Goal: Task Accomplishment & Management: Manage account settings

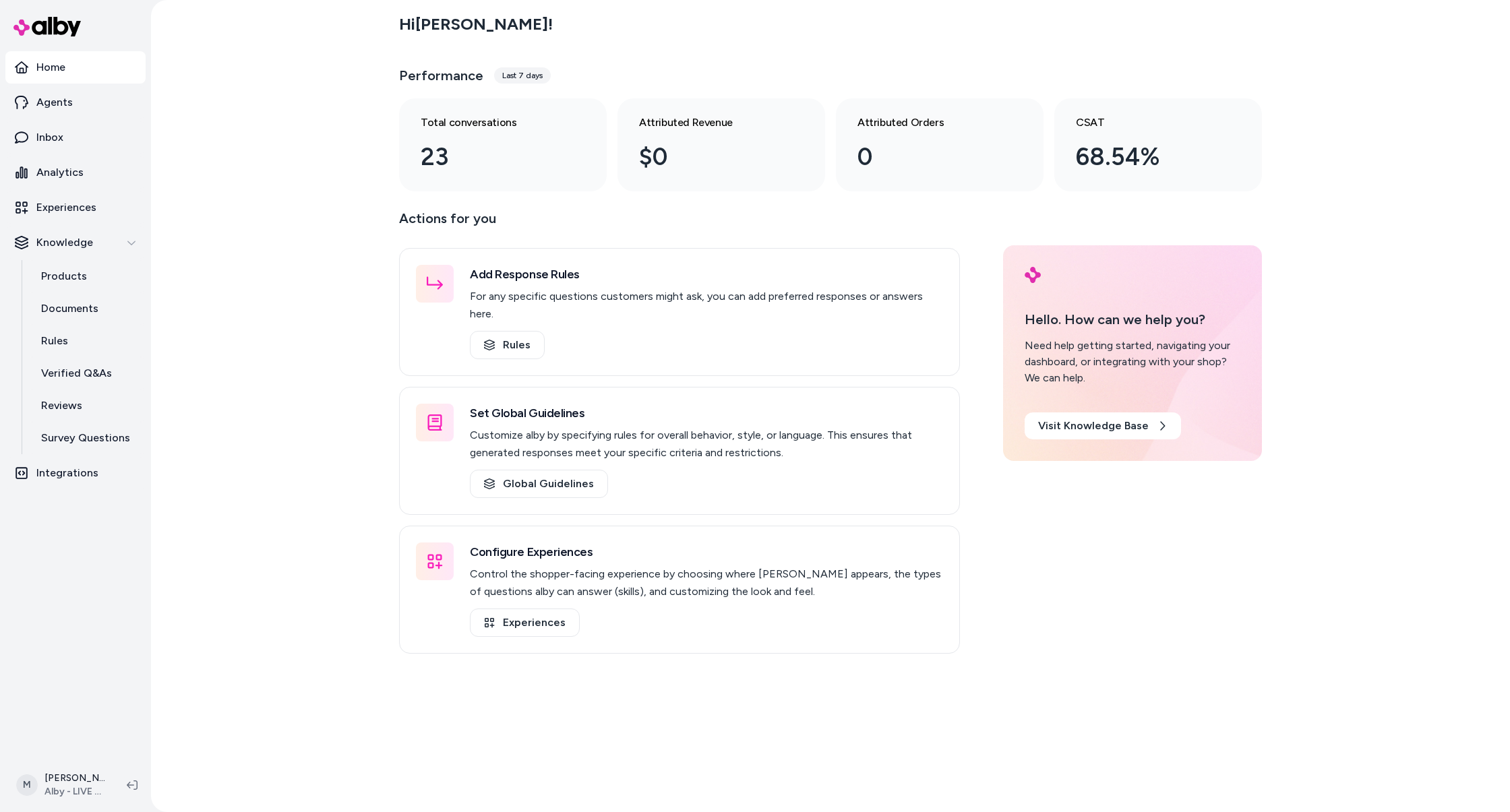
click at [242, 246] on div "Hi Matt ! Performance Last 7 days Total conversations 23 Attributed Revenue $0 …" at bounding box center [830, 406] width 1359 height 812
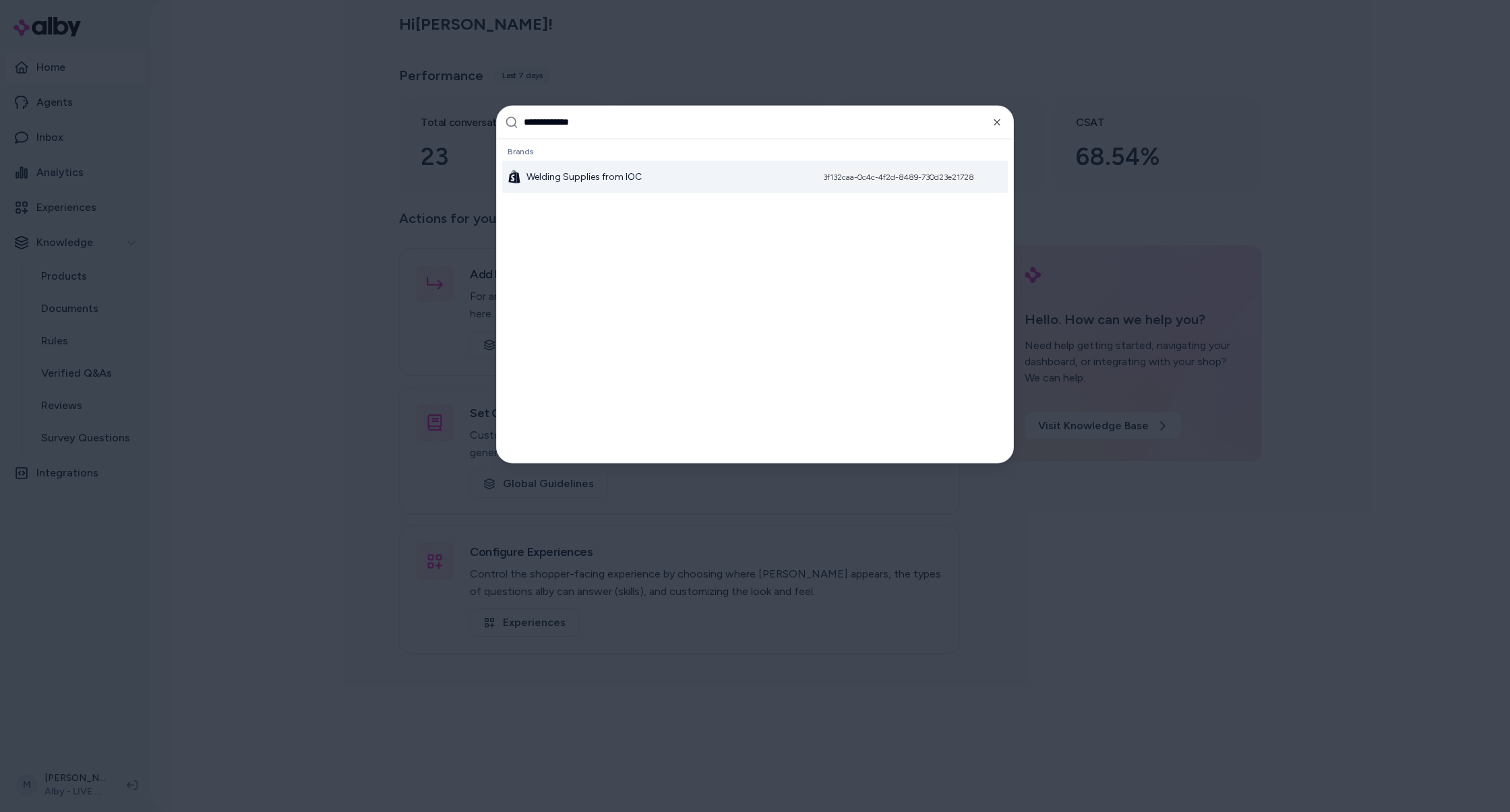
type input "**********"
click at [638, 176] on span "Welding Supplies from IOC" at bounding box center [584, 177] width 115 height 14
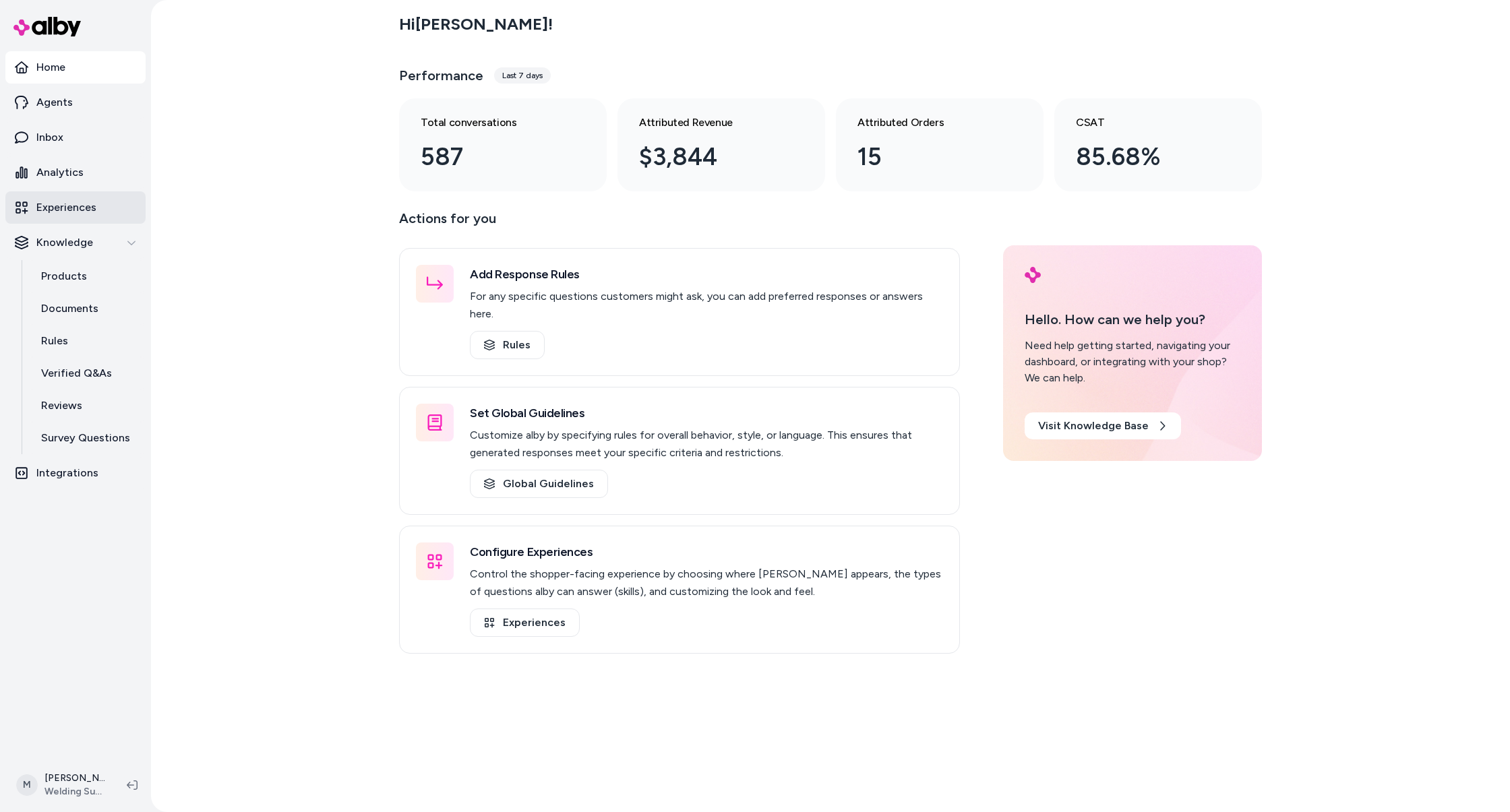
click at [64, 195] on link "Experiences" at bounding box center [75, 207] width 141 height 32
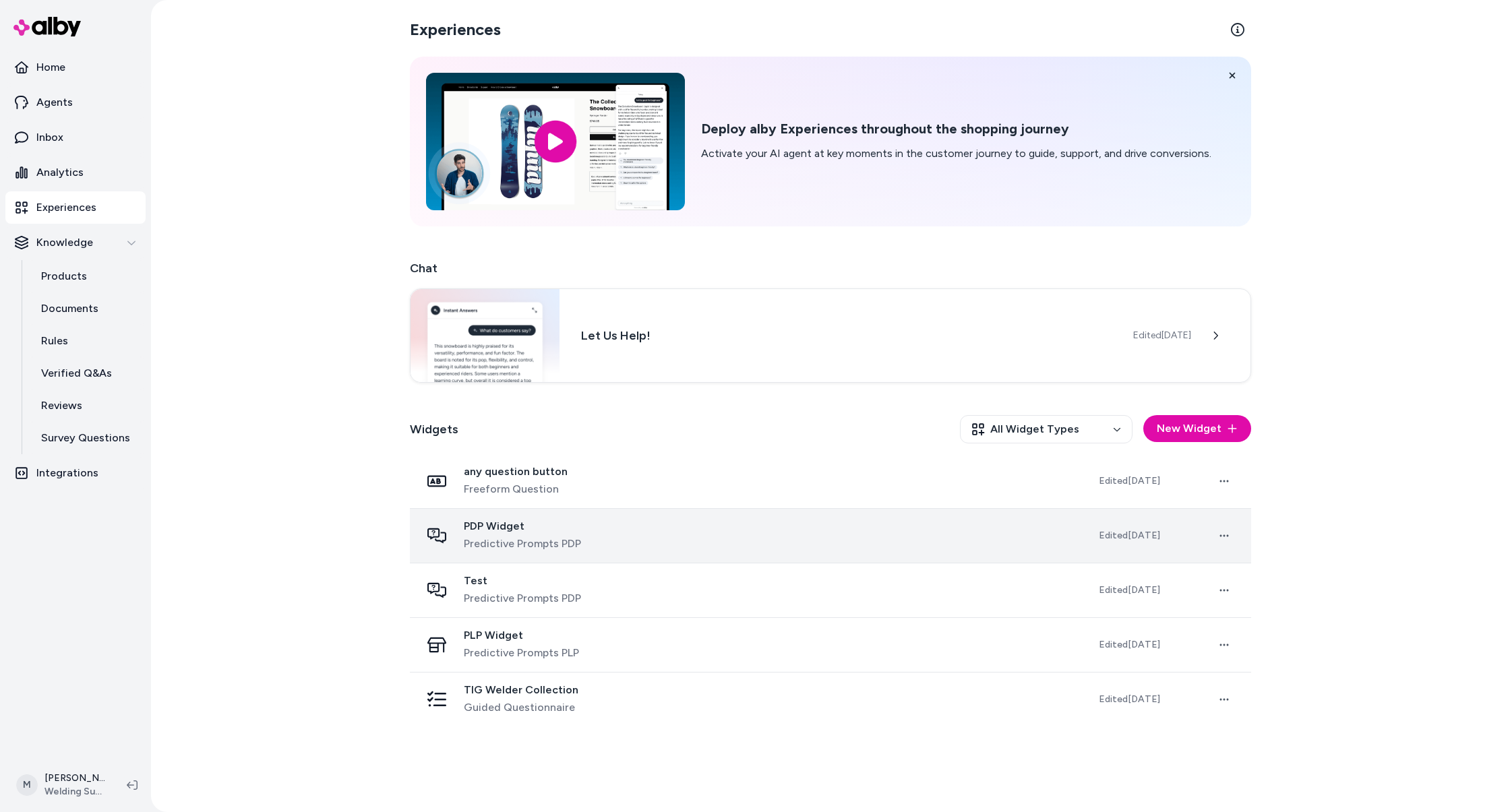
click at [727, 545] on div "PDP Widget Predictive Prompts PDP" at bounding box center [749, 535] width 657 height 32
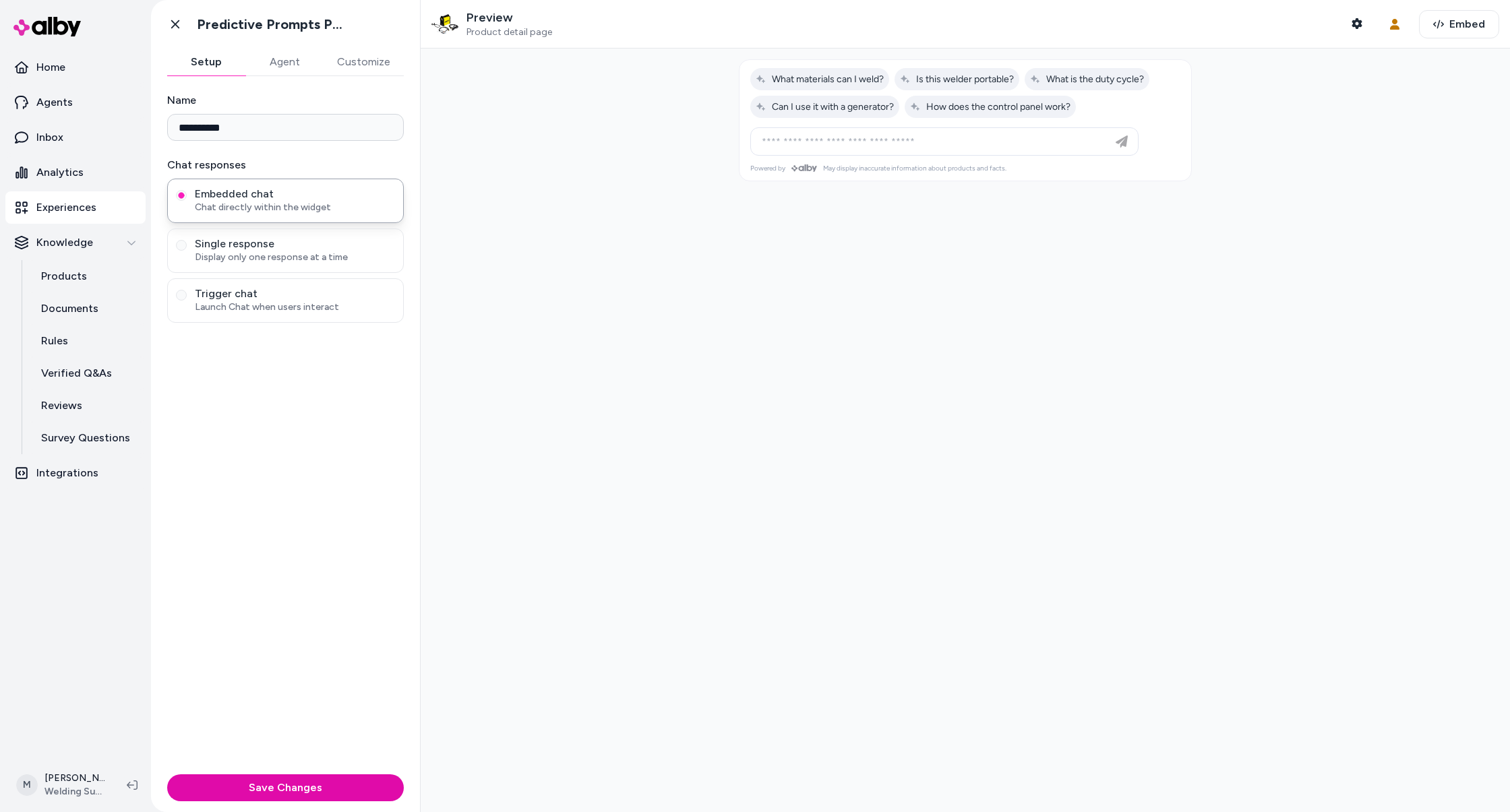
click at [366, 62] on button "Customize" at bounding box center [363, 62] width 80 height 27
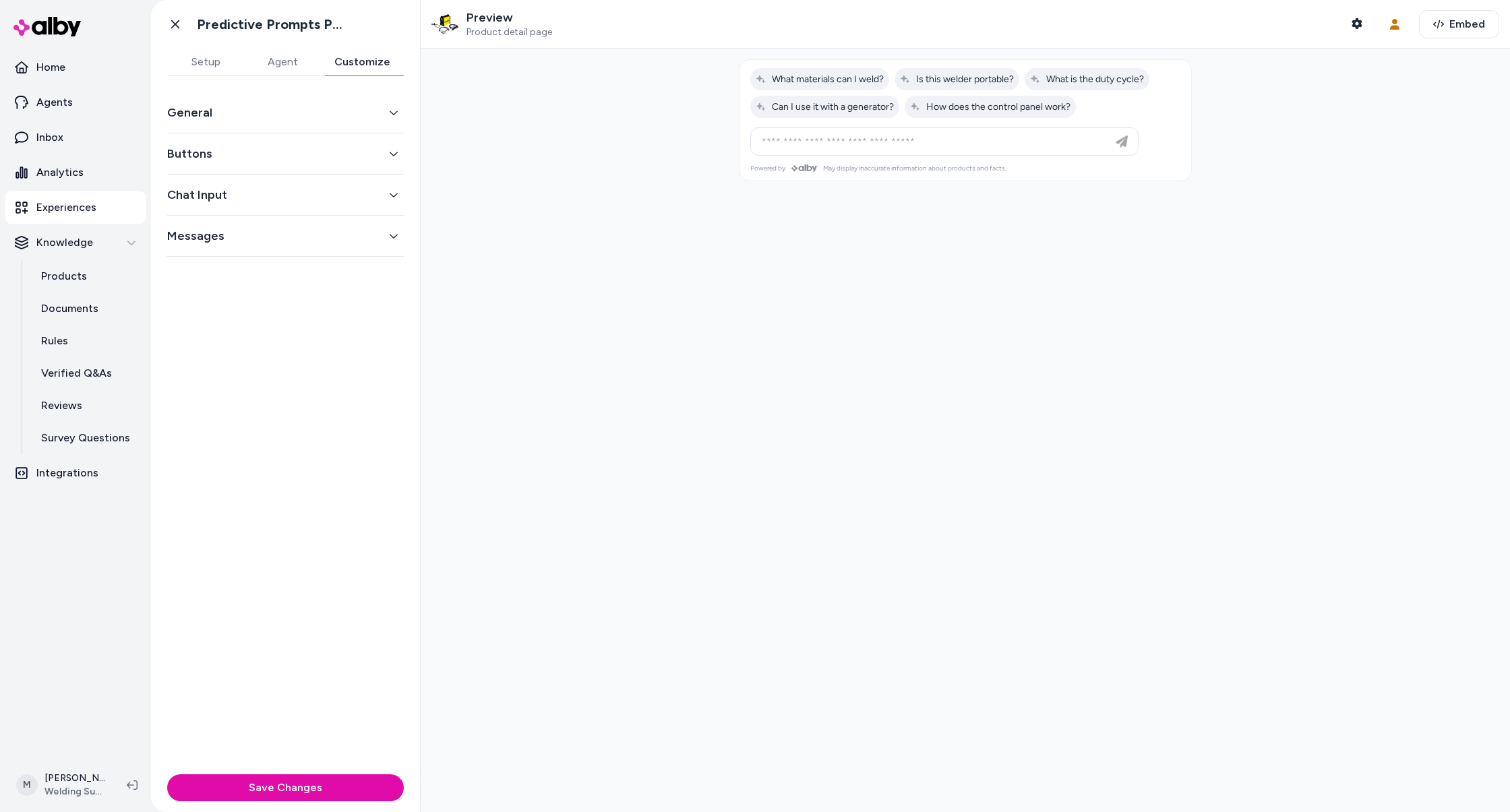
click at [374, 114] on button "General" at bounding box center [285, 112] width 236 height 19
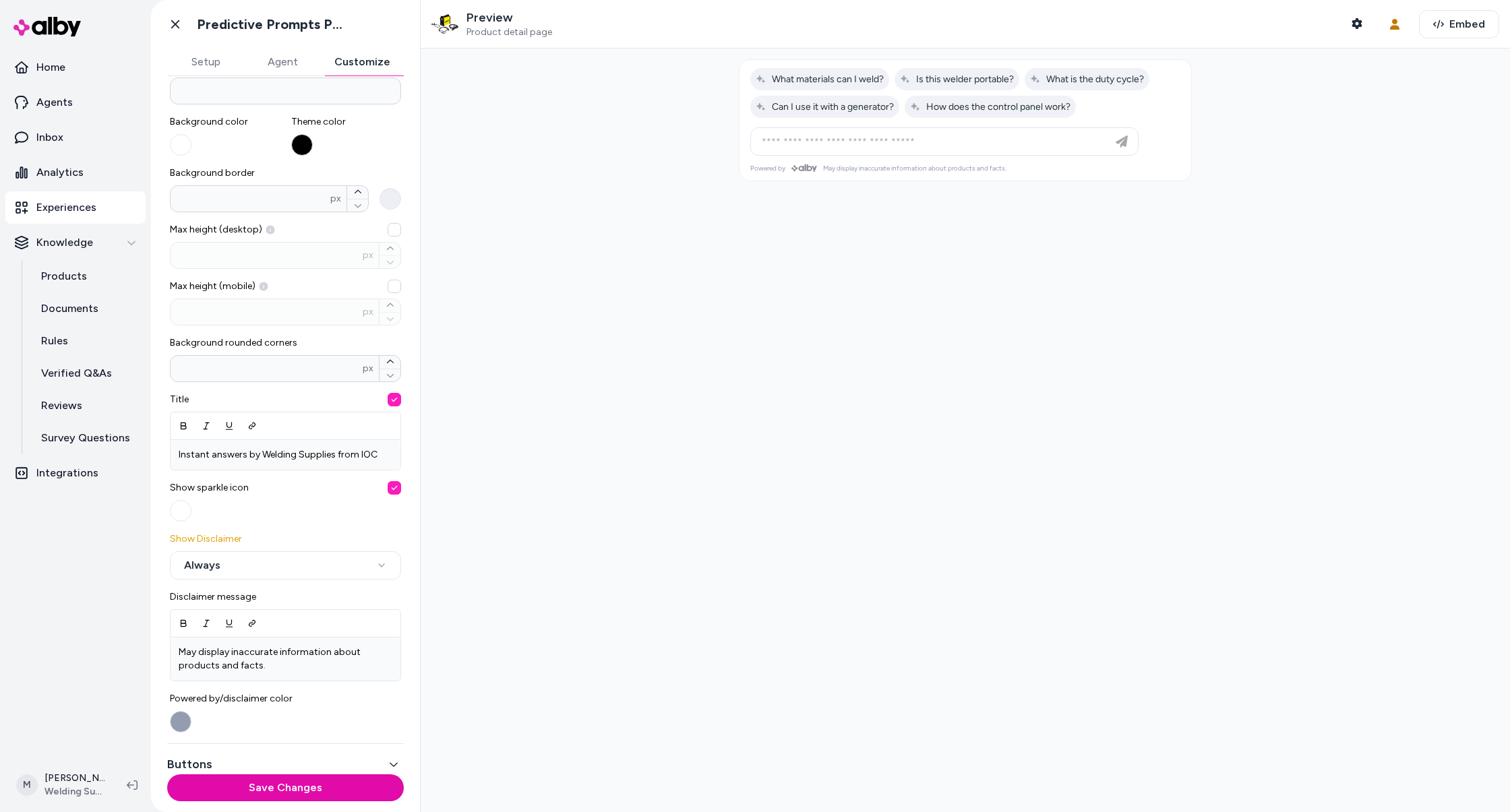
scroll to position [225, 0]
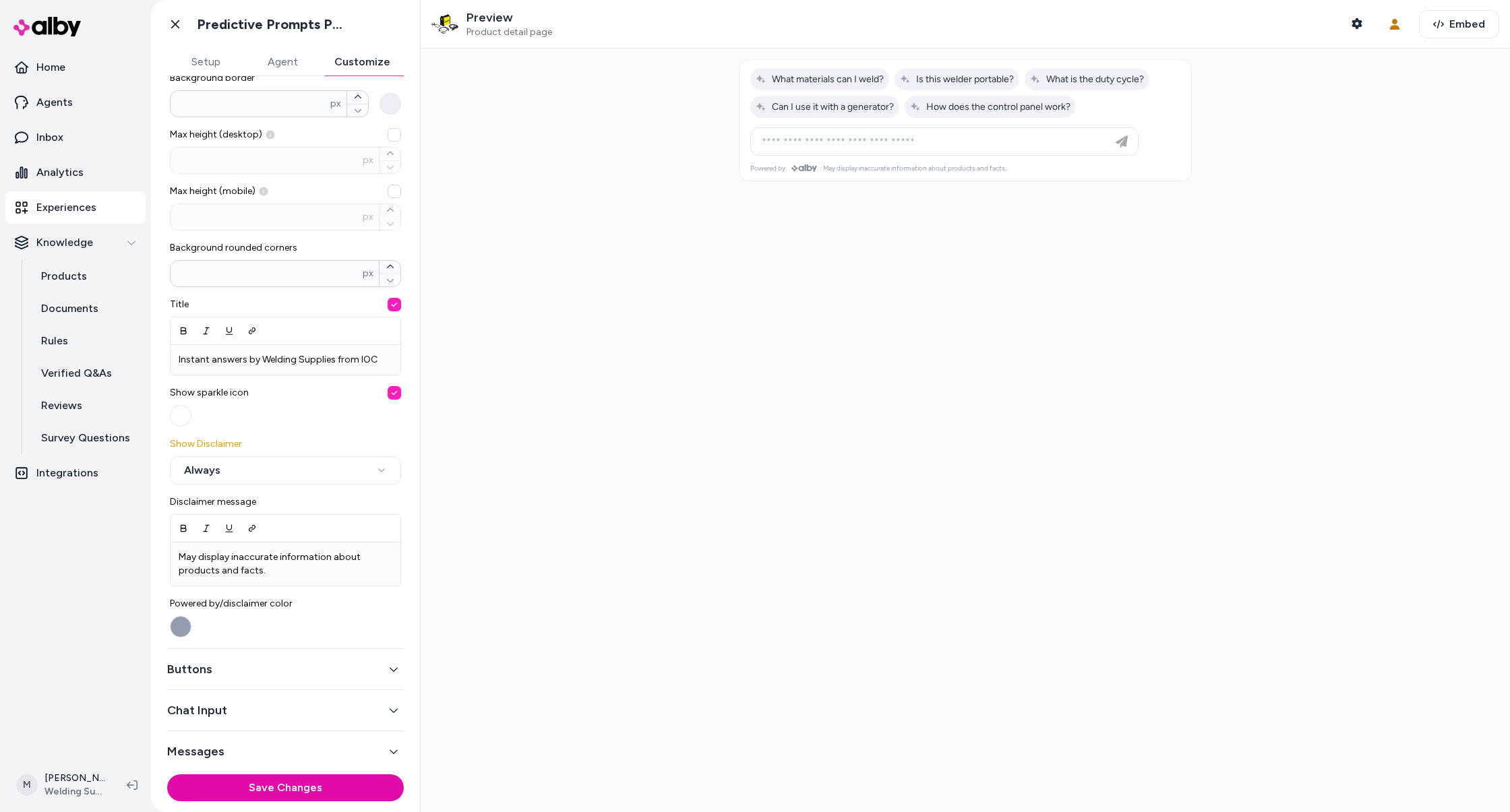
click at [210, 58] on button "Setup" at bounding box center [206, 62] width 77 height 27
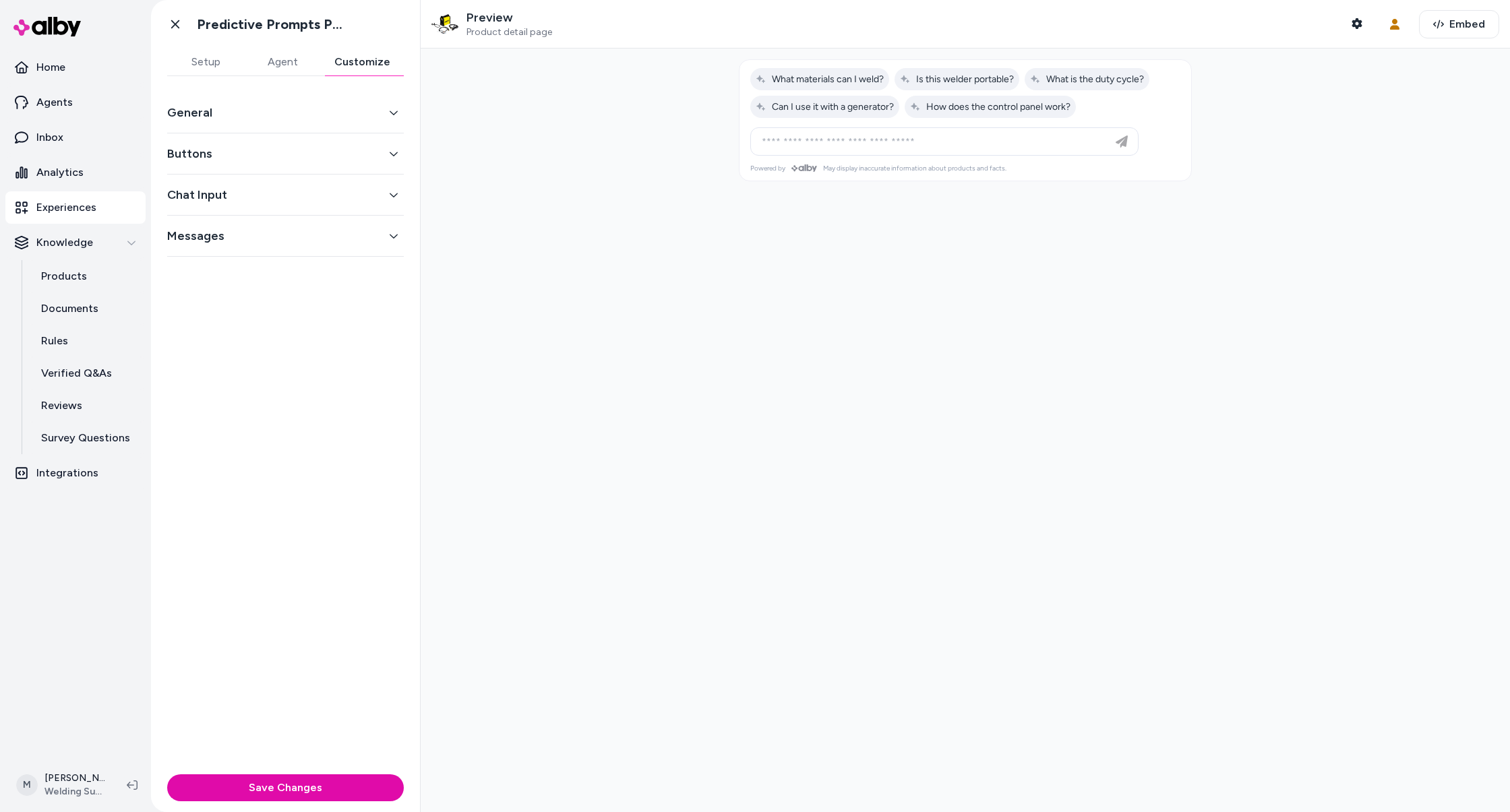
click at [363, 62] on button "Customize" at bounding box center [362, 62] width 83 height 27
click at [390, 232] on icon "button" at bounding box center [393, 236] width 10 height 10
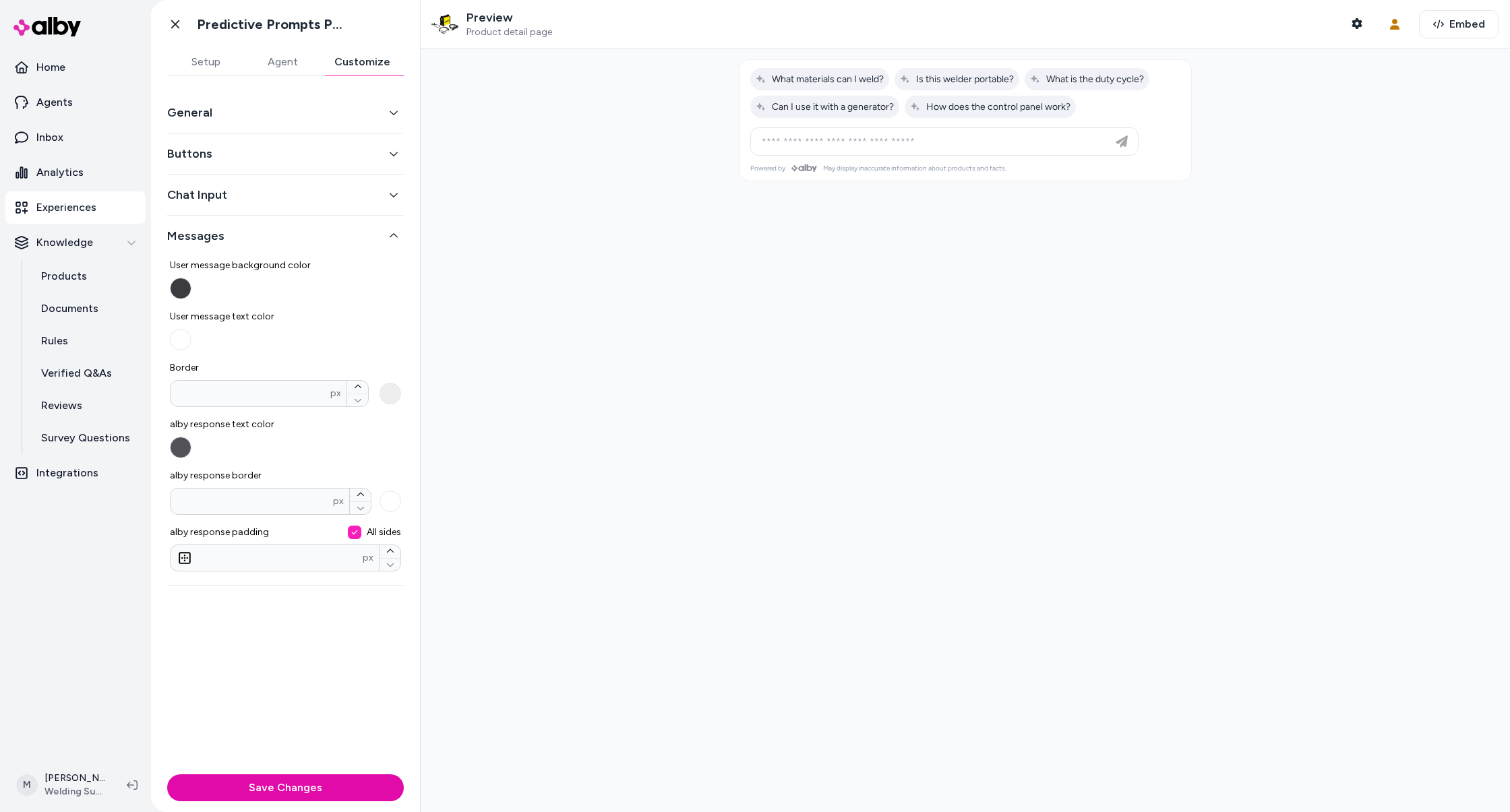
click at [390, 232] on icon "button" at bounding box center [393, 236] width 10 height 10
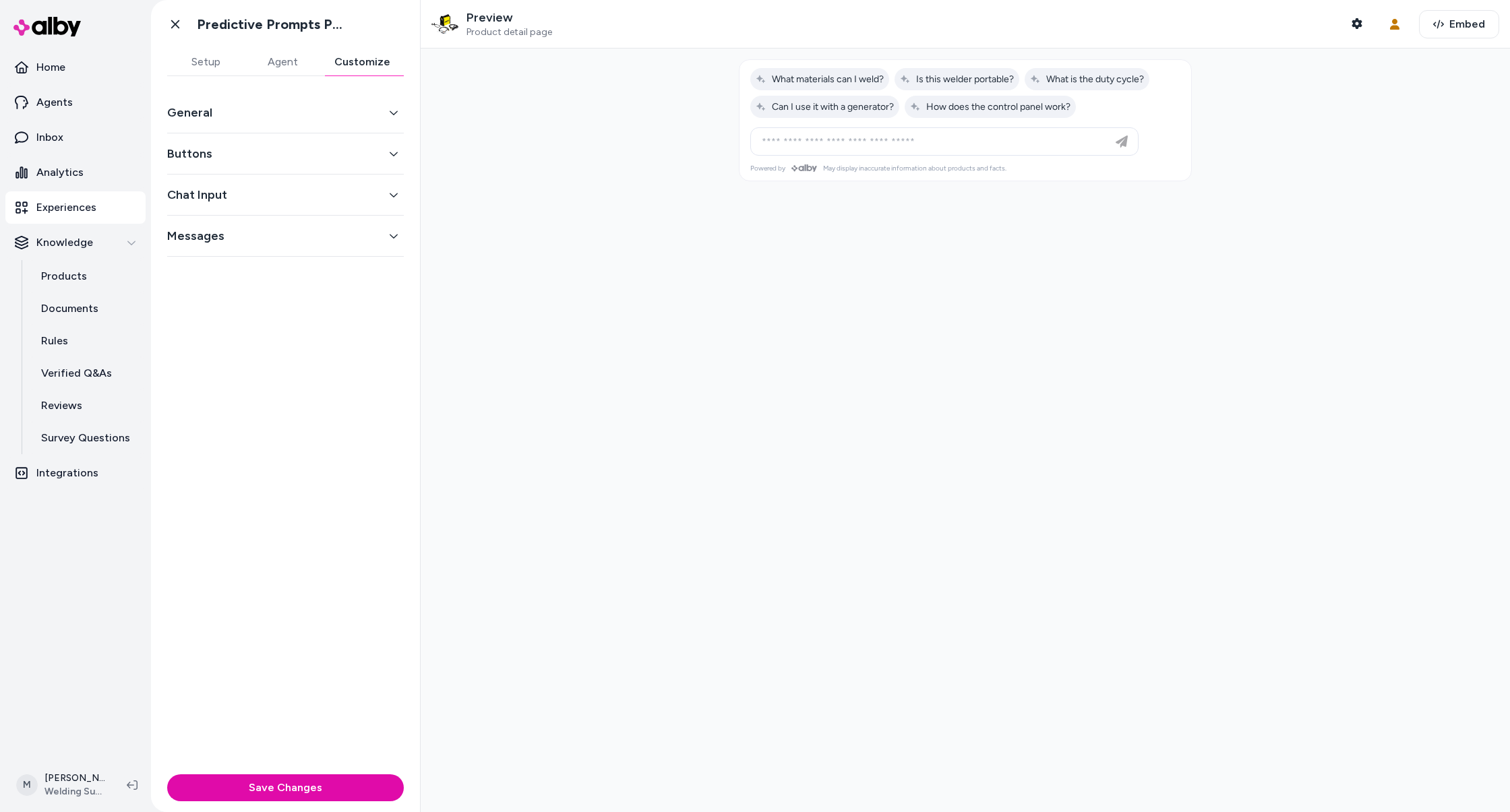
click at [382, 195] on button "Chat Input" at bounding box center [285, 195] width 236 height 19
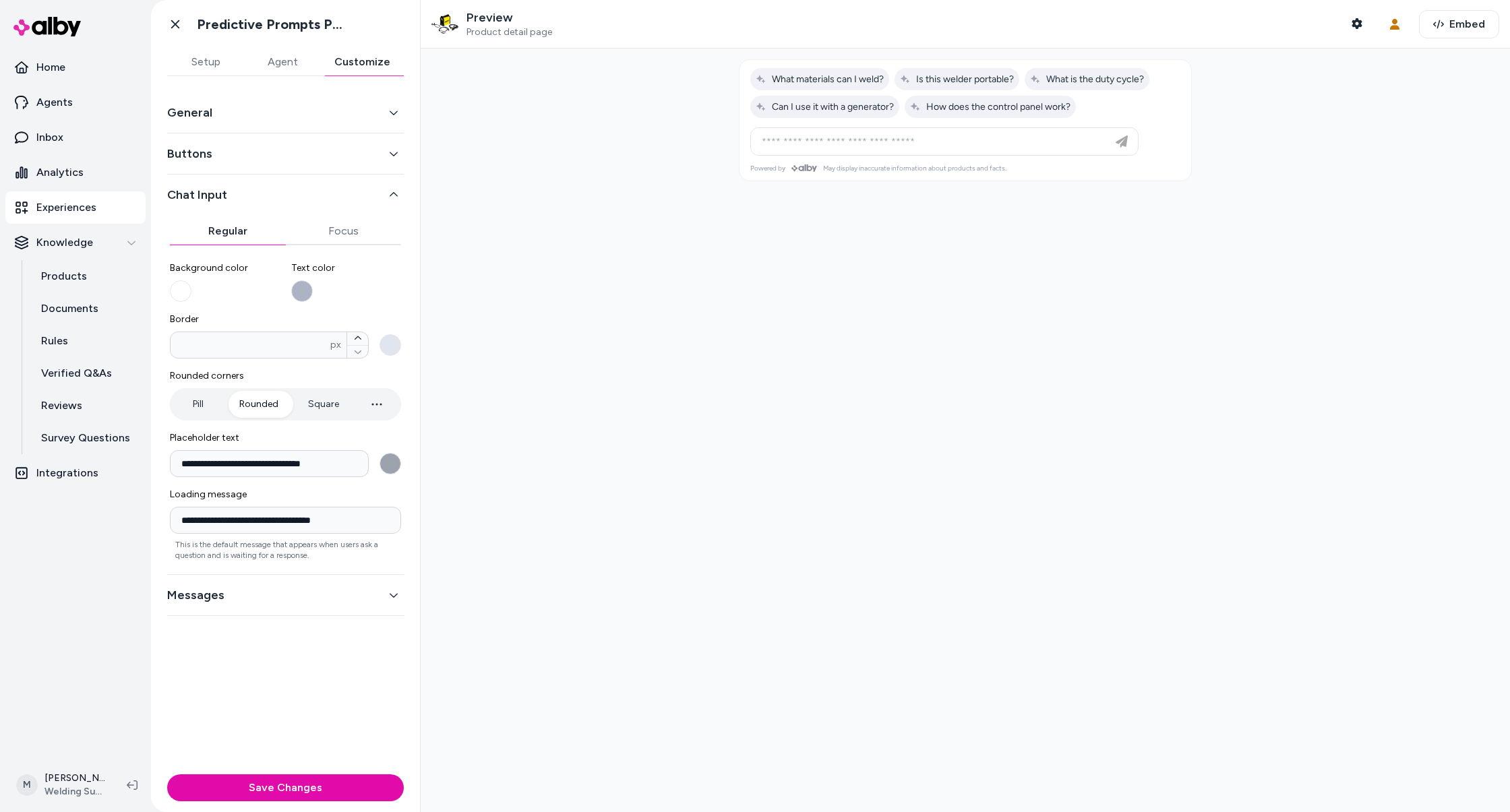
click at [382, 195] on button "Chat Input" at bounding box center [285, 195] width 236 height 19
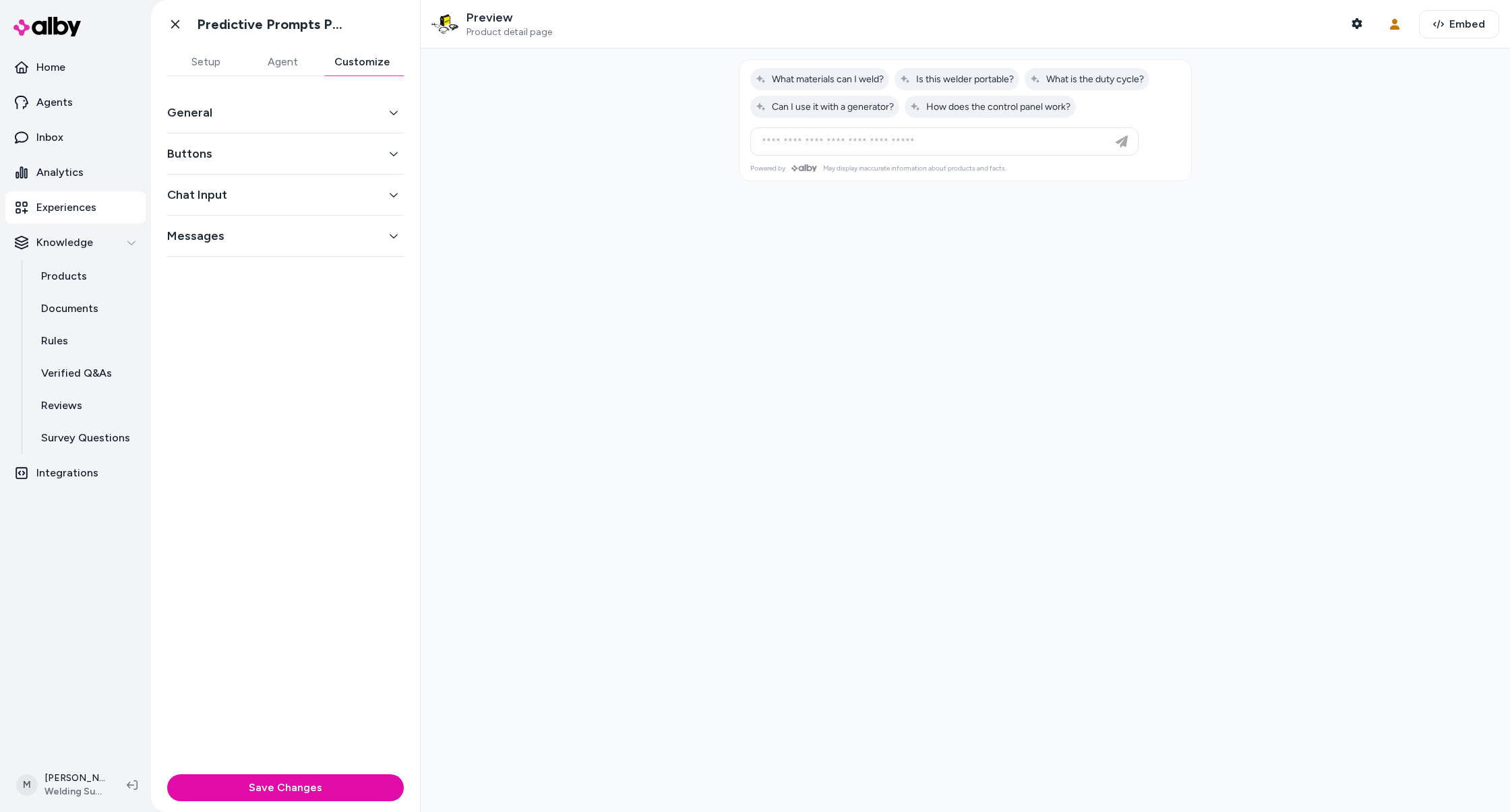
click at [380, 144] on button "Buttons" at bounding box center [285, 153] width 236 height 19
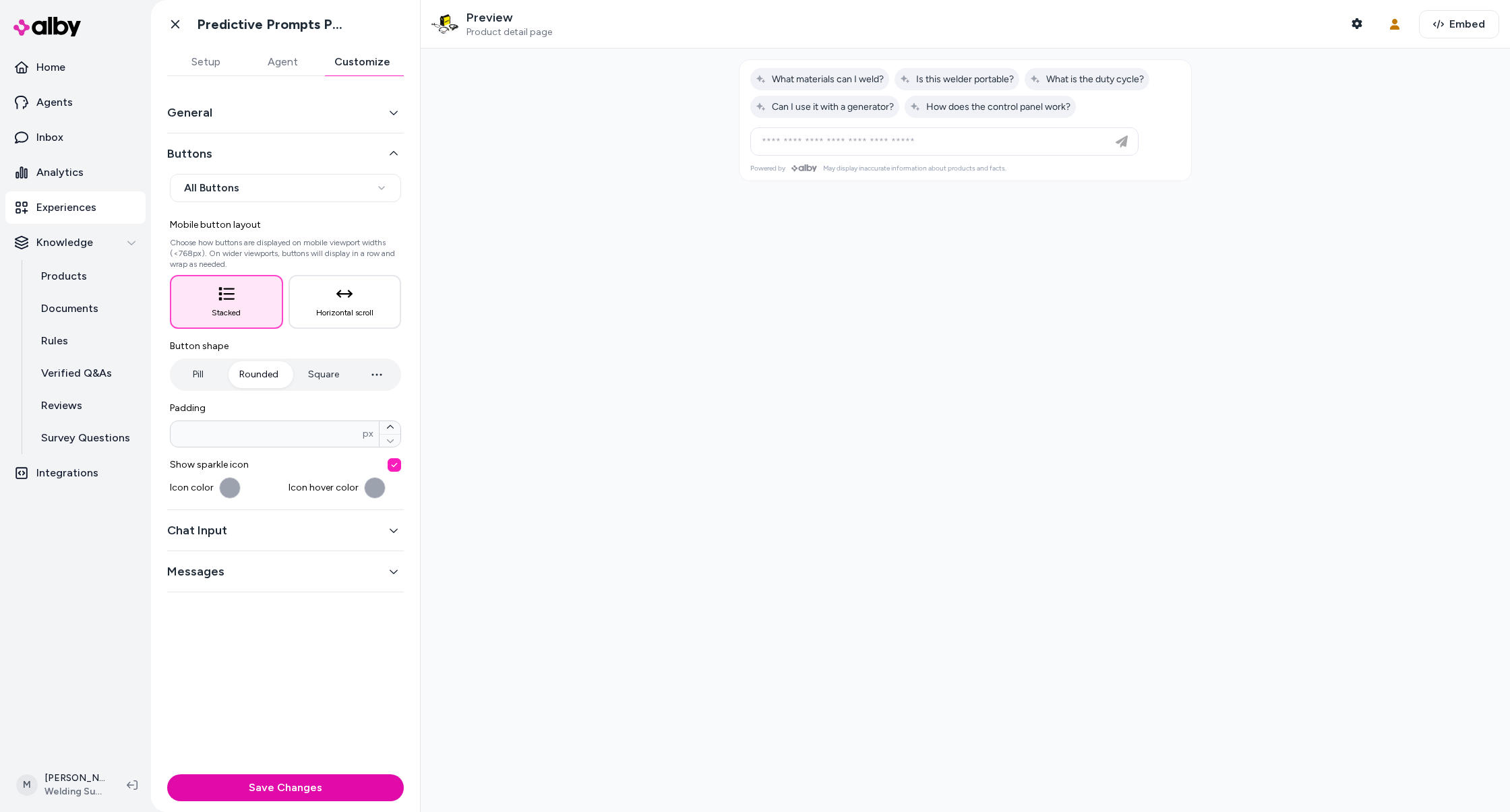
click at [380, 144] on button "Buttons" at bounding box center [285, 153] width 236 height 19
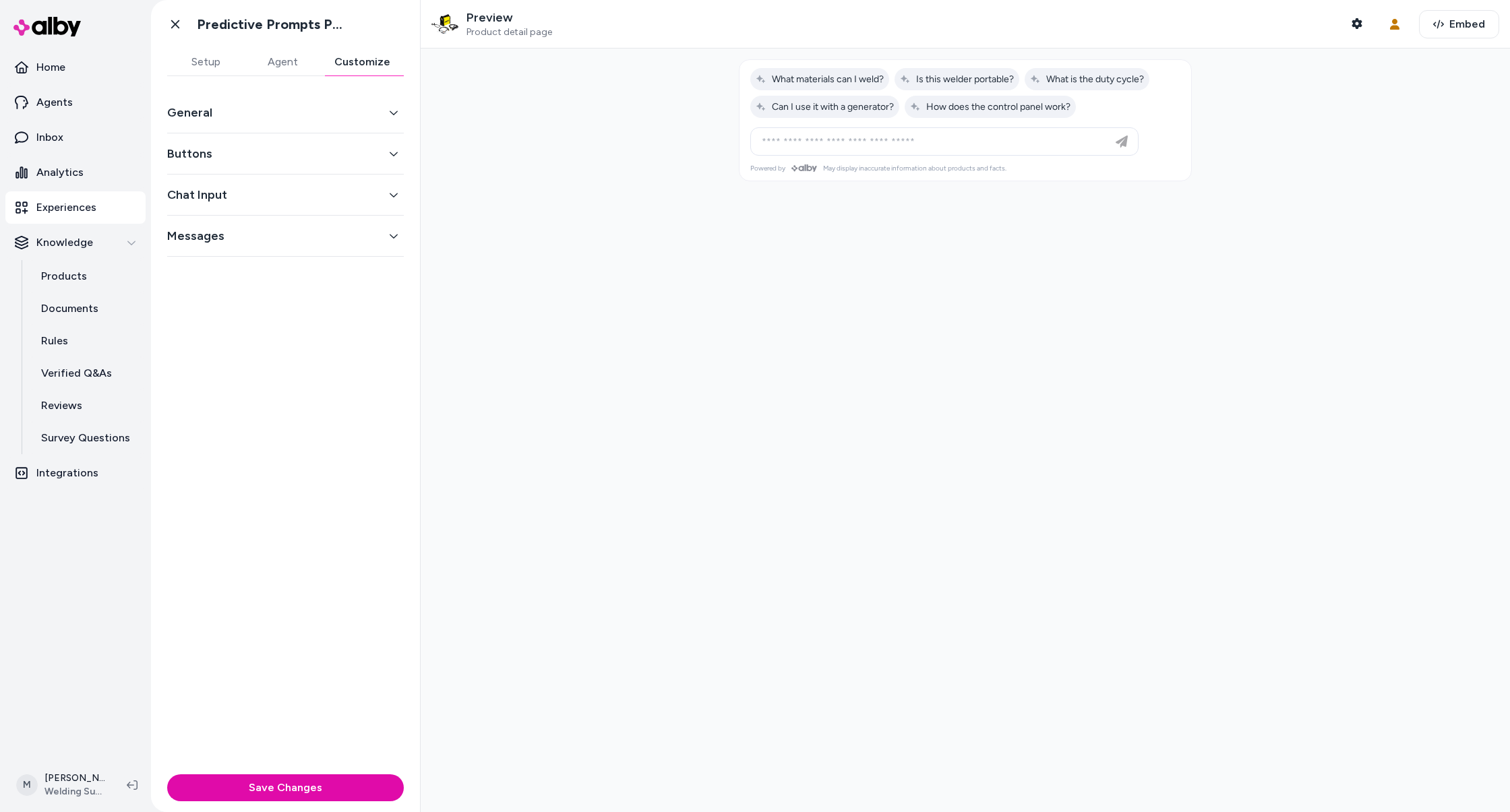
click at [382, 114] on button "General" at bounding box center [285, 112] width 236 height 19
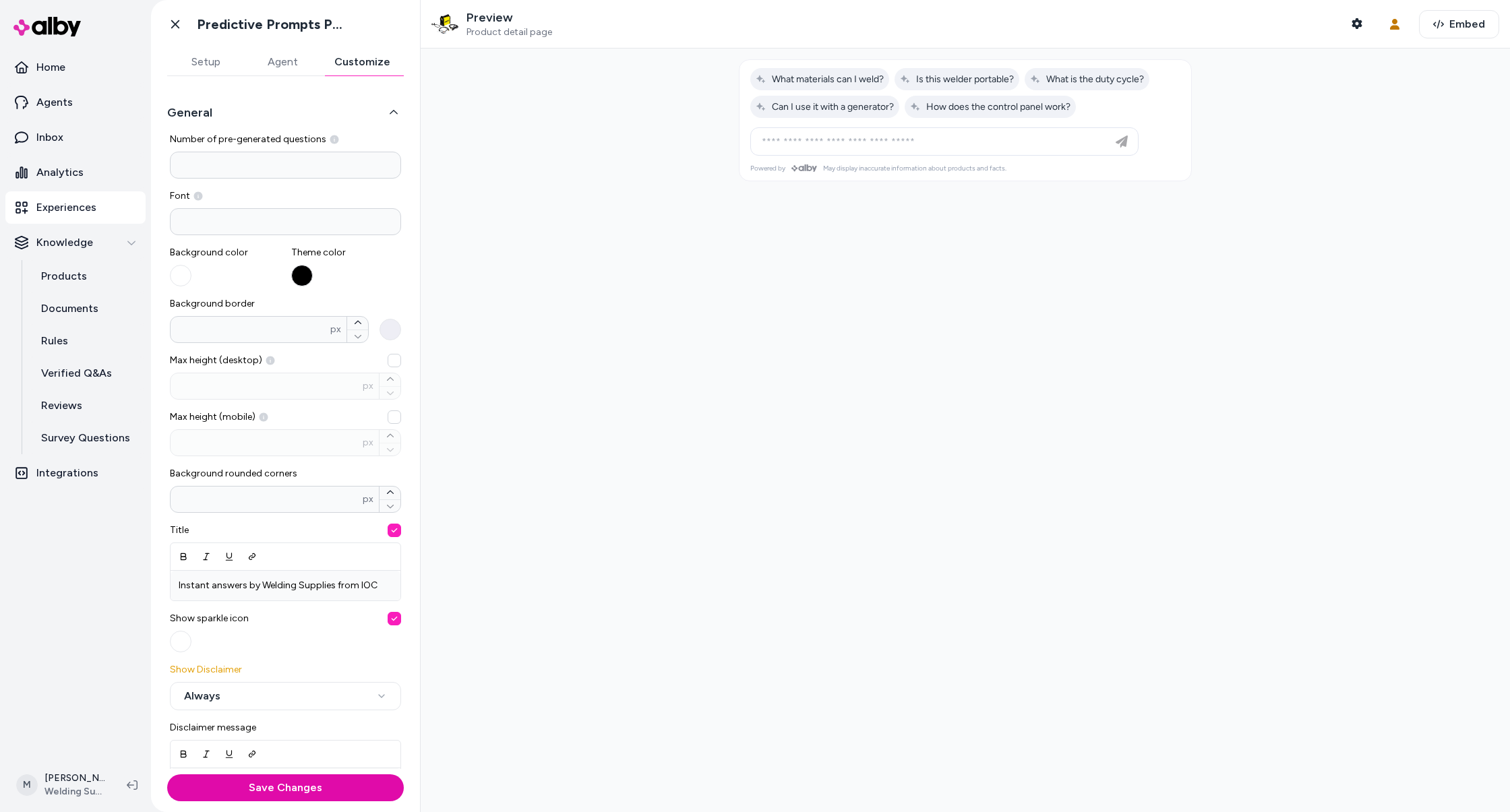
click at [389, 114] on icon "button" at bounding box center [393, 112] width 10 height 10
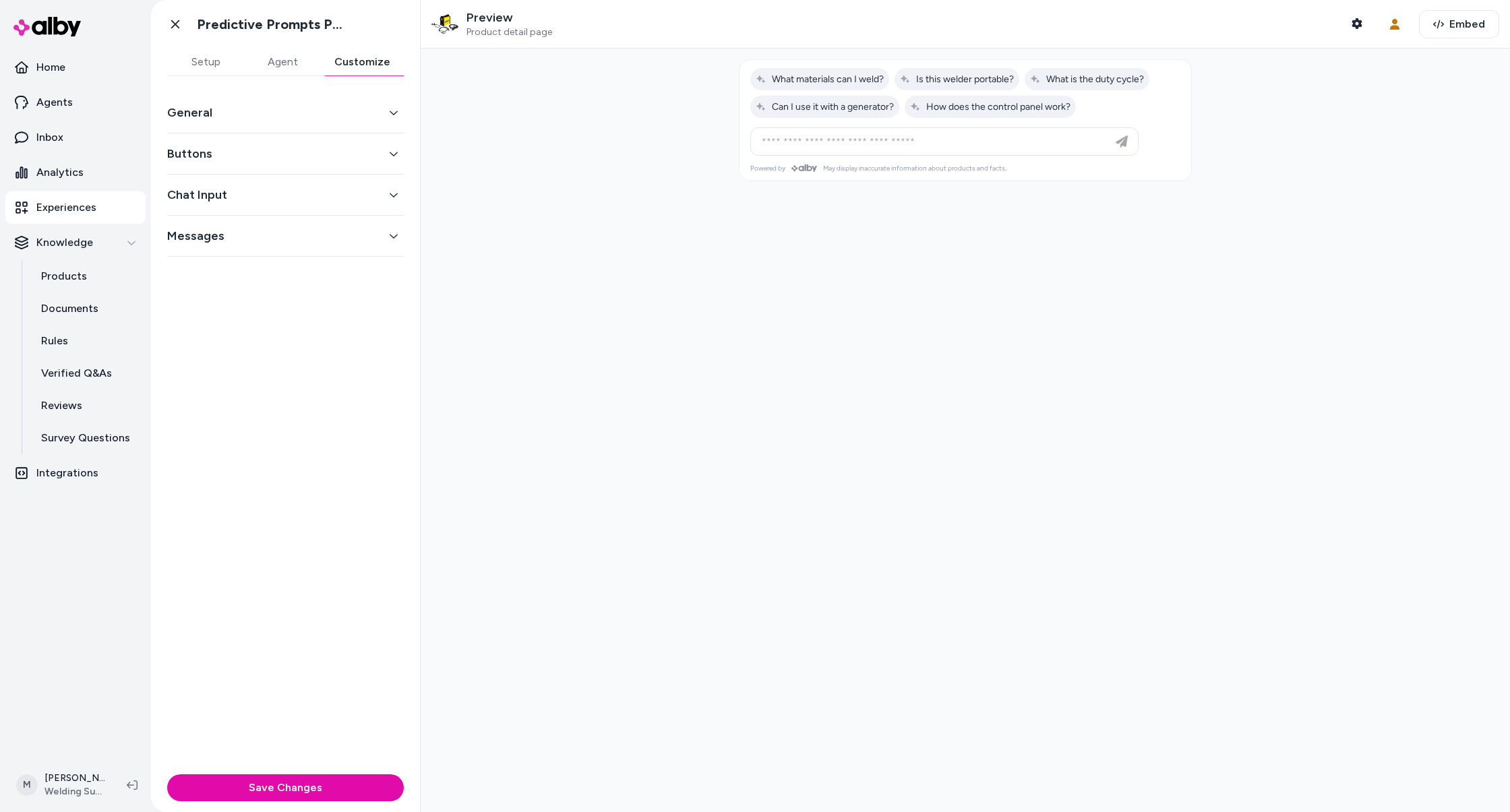
click at [221, 62] on button "Setup" at bounding box center [206, 62] width 77 height 27
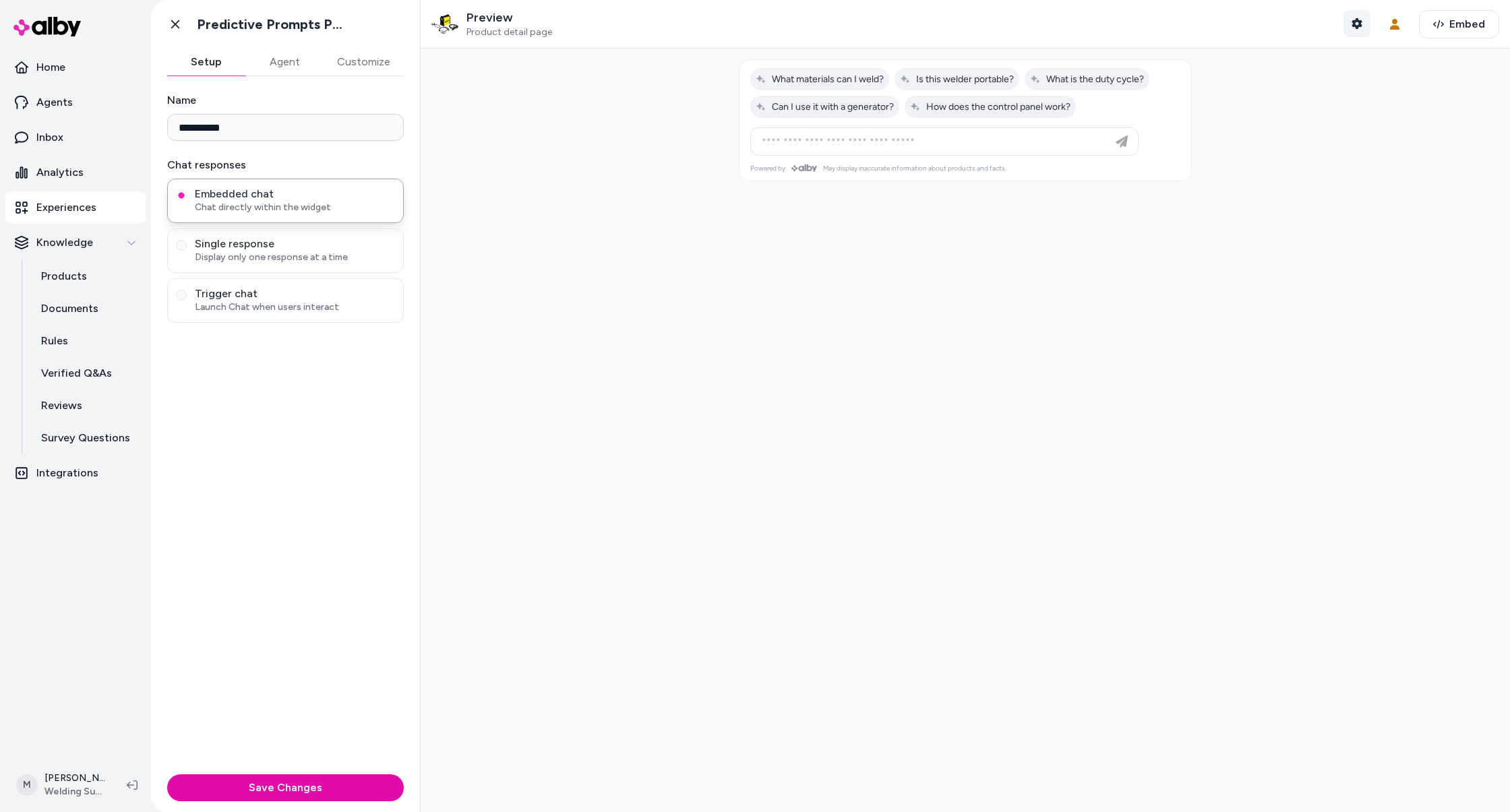
click at [1352, 20] on icon "button" at bounding box center [1357, 24] width 11 height 11
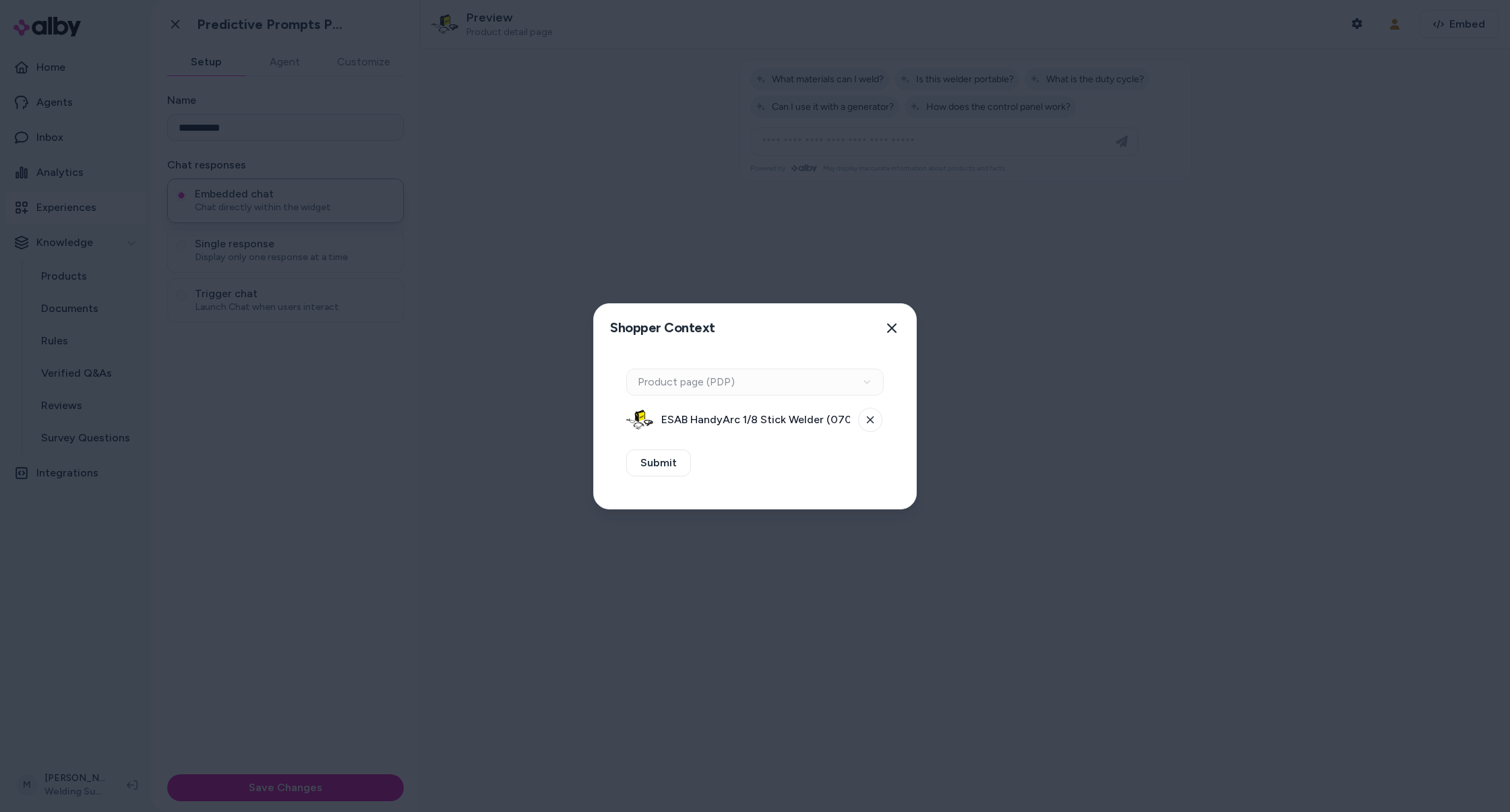
click at [1383, 345] on div at bounding box center [755, 406] width 1510 height 812
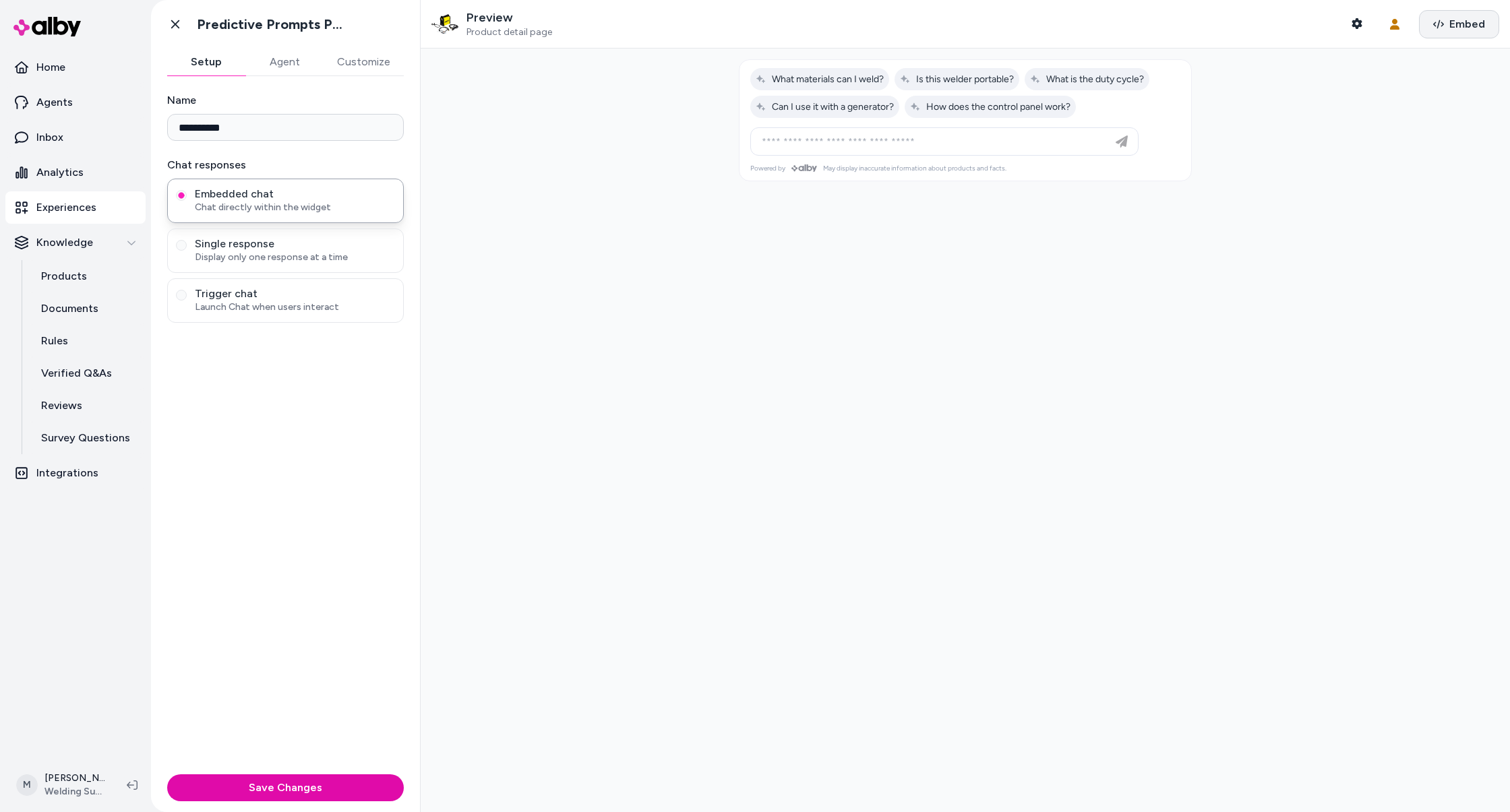
click at [1450, 20] on span "Embed" at bounding box center [1467, 25] width 36 height 16
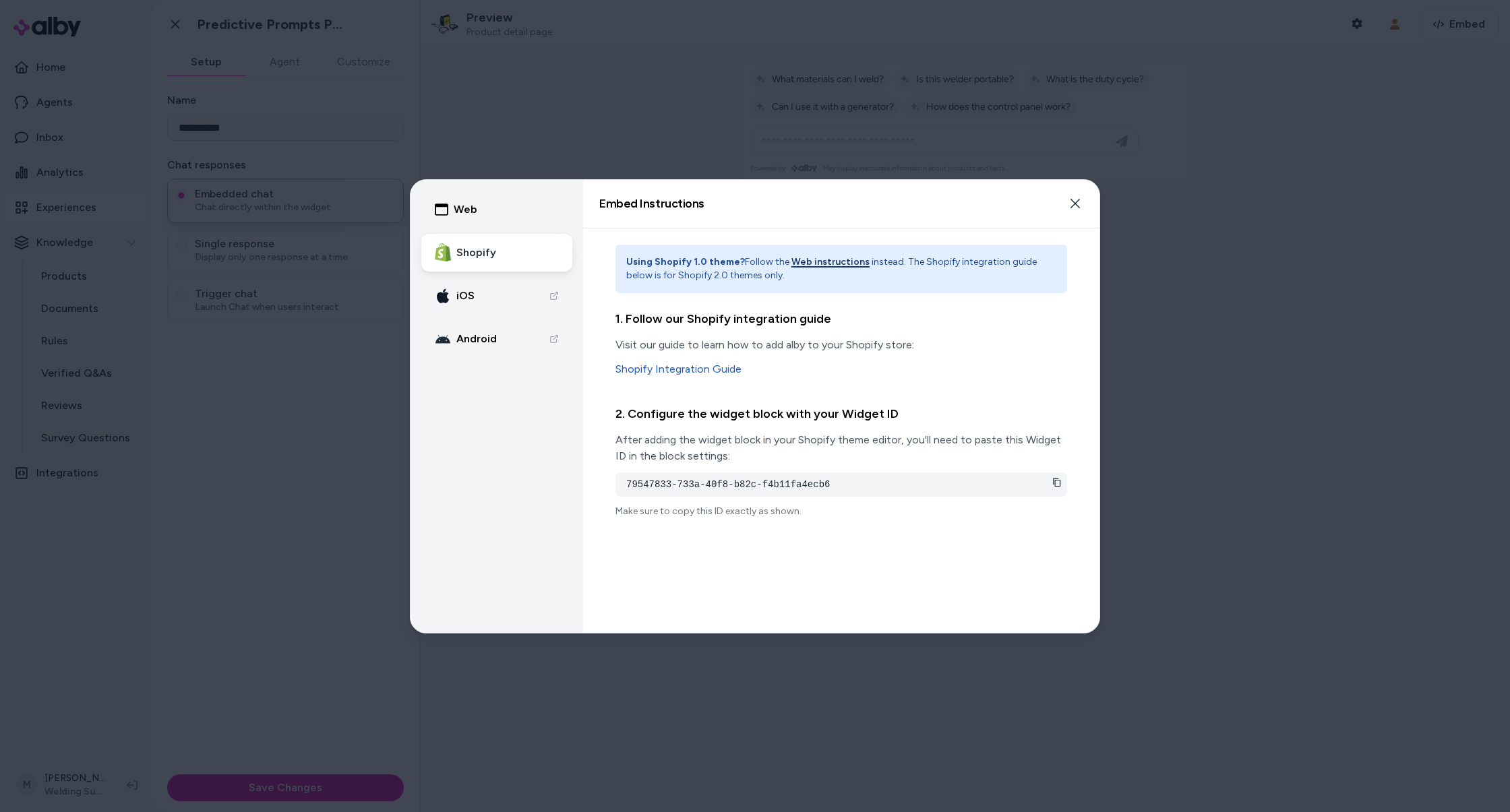
click at [1256, 478] on div at bounding box center [755, 406] width 1510 height 812
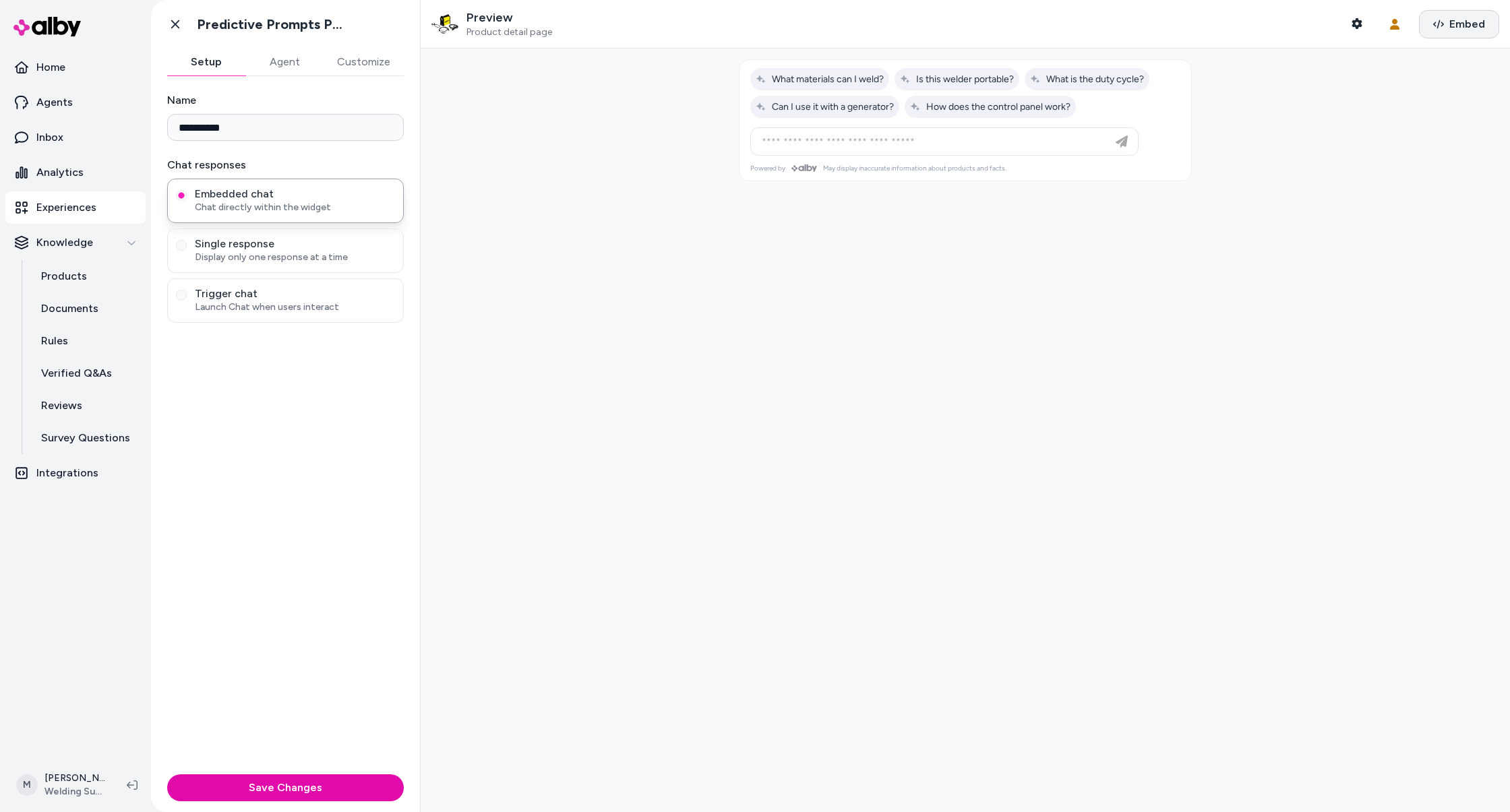
click at [1447, 14] on button "Embed" at bounding box center [1459, 24] width 80 height 28
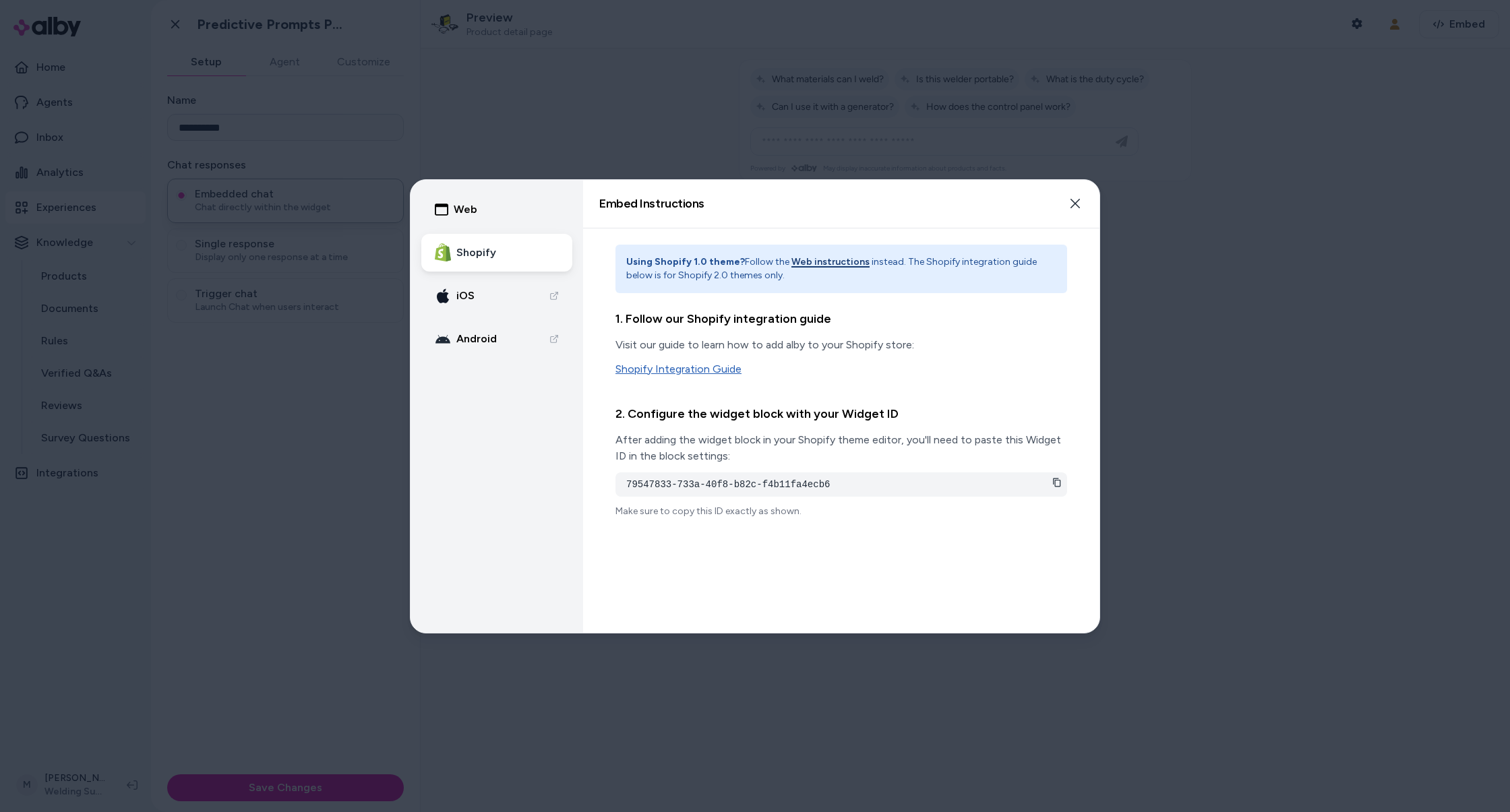
click at [673, 370] on link "Shopify Integration Guide" at bounding box center [841, 369] width 452 height 16
click at [1073, 203] on icon "button" at bounding box center [1075, 204] width 11 height 11
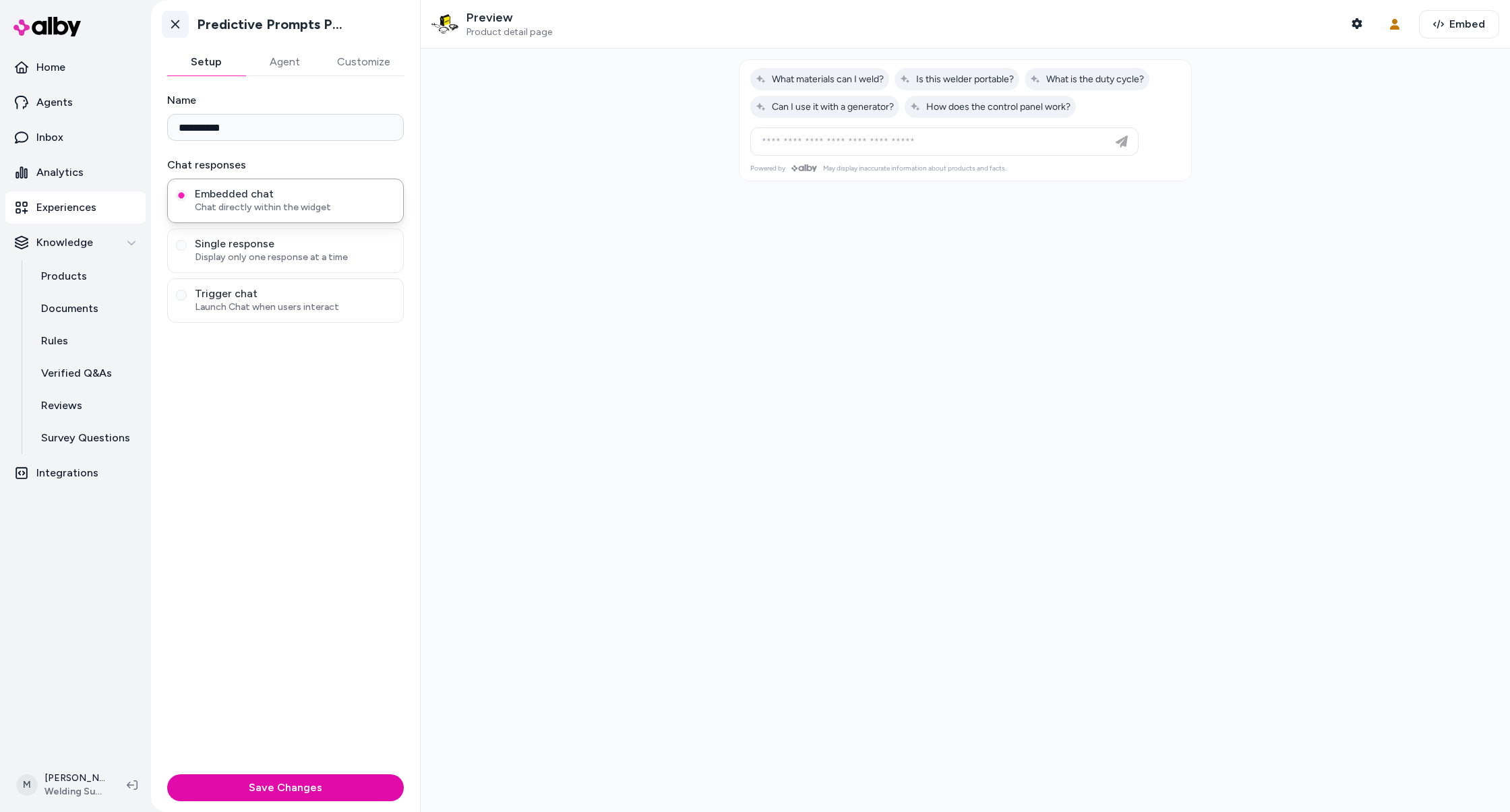
click at [180, 25] on icon at bounding box center [175, 25] width 14 height 14
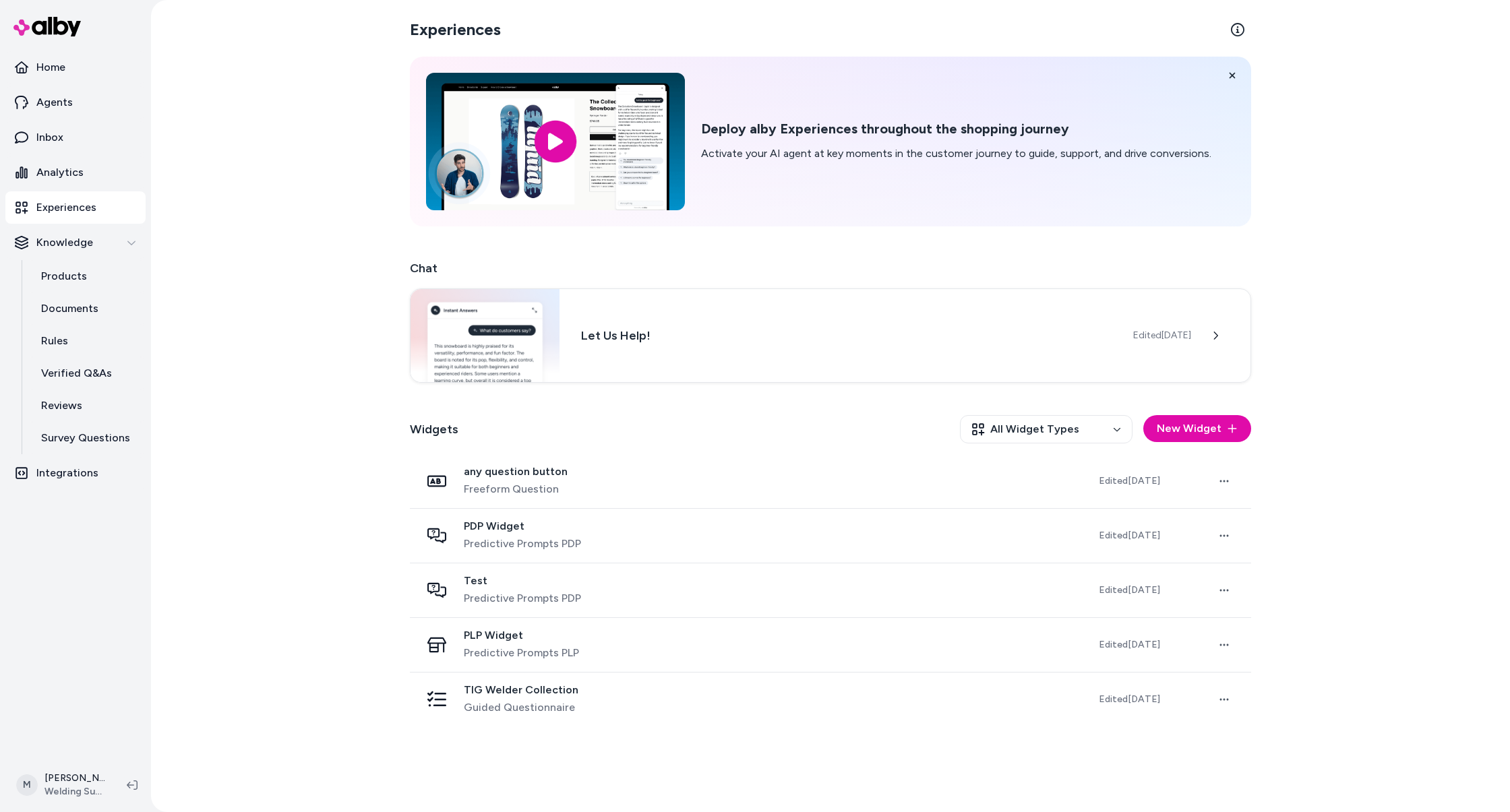
click at [315, 241] on div "Experiences Deploy alby Experiences throughout the shopping journey Activate yo…" at bounding box center [830, 406] width 1359 height 812
click at [69, 472] on p "Integrations" at bounding box center [67, 473] width 62 height 16
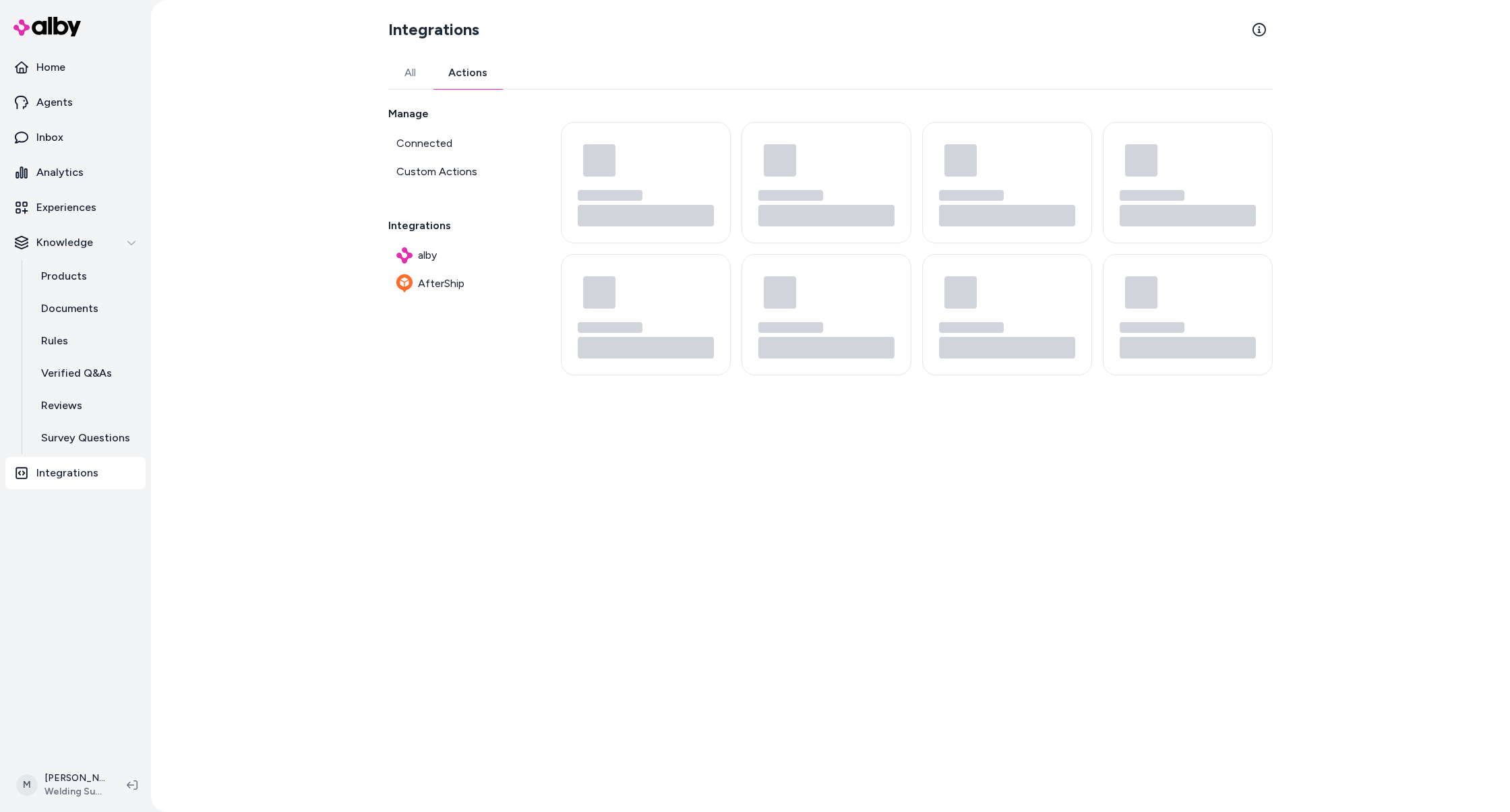
click at [468, 82] on button "Actions" at bounding box center [467, 73] width 71 height 32
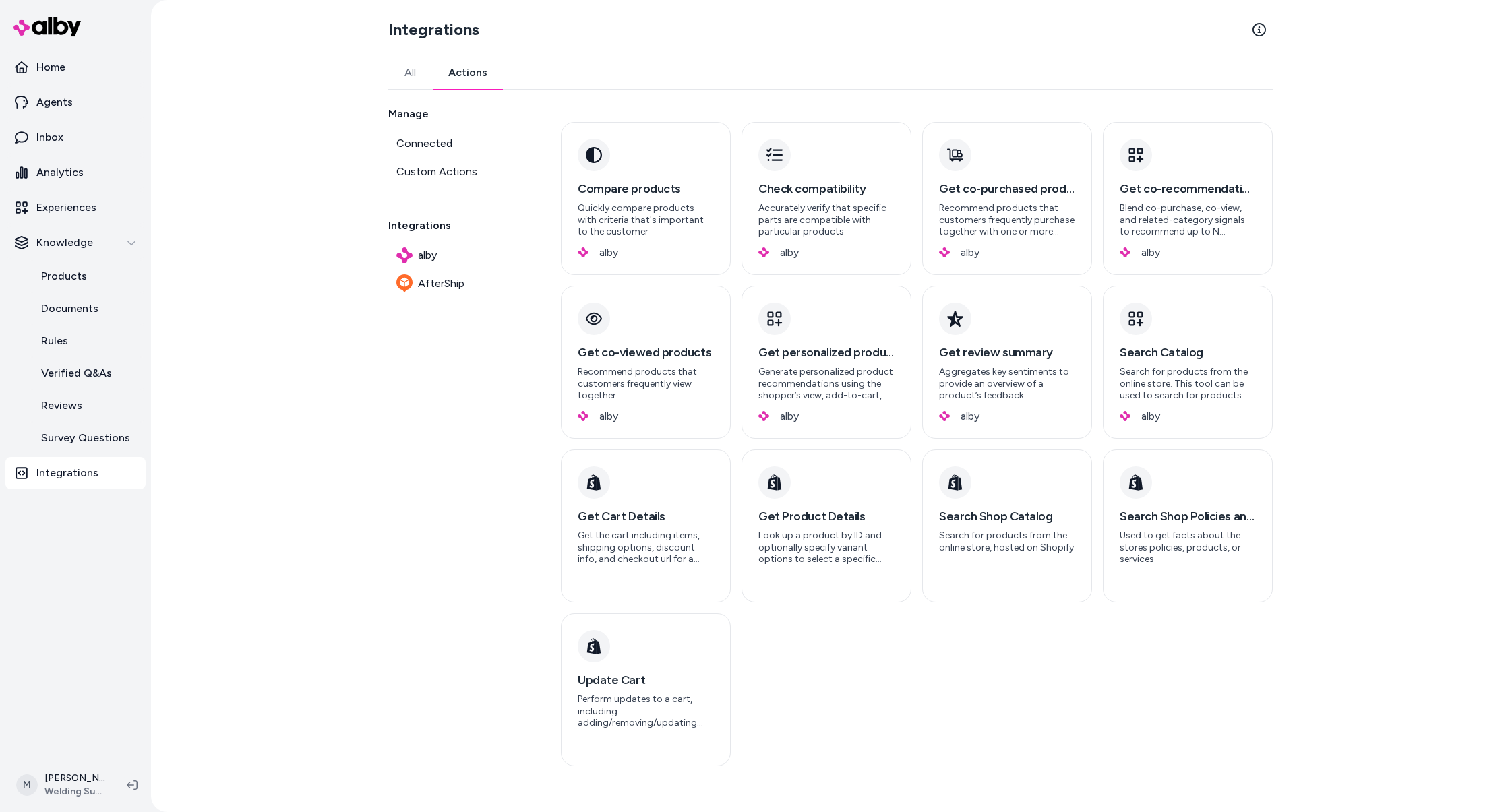
click at [412, 73] on button "All" at bounding box center [410, 73] width 44 height 32
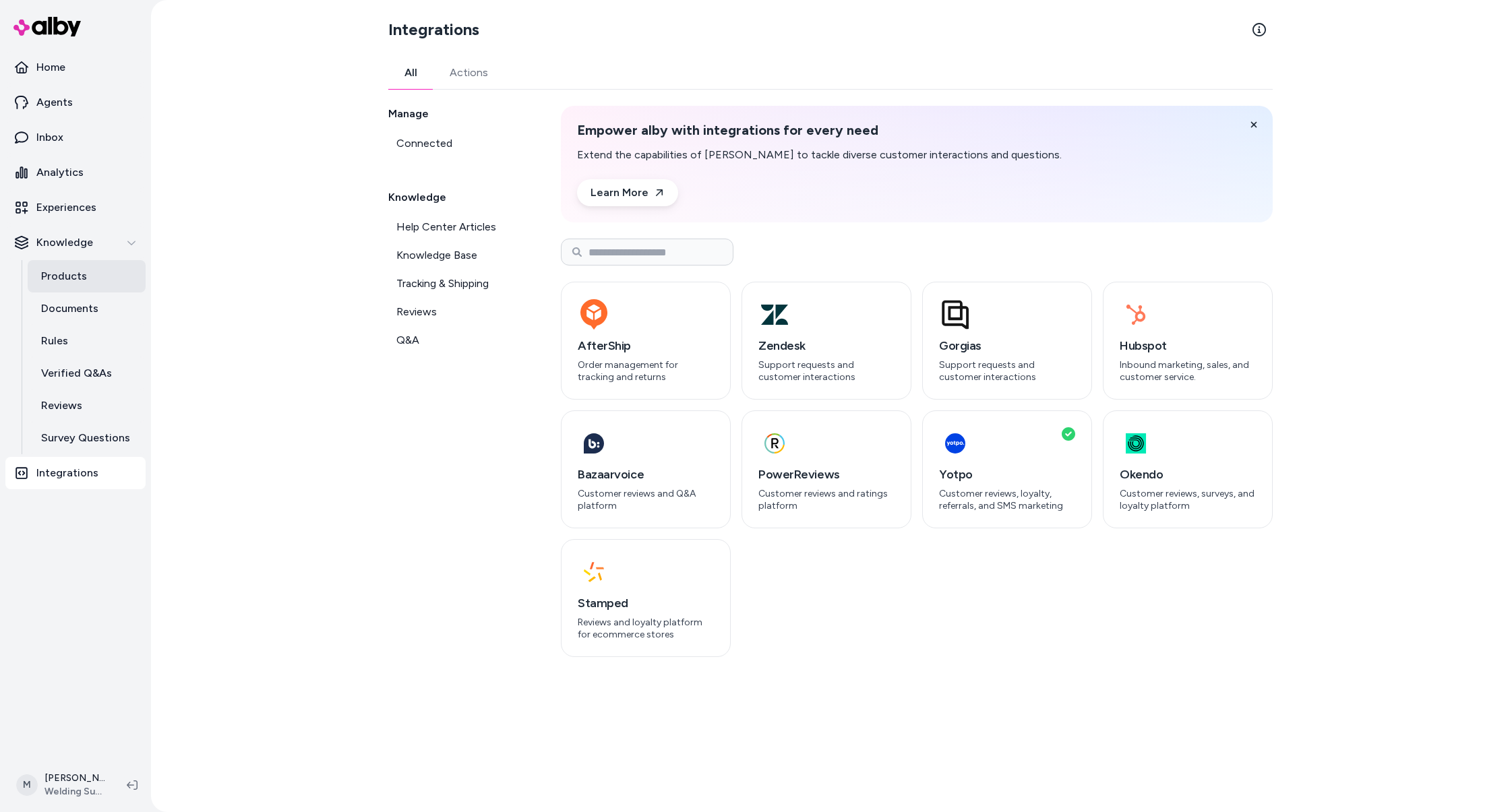
click at [66, 262] on link "Products" at bounding box center [86, 276] width 118 height 32
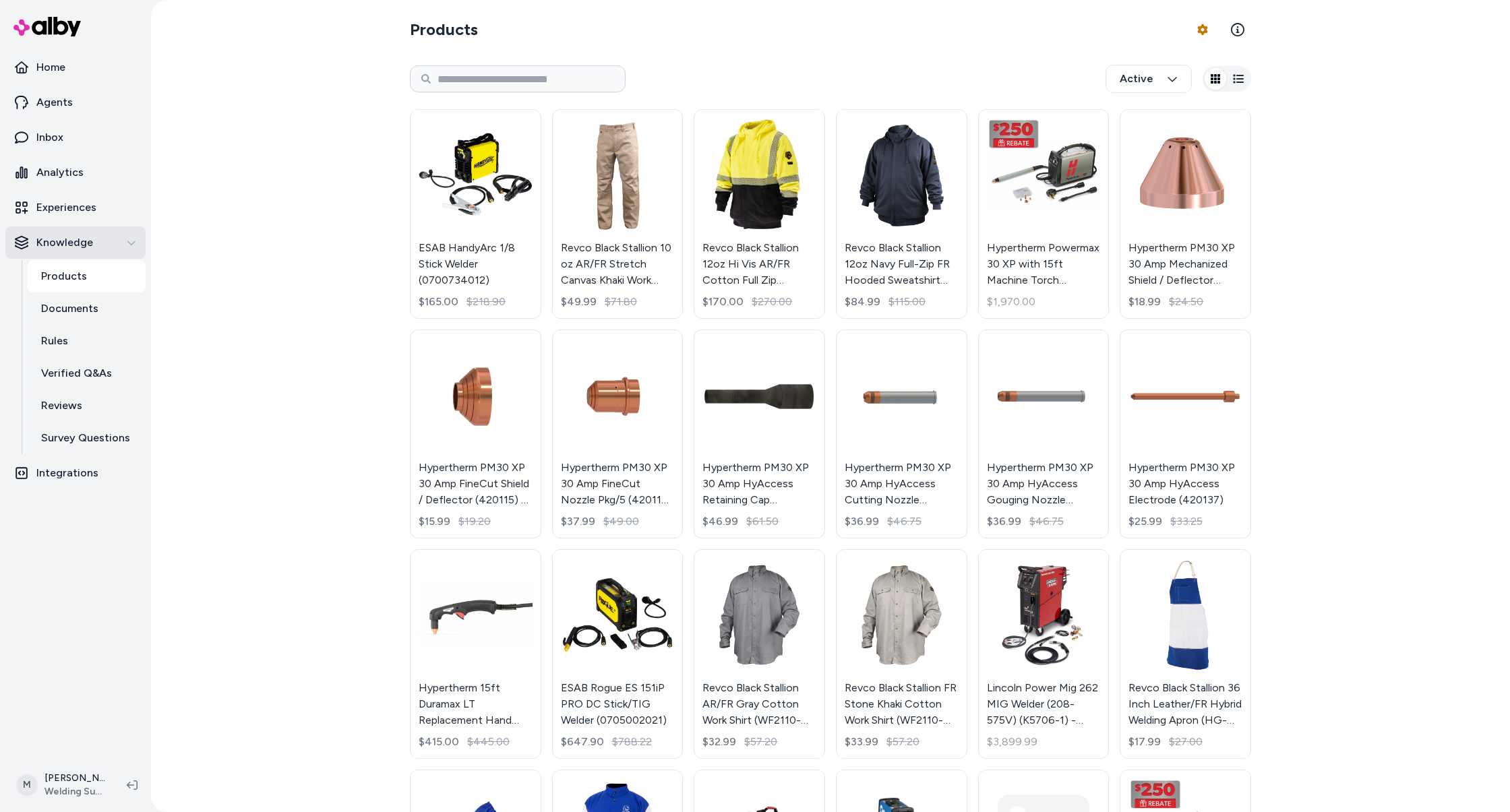
click at [77, 249] on button "Knowledge" at bounding box center [75, 242] width 141 height 32
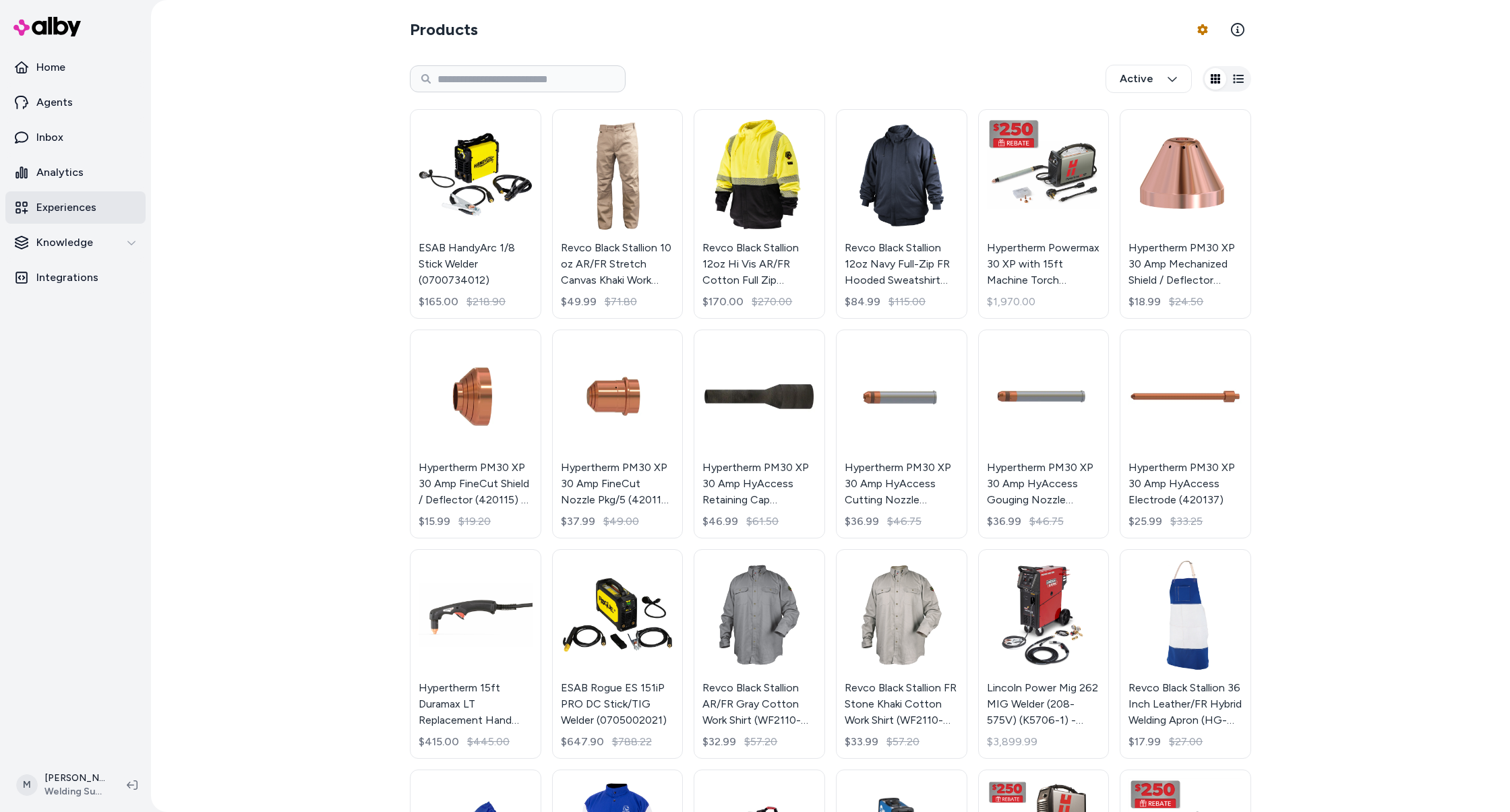
click at [101, 208] on link "Experiences" at bounding box center [75, 207] width 141 height 32
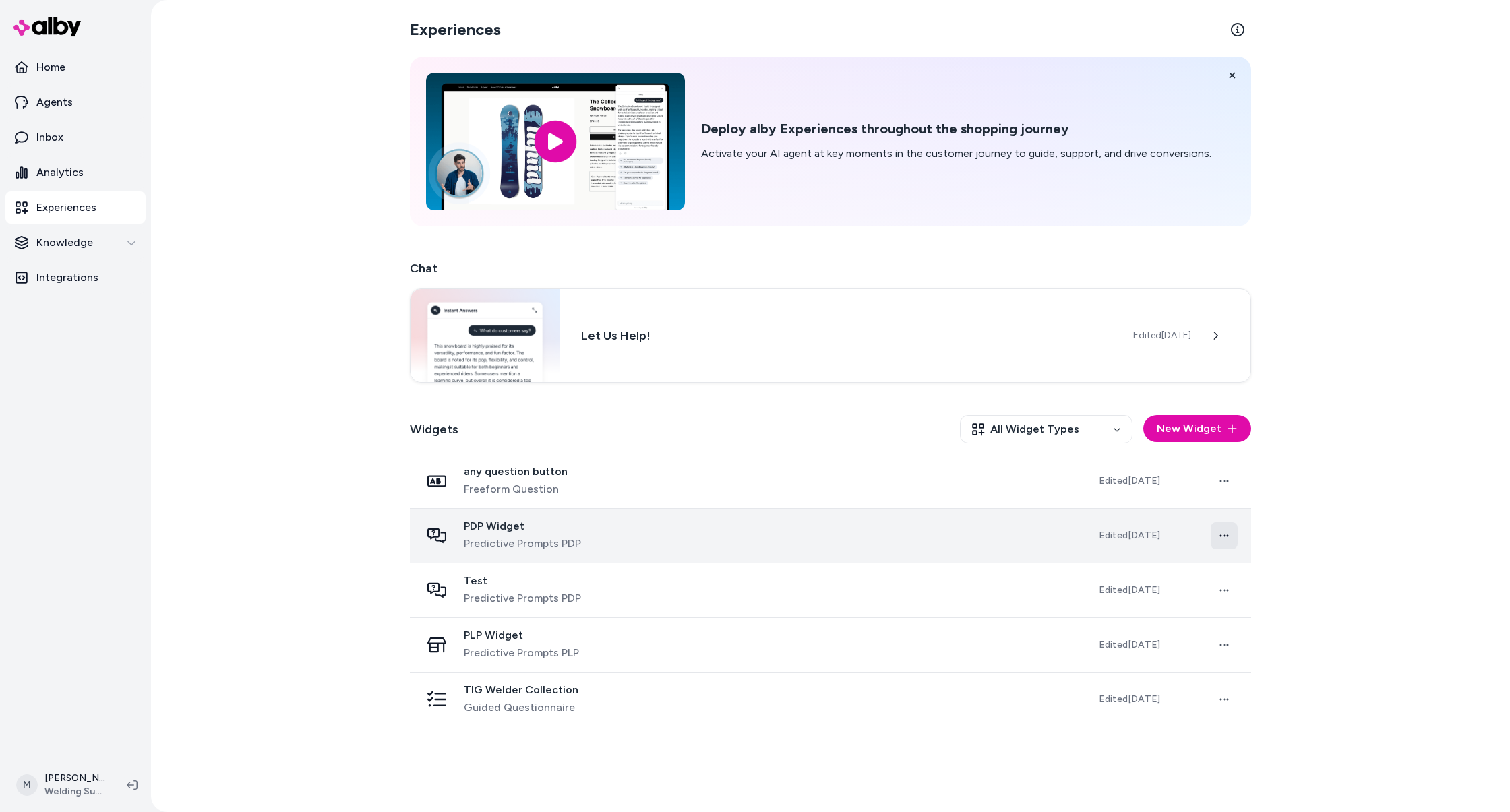
click at [1226, 534] on html "Home Agents Inbox Analytics Experiences Knowledge Integrations M [PERSON_NAME] …" at bounding box center [755, 406] width 1510 height 812
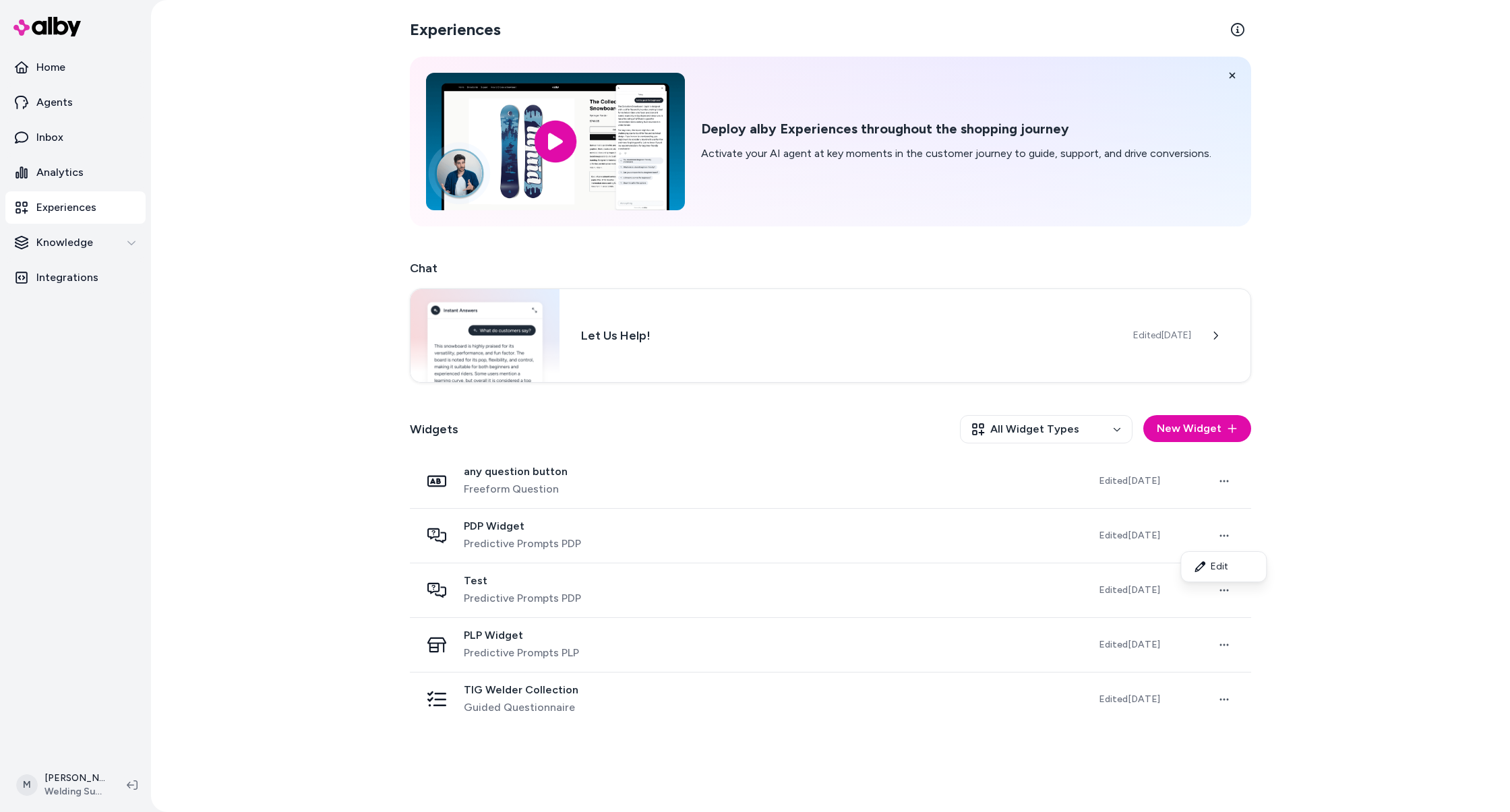
click at [1383, 513] on html "Home Agents Inbox Analytics Experiences Knowledge Integrations M [PERSON_NAME] …" at bounding box center [755, 406] width 1510 height 812
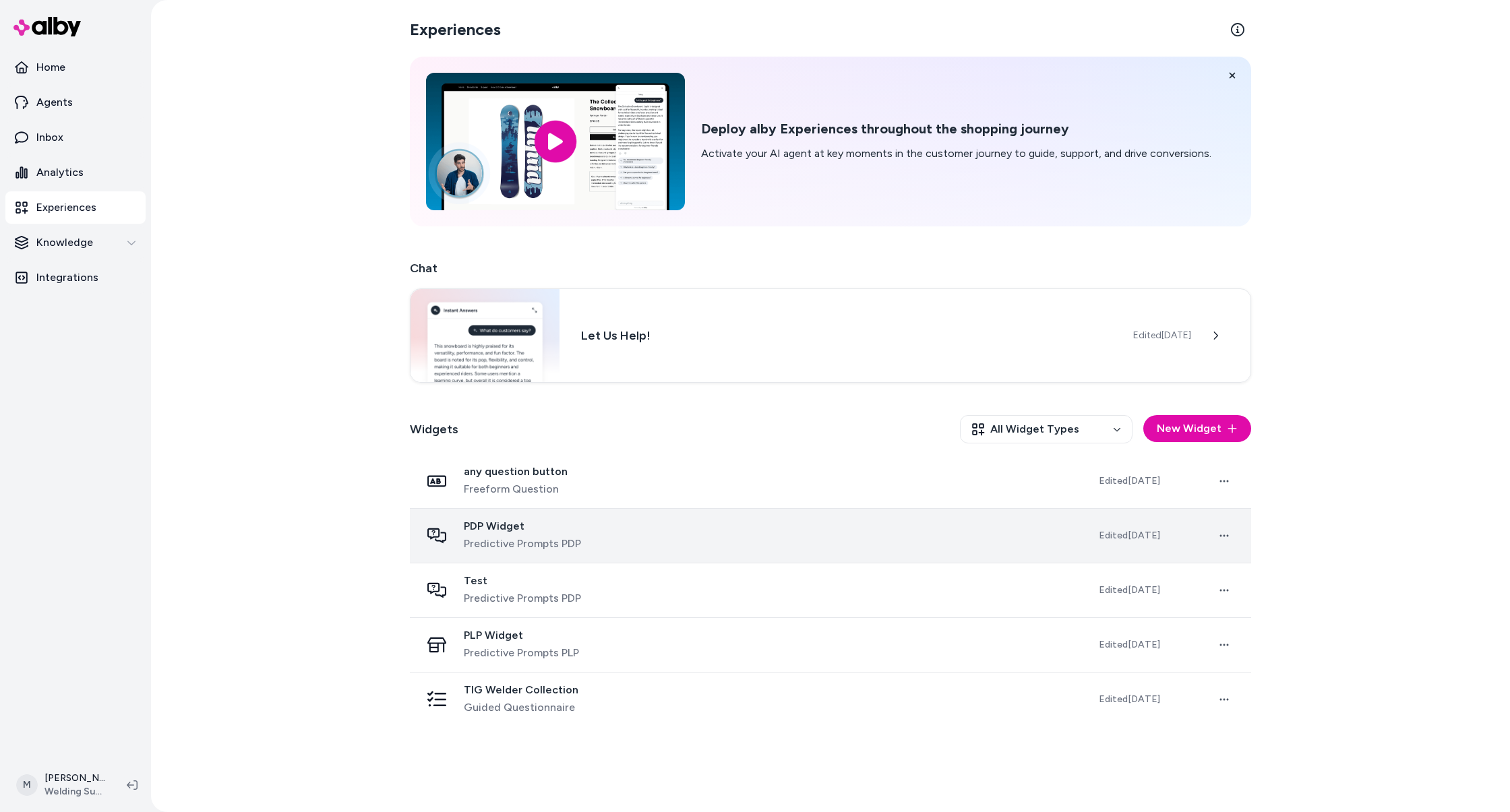
click at [679, 526] on div "PDP Widget Predictive Prompts PDP" at bounding box center [749, 535] width 657 height 32
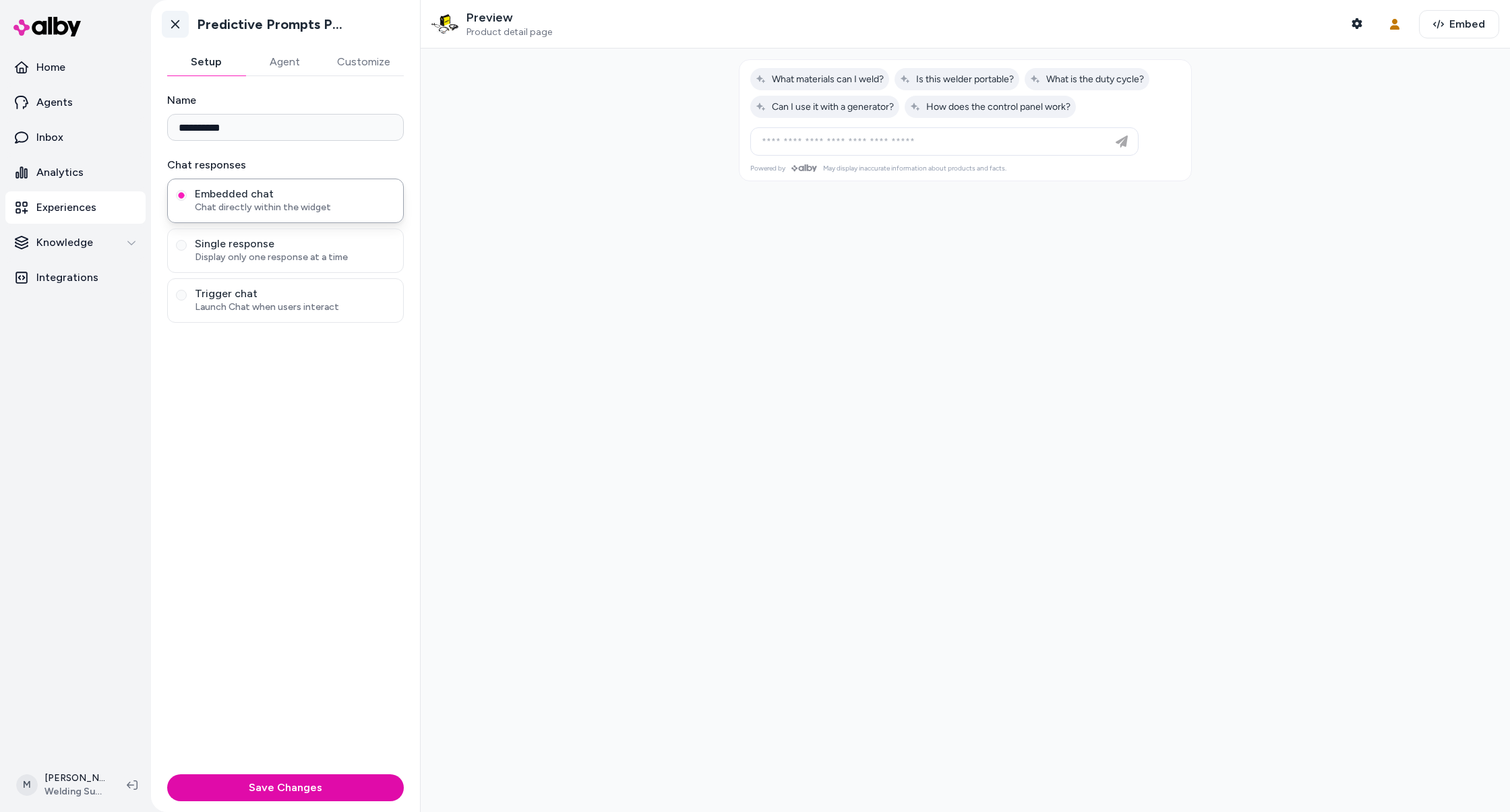
click at [167, 17] on link "Go back" at bounding box center [175, 24] width 27 height 27
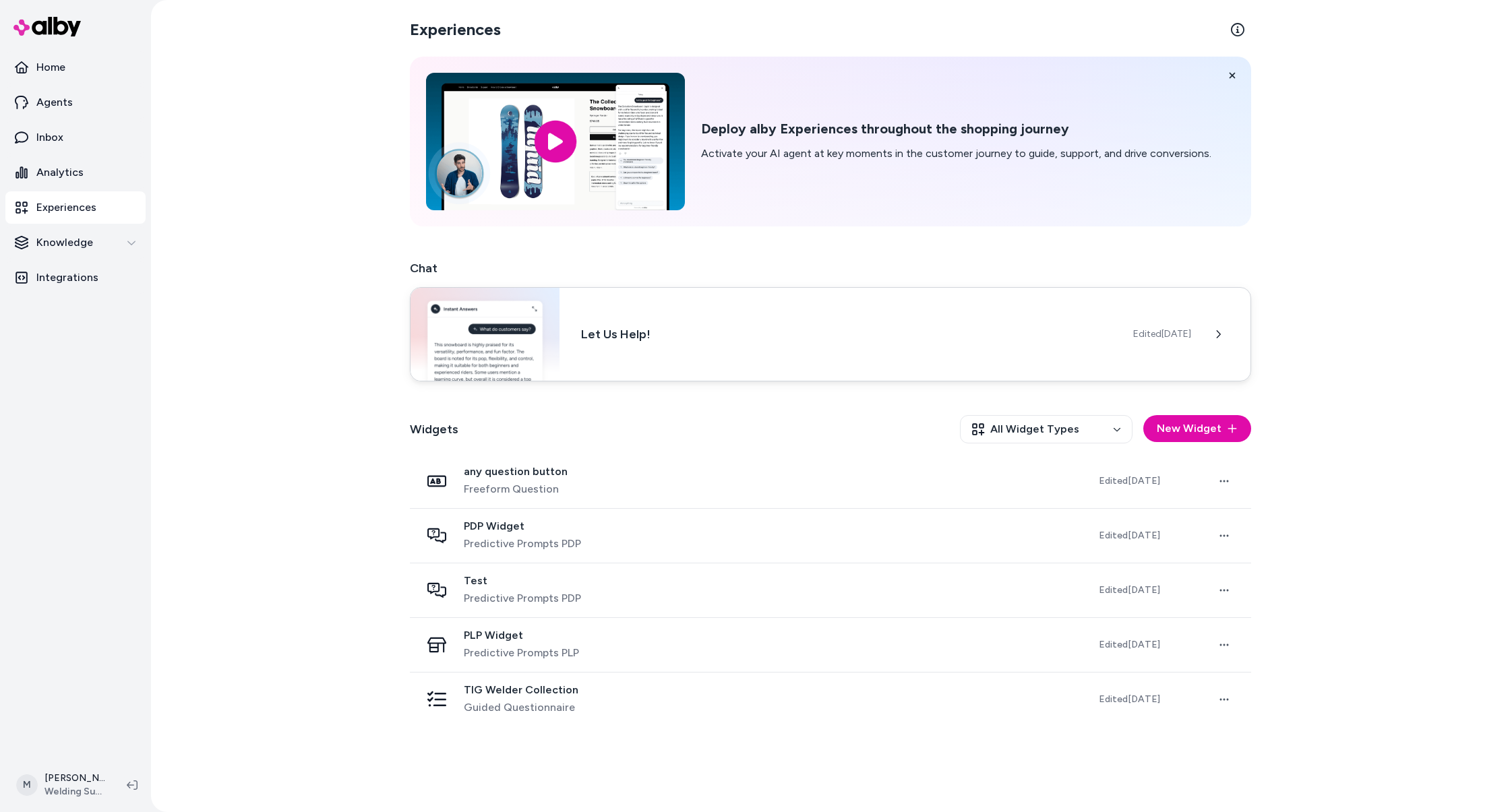
click at [779, 321] on div "Let Us Help! Edited [DATE]" at bounding box center [830, 334] width 841 height 95
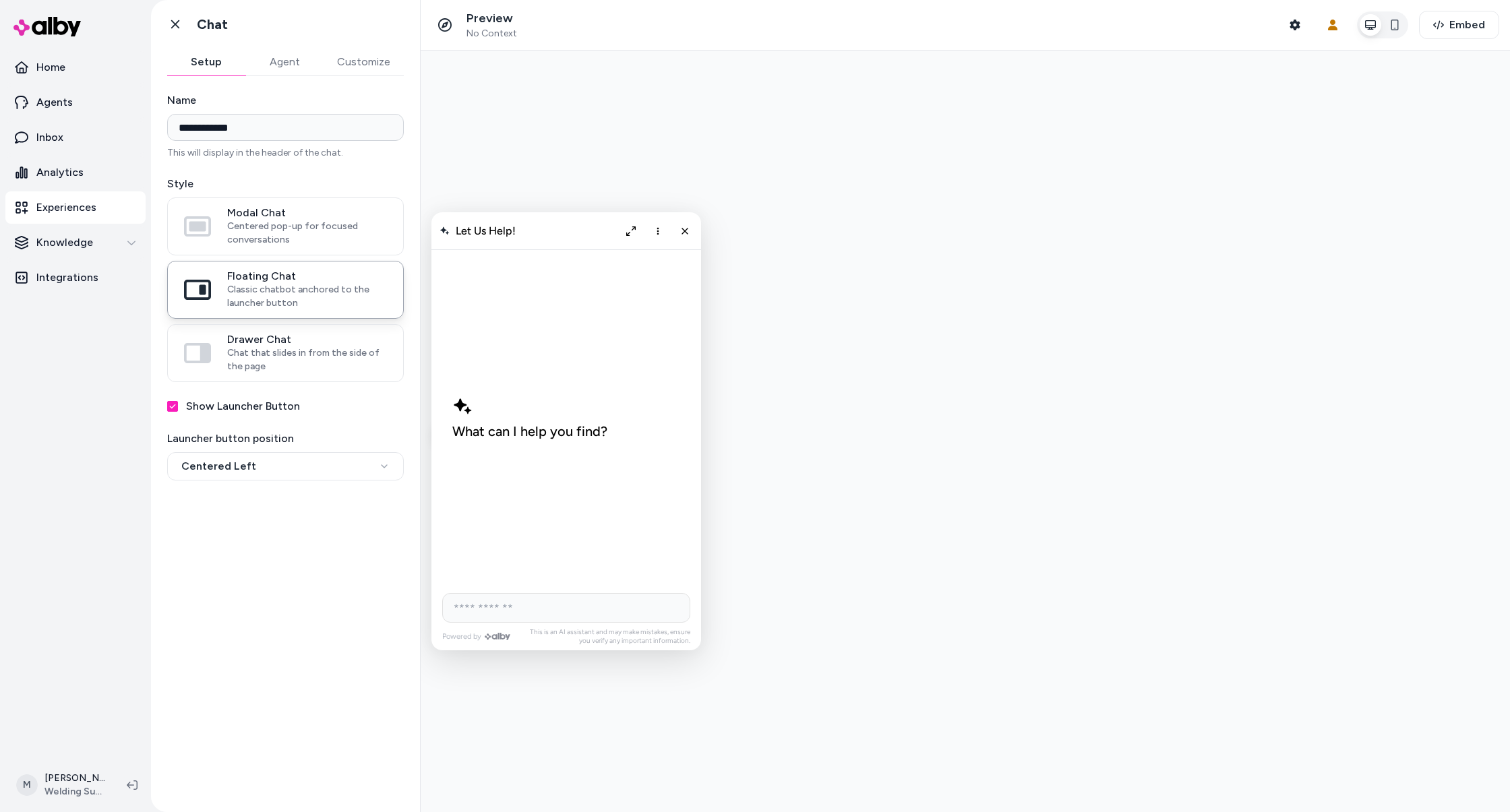
click at [288, 55] on button "Agent" at bounding box center [284, 62] width 78 height 27
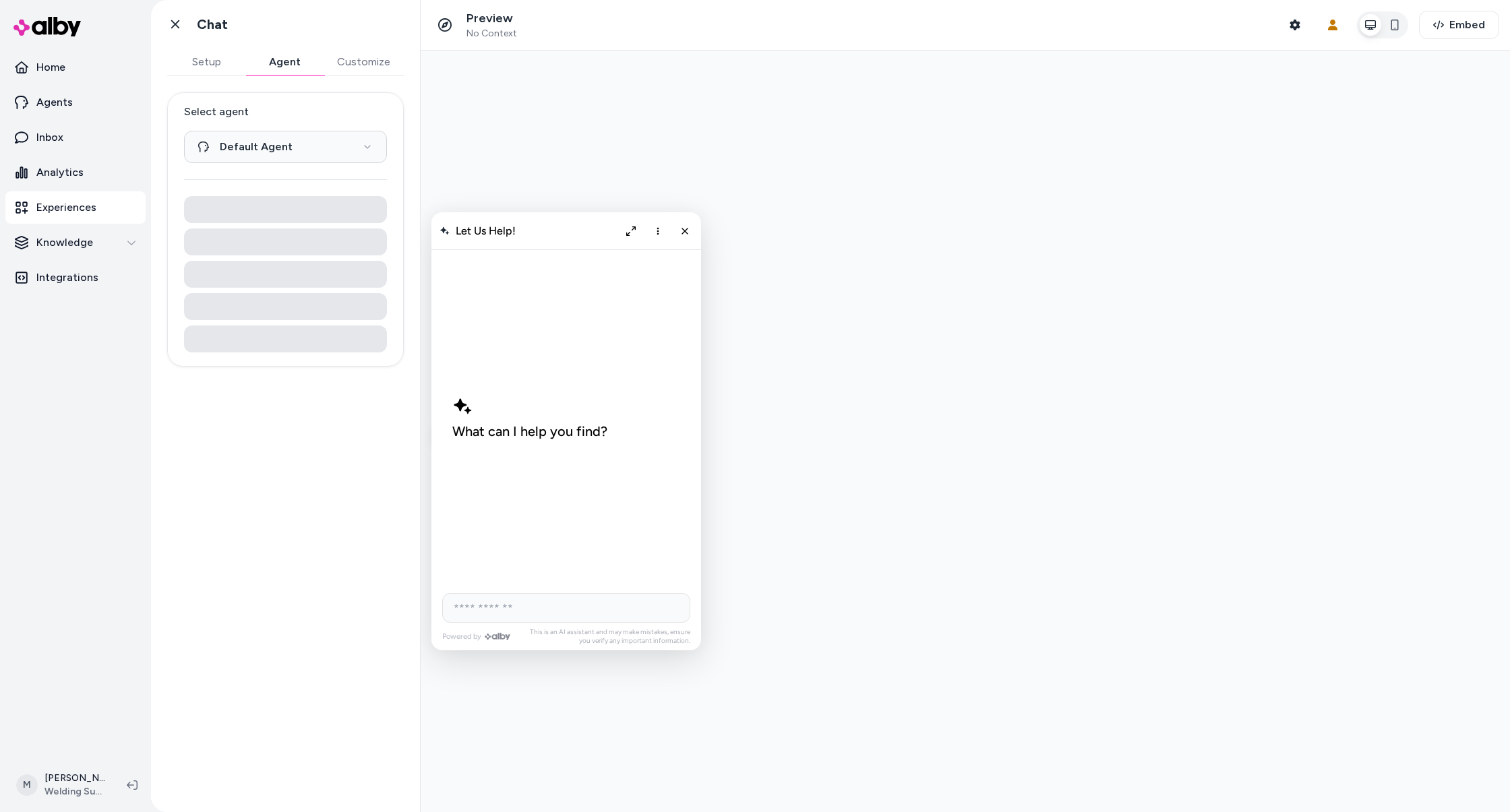
click at [361, 58] on button "Customize" at bounding box center [363, 62] width 80 height 27
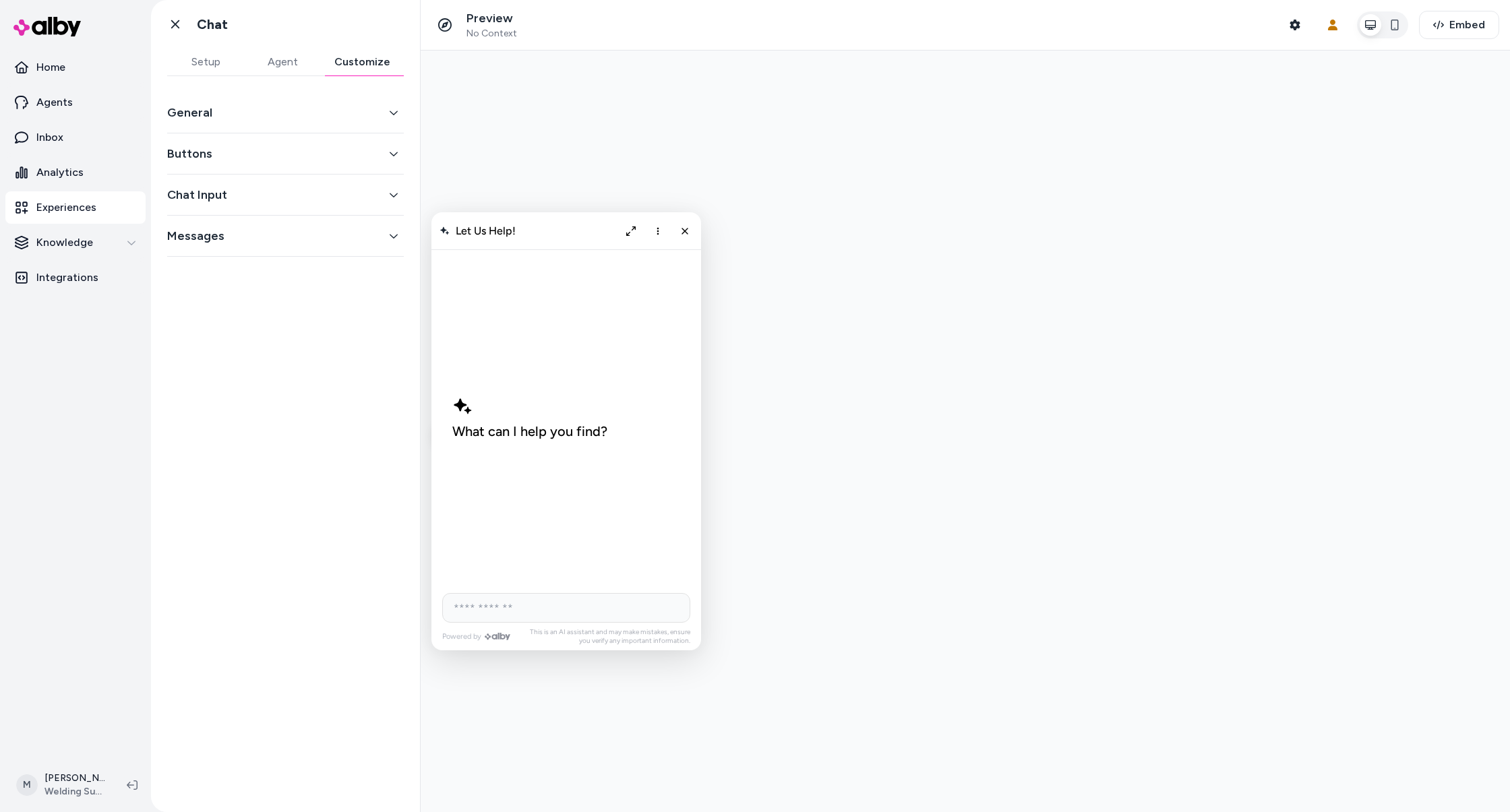
click at [326, 111] on button "General" at bounding box center [285, 112] width 236 height 19
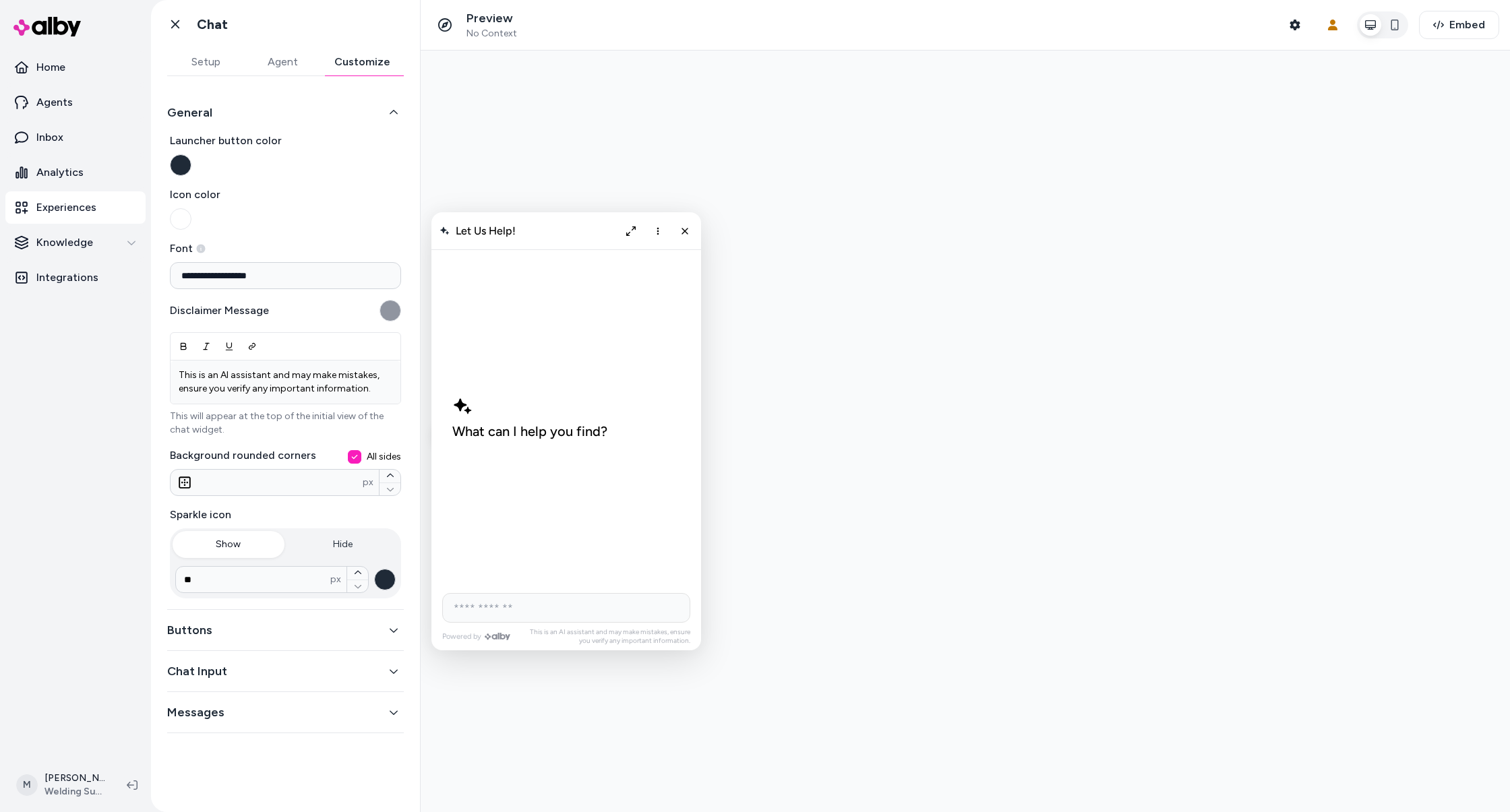
click at [393, 621] on button "Buttons" at bounding box center [285, 630] width 236 height 19
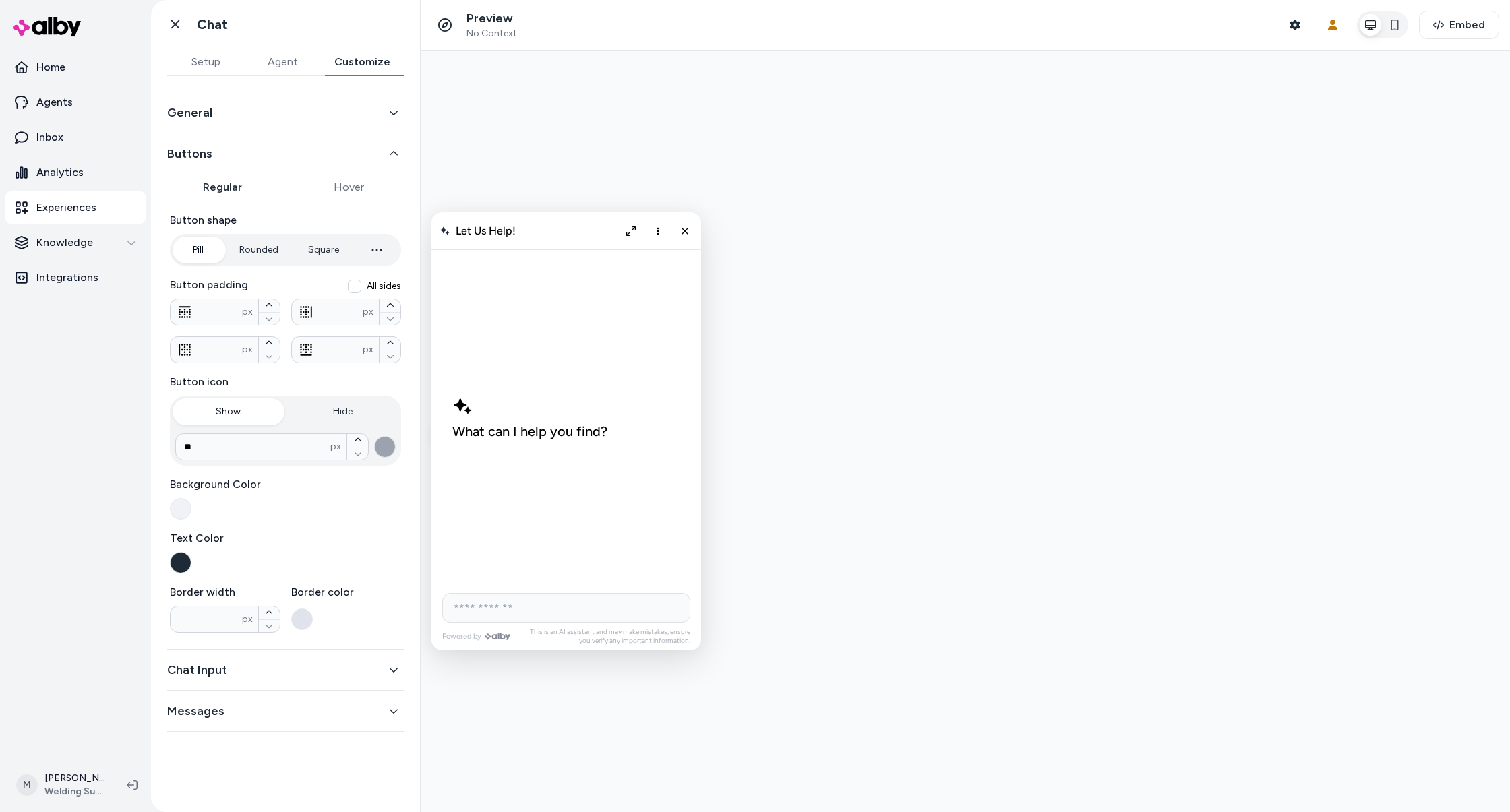
click at [372, 149] on button "Buttons" at bounding box center [285, 153] width 236 height 19
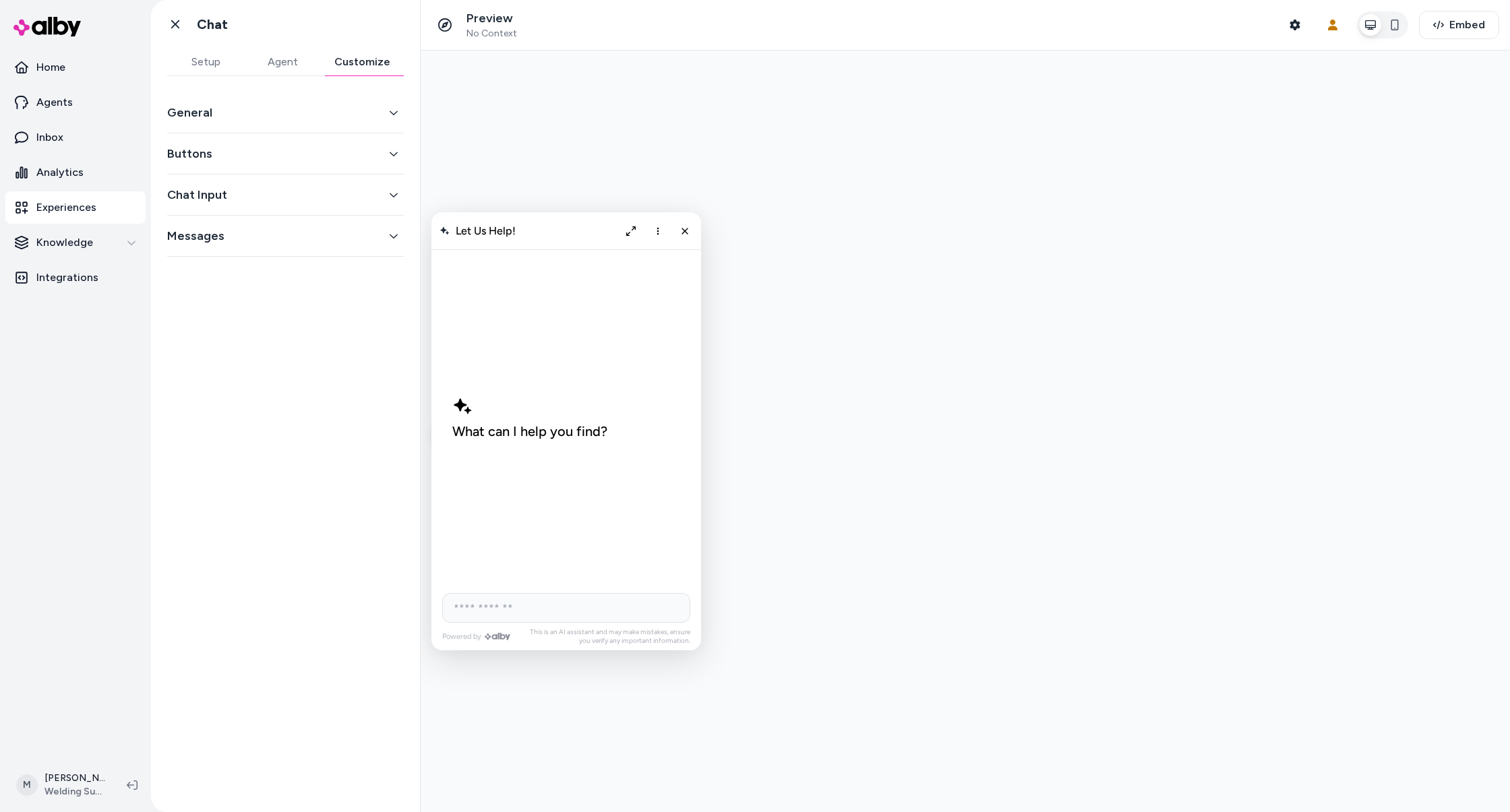
click at [315, 106] on button "General" at bounding box center [285, 112] width 236 height 19
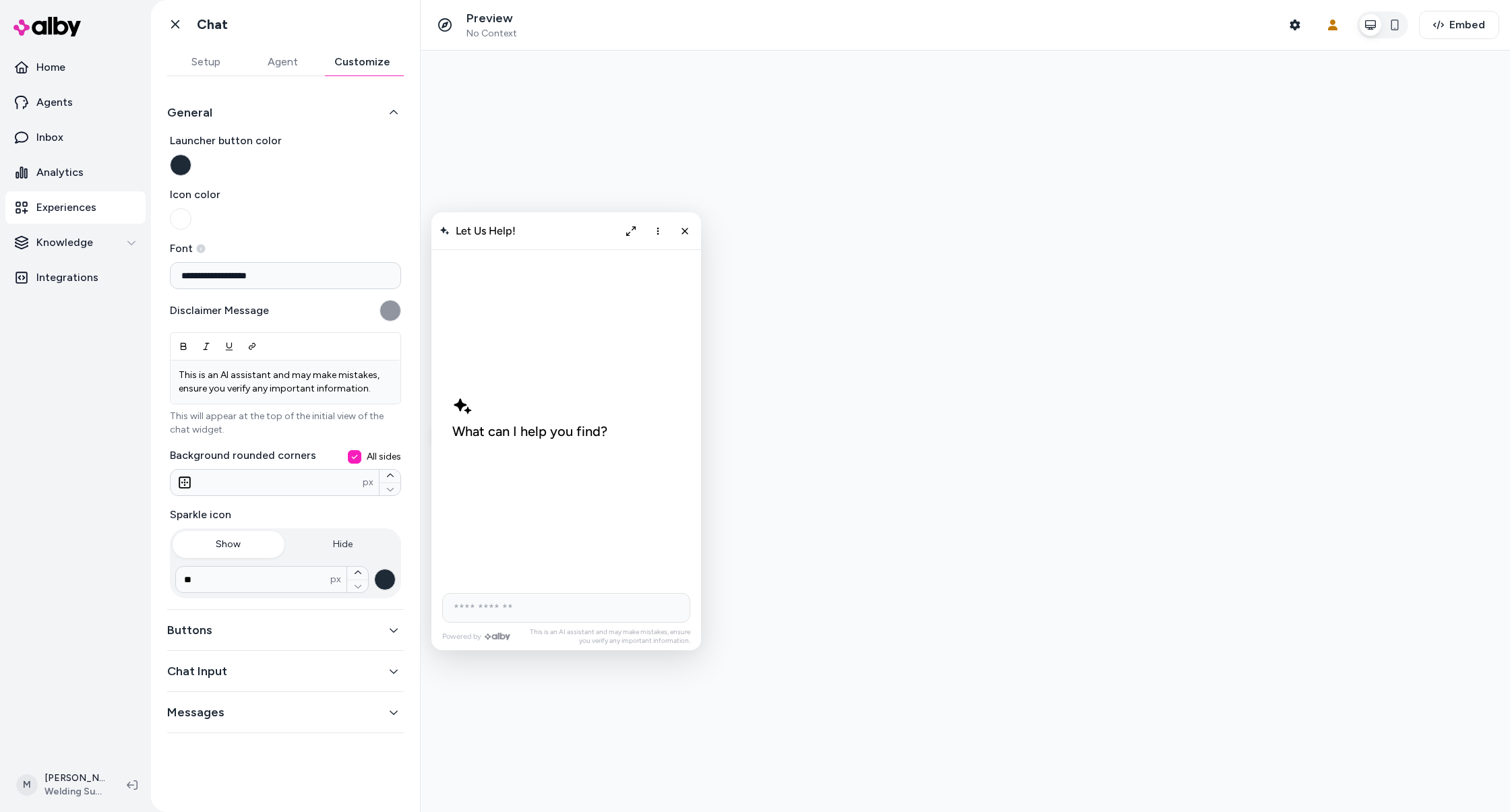
click at [380, 712] on button "Messages" at bounding box center [285, 713] width 236 height 19
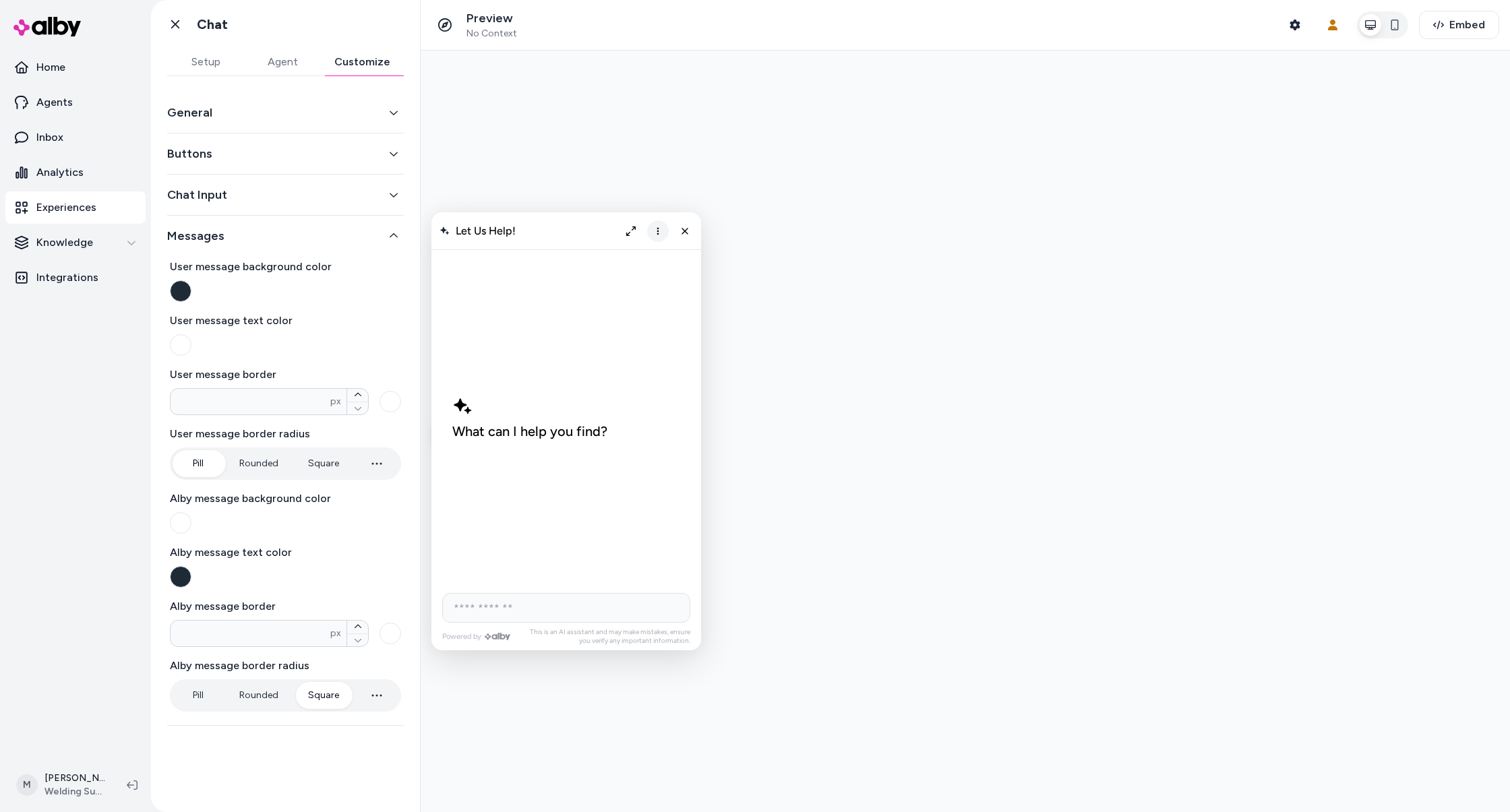
click at [657, 233] on icon "More options" at bounding box center [658, 230] width 2 height 8
click at [738, 99] on div at bounding box center [965, 431] width 1089 height 761
click at [223, 68] on button "Setup" at bounding box center [206, 62] width 77 height 27
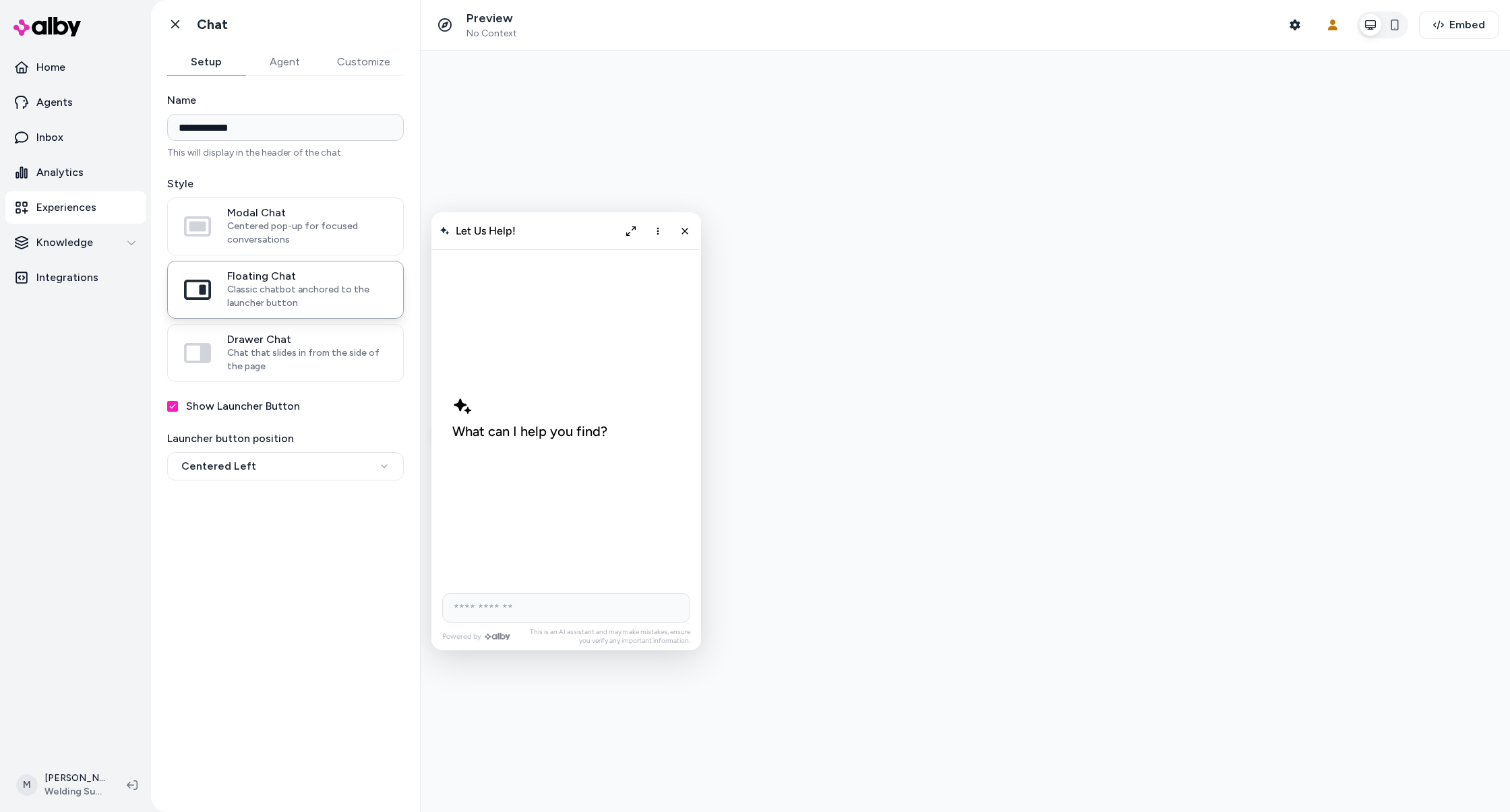
click at [274, 60] on button "Agent" at bounding box center [284, 62] width 78 height 27
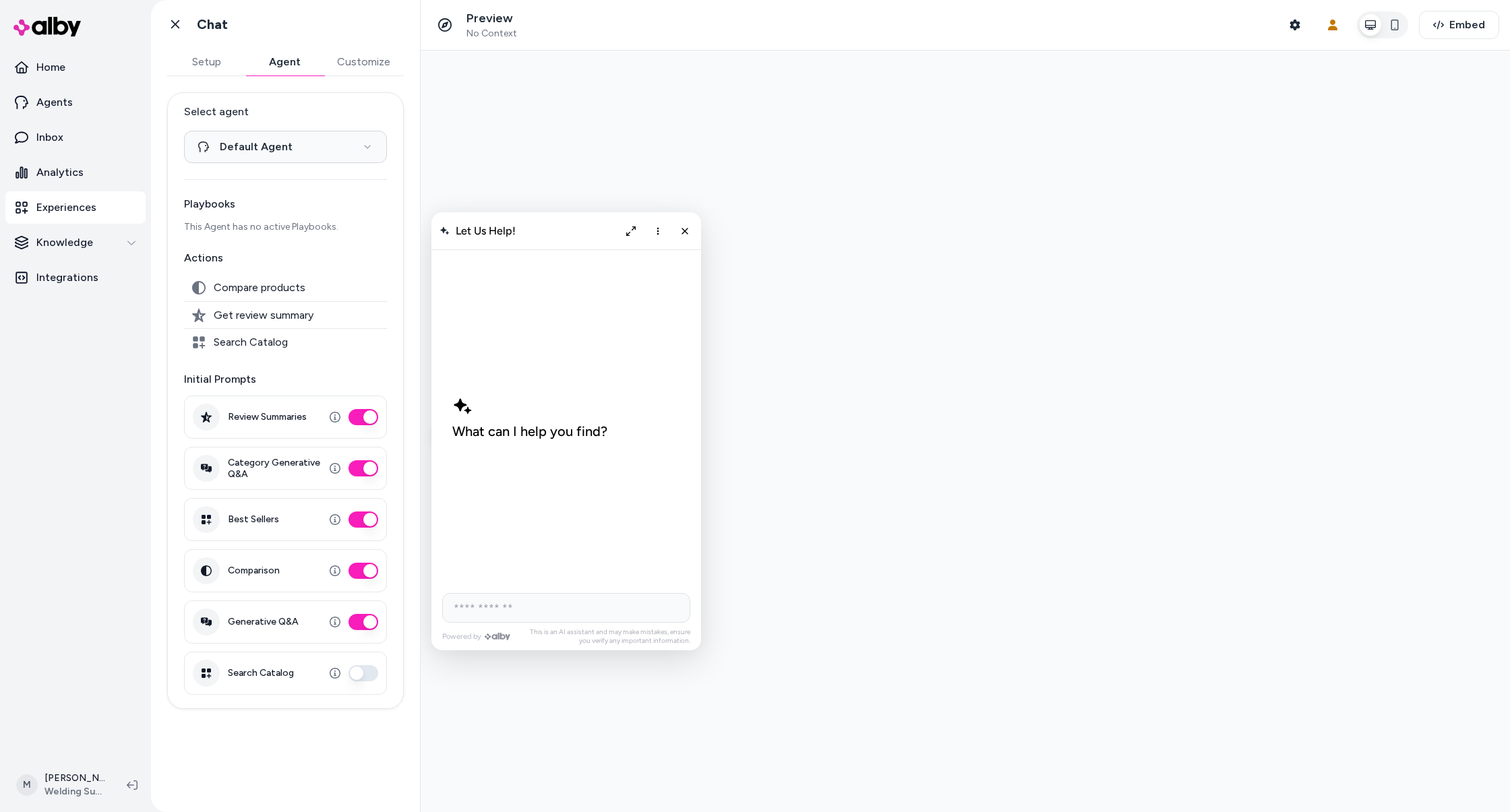
click at [239, 55] on button "Setup" at bounding box center [206, 62] width 78 height 27
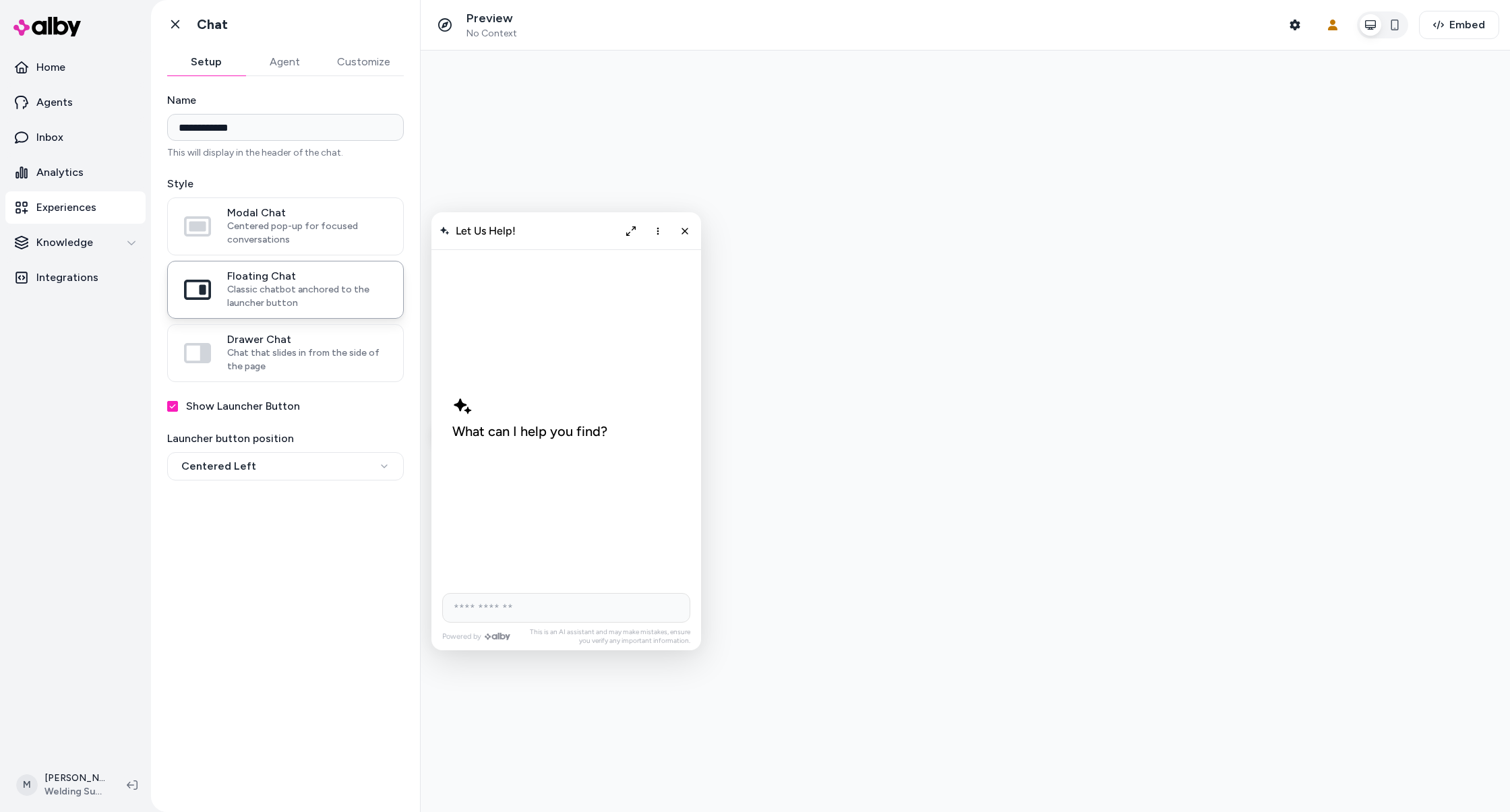
click at [285, 55] on button "Agent" at bounding box center [284, 62] width 78 height 27
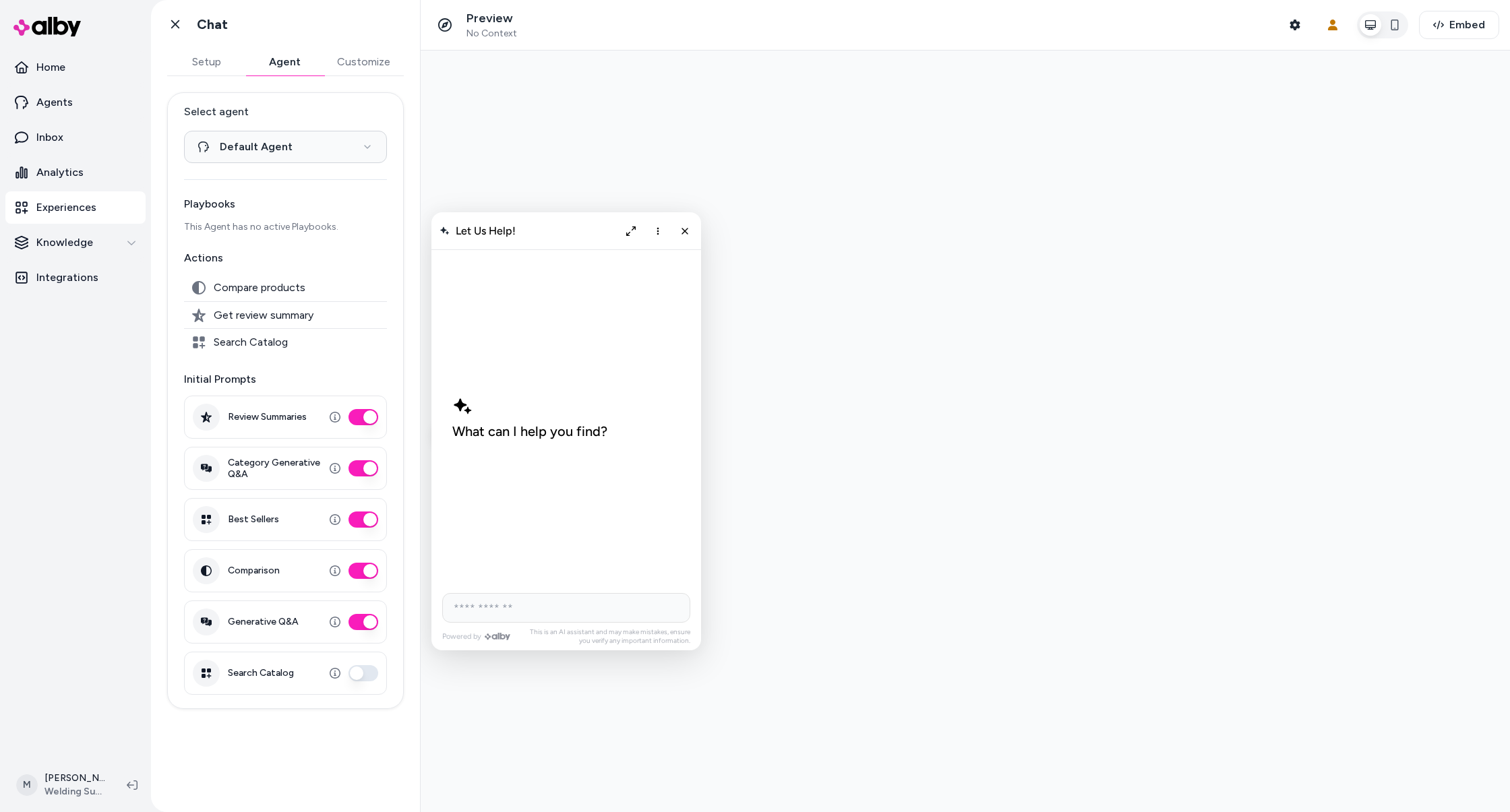
click at [374, 55] on button "Customize" at bounding box center [363, 62] width 80 height 27
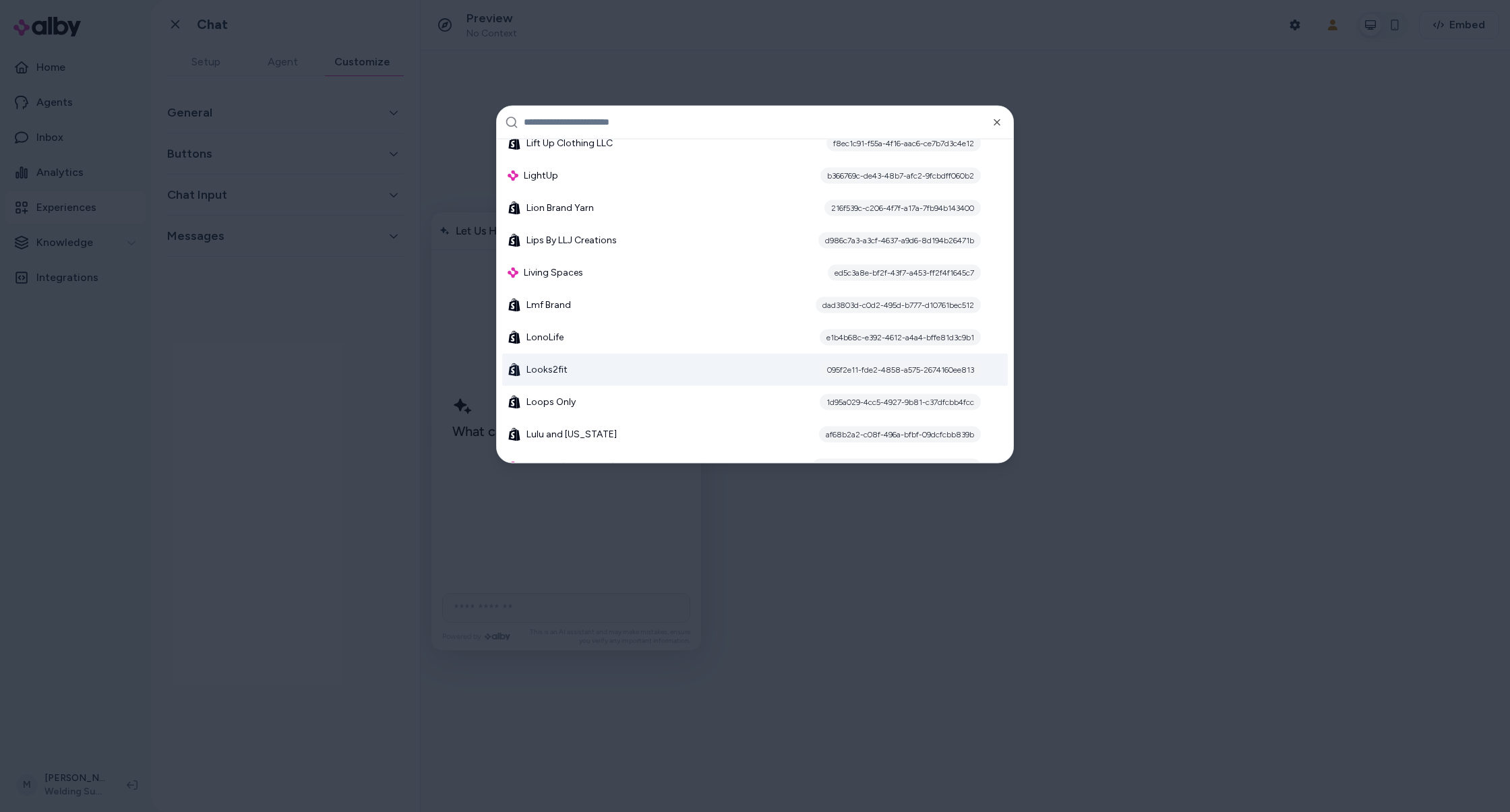
scroll to position [7724, 0]
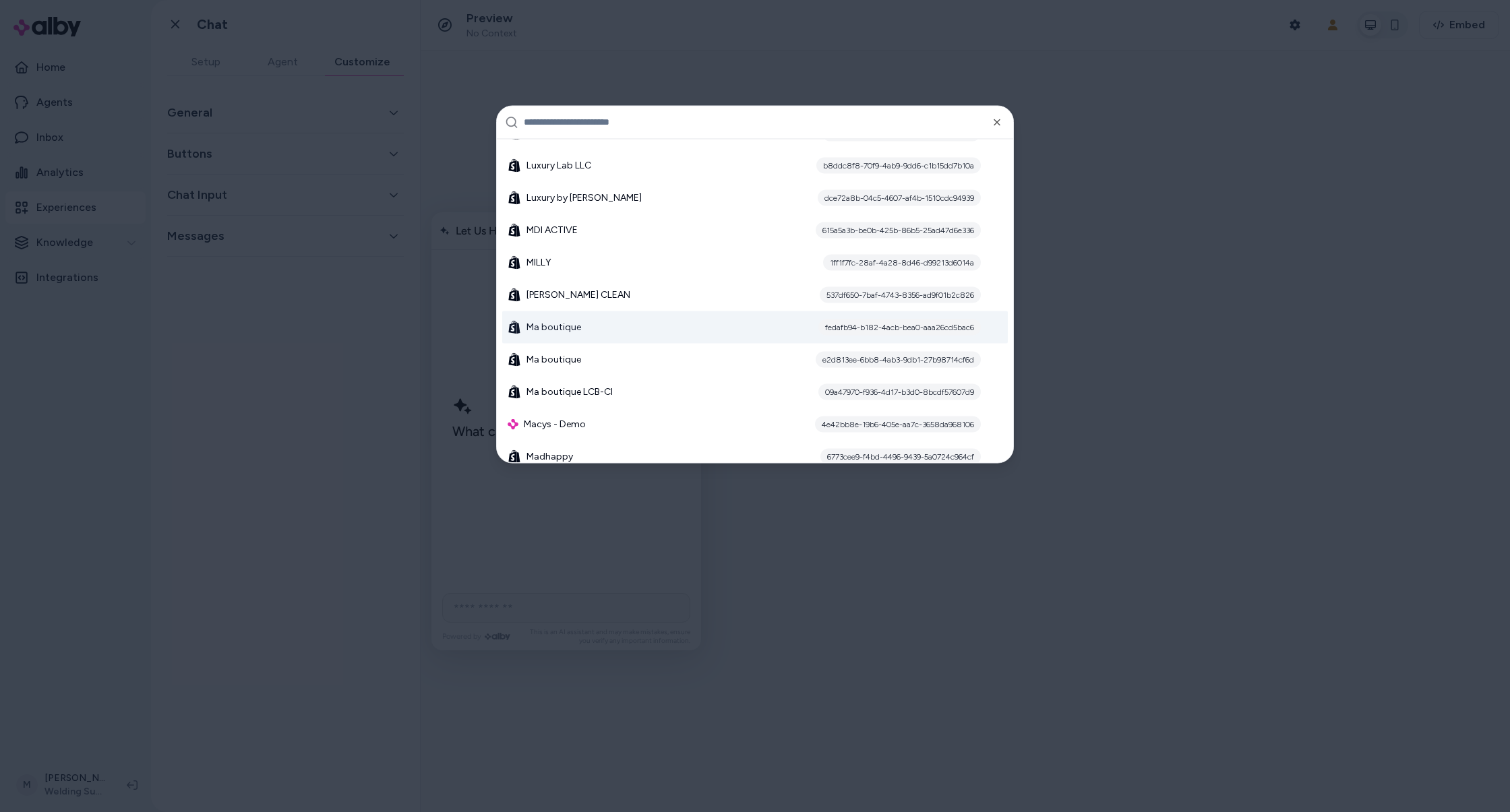
click at [1186, 373] on div at bounding box center [755, 406] width 1510 height 812
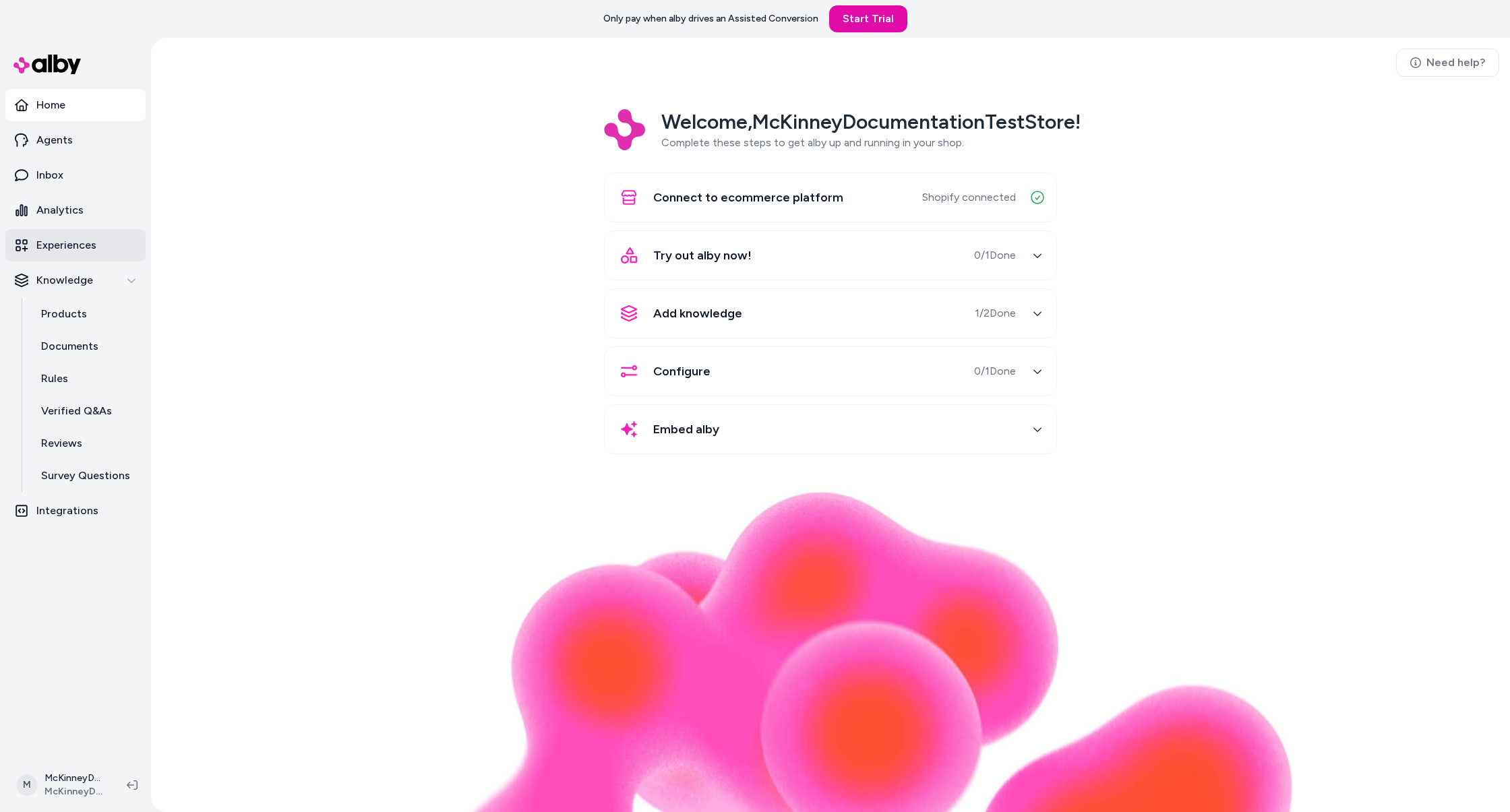
click at [70, 243] on p "Experiences" at bounding box center [66, 245] width 60 height 16
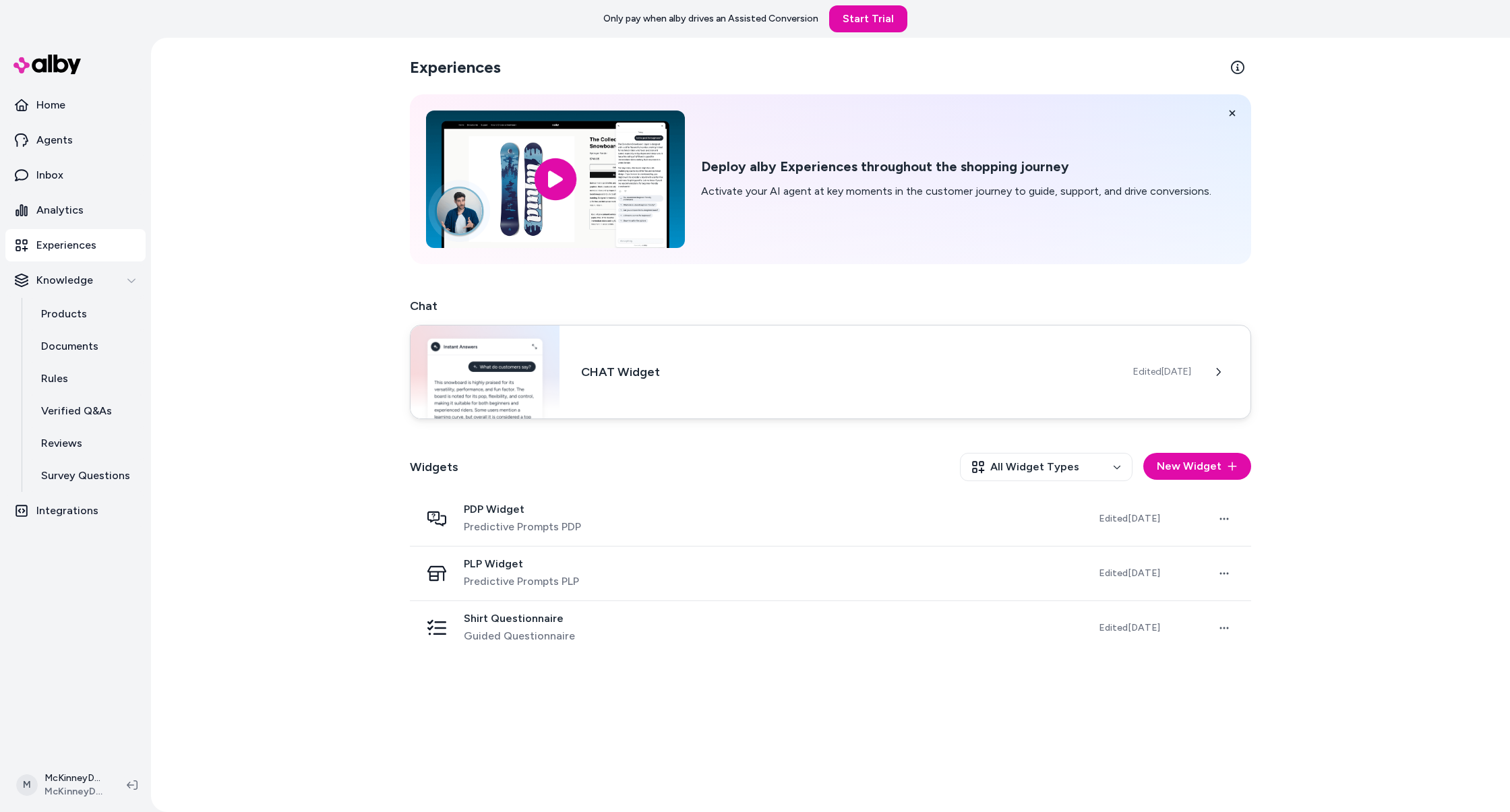
click at [790, 389] on div "CHAT Widget Edited Sep 19, 2025" at bounding box center [830, 372] width 841 height 95
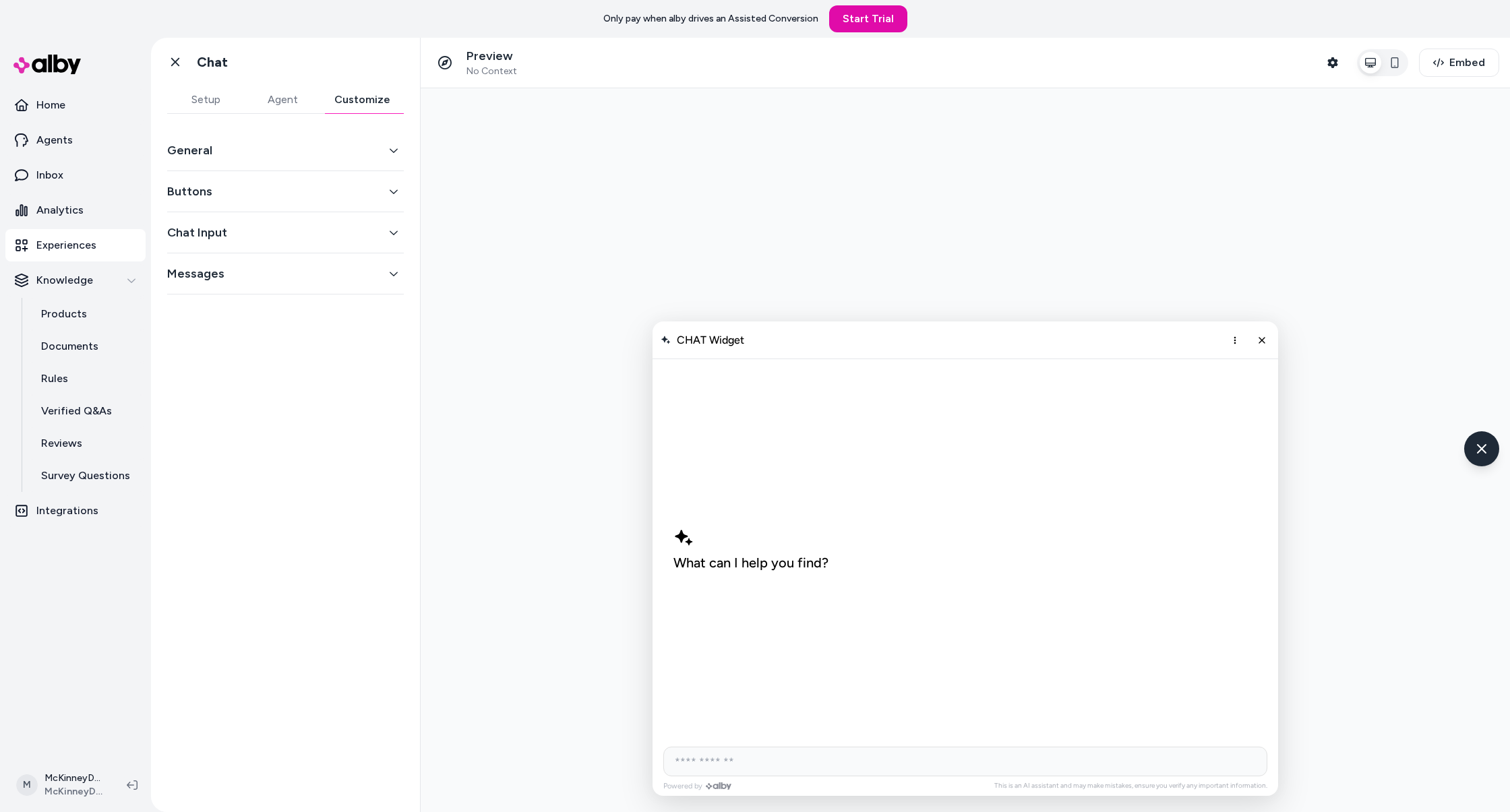
click at [388, 101] on button "Customize" at bounding box center [362, 99] width 83 height 27
drag, startPoint x: 372, startPoint y: 133, endPoint x: 361, endPoint y: 160, distance: 29.2
click at [369, 138] on div "General" at bounding box center [285, 151] width 236 height 41
click at [358, 162] on div "General" at bounding box center [285, 151] width 236 height 41
click at [364, 149] on button "General" at bounding box center [285, 151] width 236 height 19
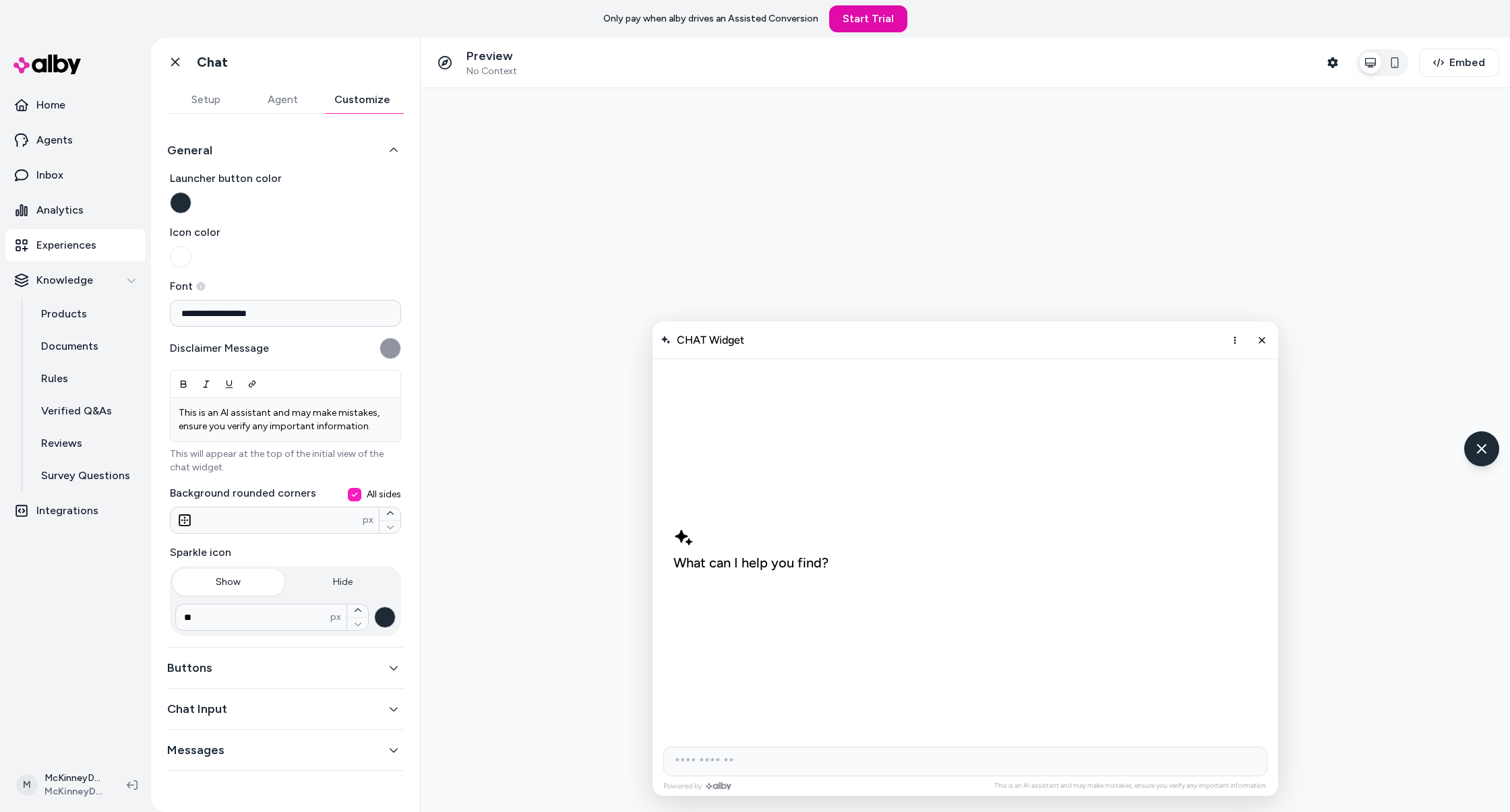
click at [210, 103] on button "Setup" at bounding box center [206, 99] width 77 height 27
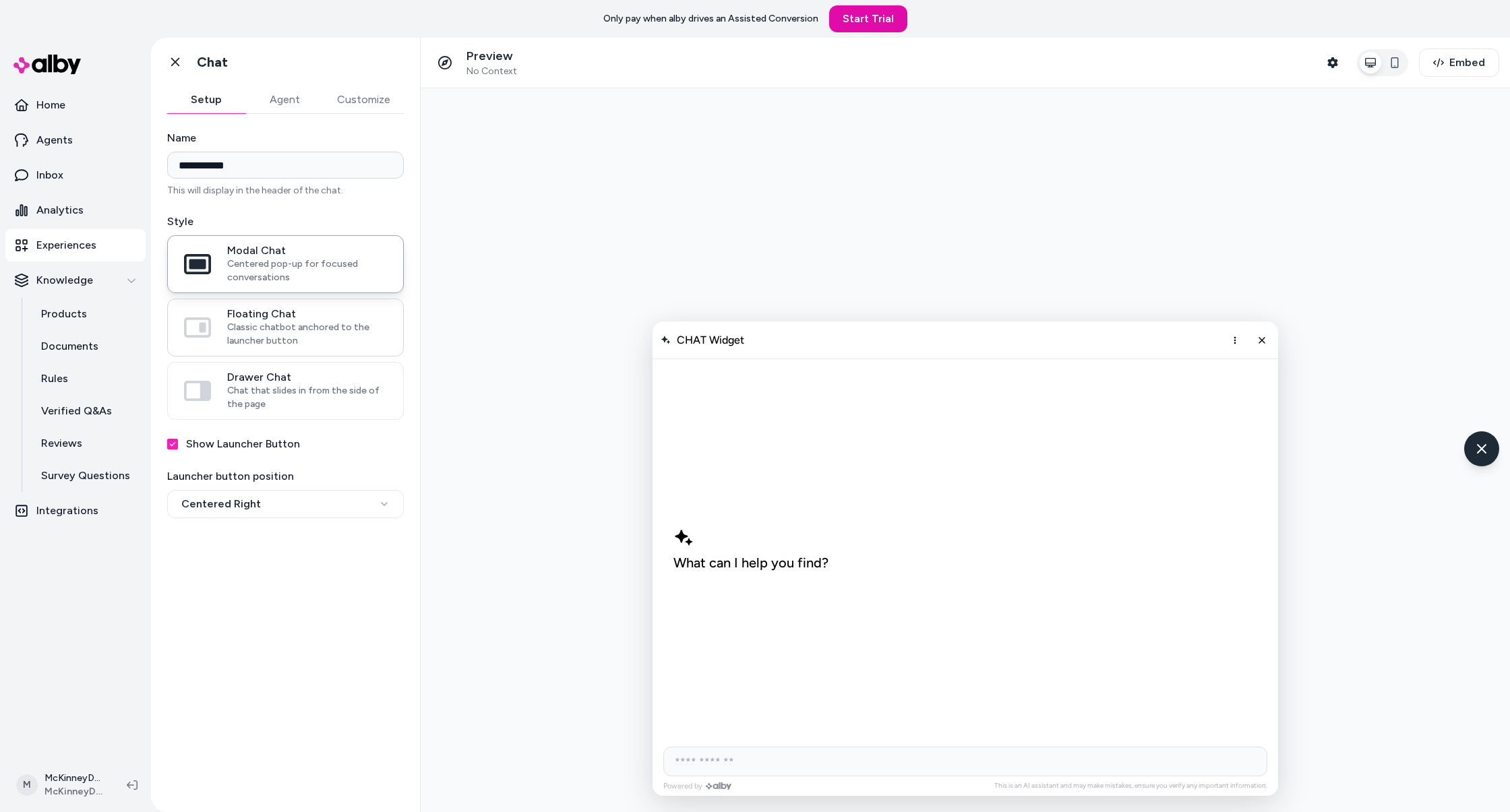
click at [280, 327] on span "Classic chatbot anchored to the launcher button" at bounding box center [306, 334] width 160 height 27
click at [0, 0] on button "Floating Chat Classic chatbot anchored to the launcher button" at bounding box center [0, 0] width 0 height 0
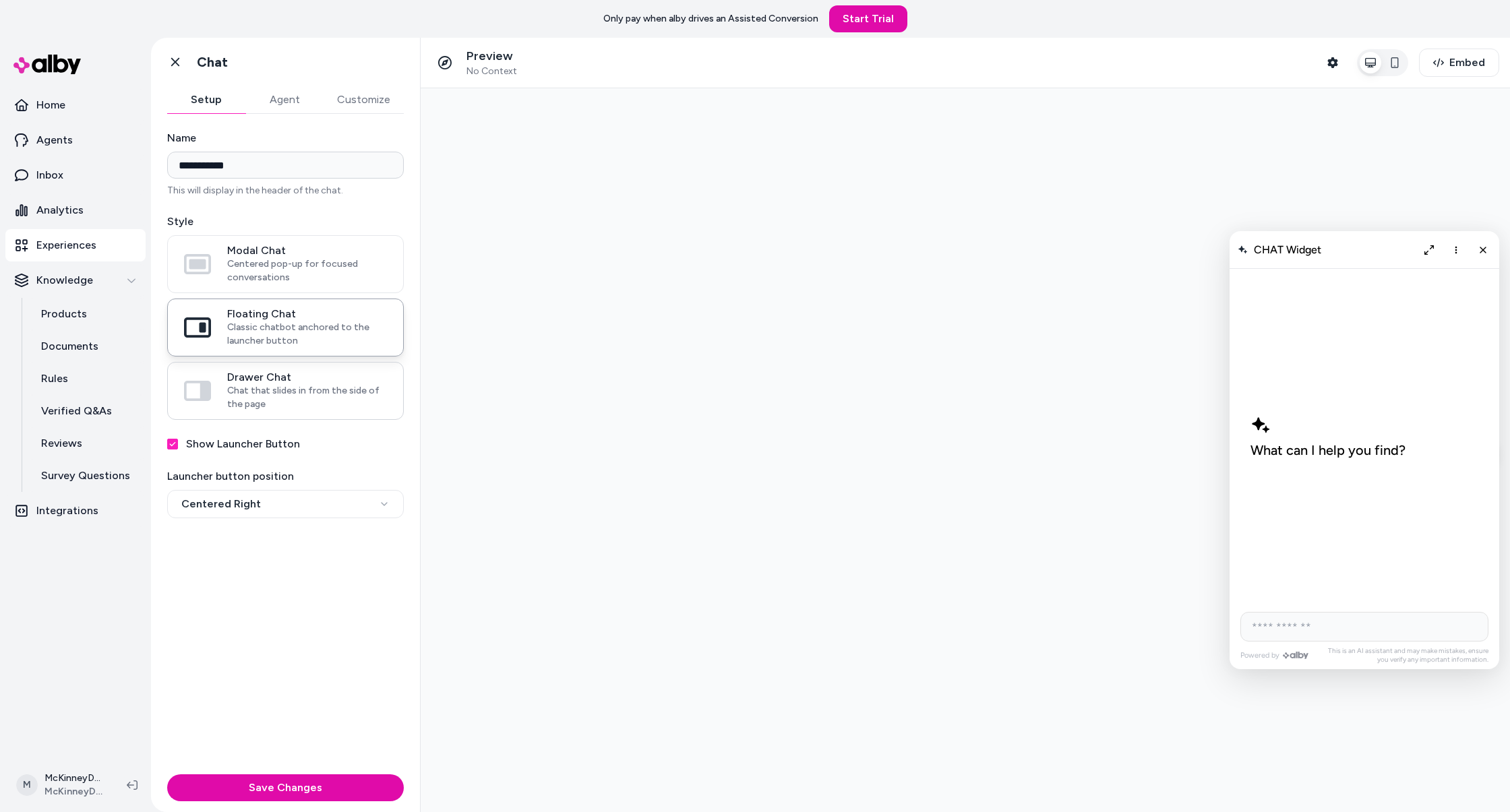
click at [286, 381] on span "Drawer Chat" at bounding box center [306, 378] width 160 height 14
click at [0, 0] on button "Drawer Chat Chat that slides in from the side of the page" at bounding box center [0, 0] width 0 height 0
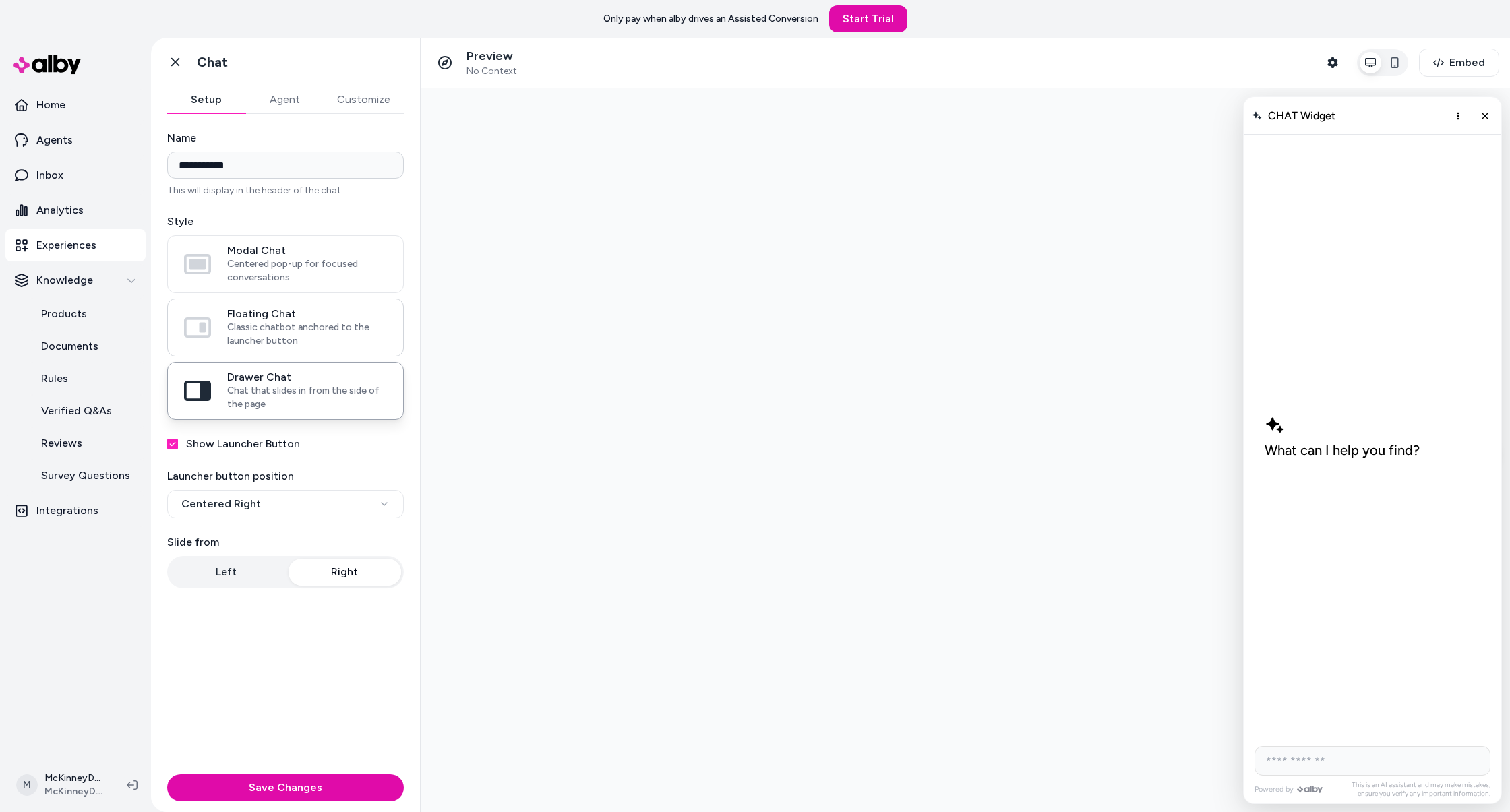
click at [286, 327] on span "Classic chatbot anchored to the launcher button" at bounding box center [306, 334] width 160 height 27
click at [0, 0] on button "Floating Chat Classic chatbot anchored to the launcher button" at bounding box center [0, 0] width 0 height 0
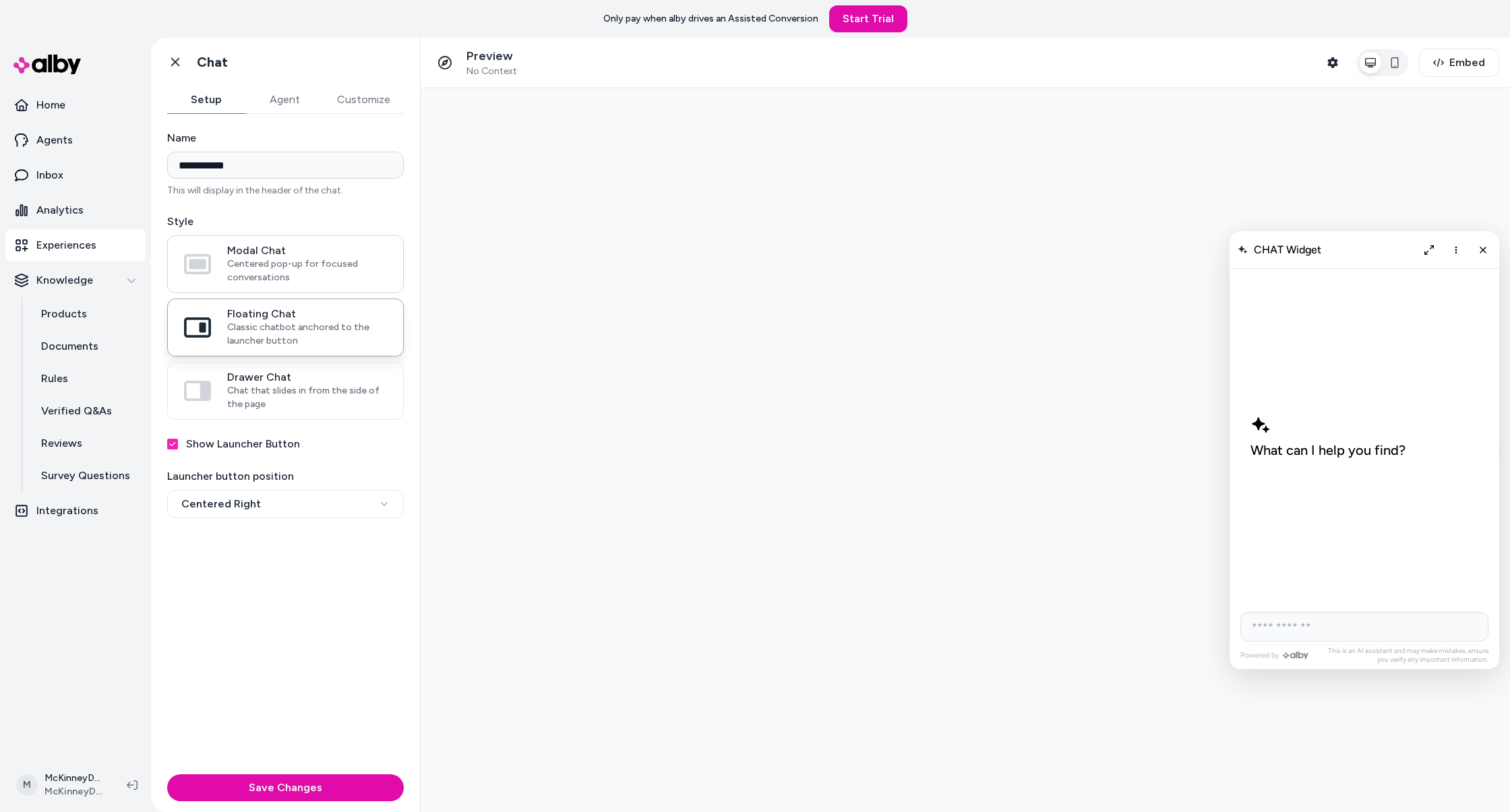
click at [294, 264] on span "Centered pop-up for focused conversations" at bounding box center [306, 271] width 160 height 27
click at [0, 0] on button "Modal Chat Centered pop-up for focused conversations" at bounding box center [0, 0] width 0 height 0
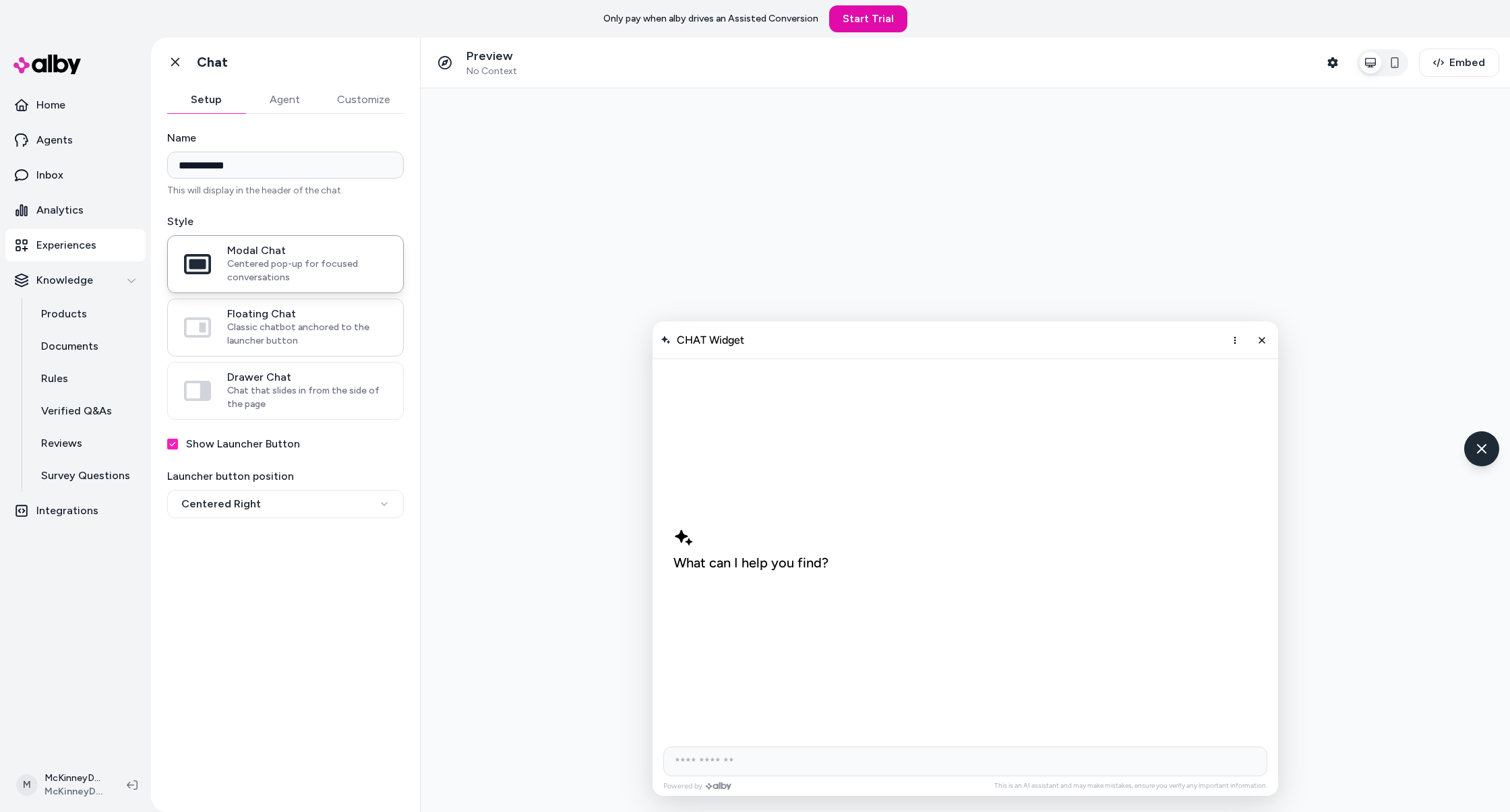
click at [286, 327] on span "Classic chatbot anchored to the launcher button" at bounding box center [306, 334] width 160 height 27
click at [0, 0] on button "Floating Chat Classic chatbot anchored to the launcher button" at bounding box center [0, 0] width 0 height 0
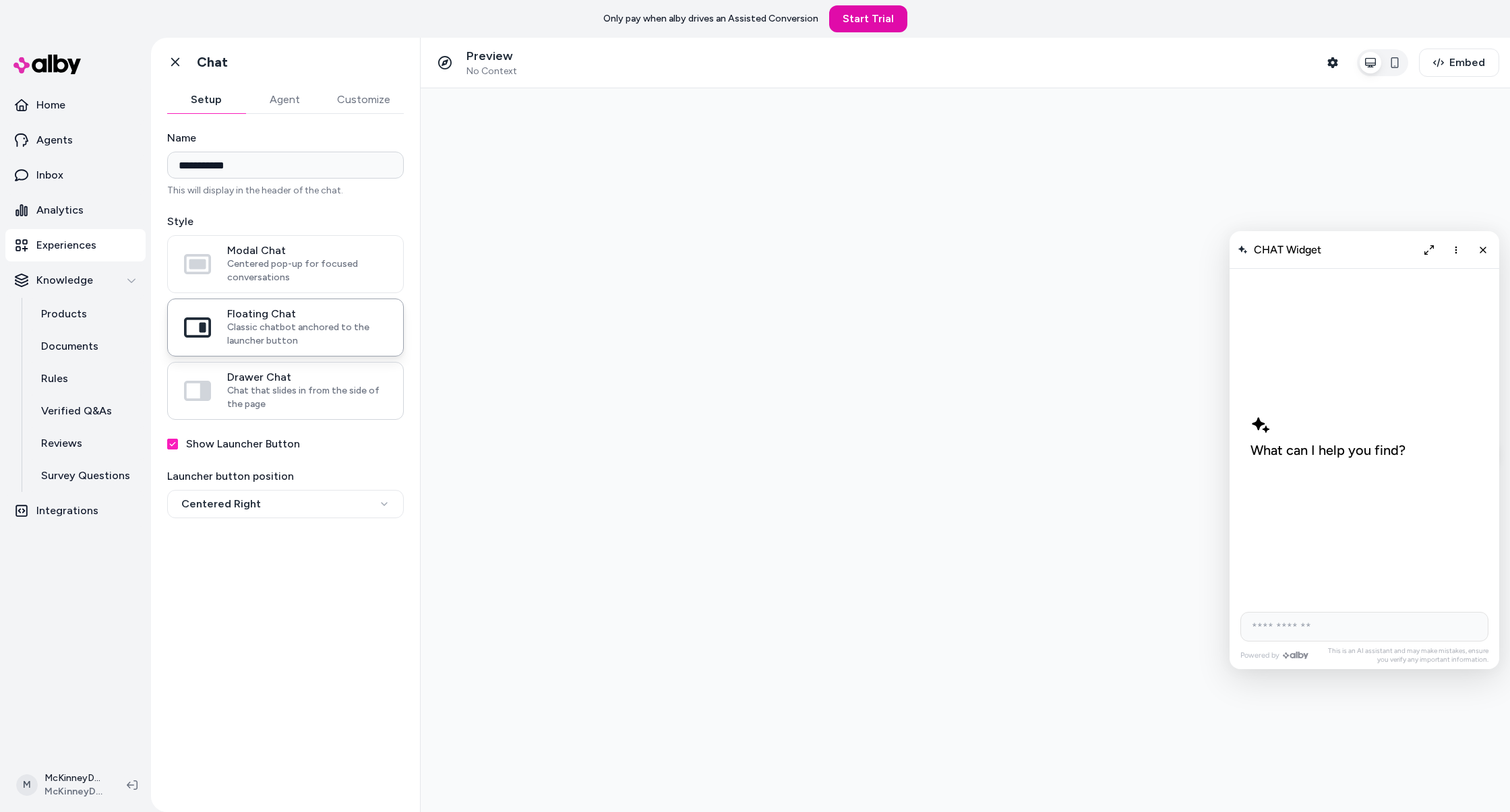
click at [283, 373] on span "Drawer Chat" at bounding box center [306, 378] width 160 height 14
click at [0, 0] on button "Drawer Chat Chat that slides in from the side of the page" at bounding box center [0, 0] width 0 height 0
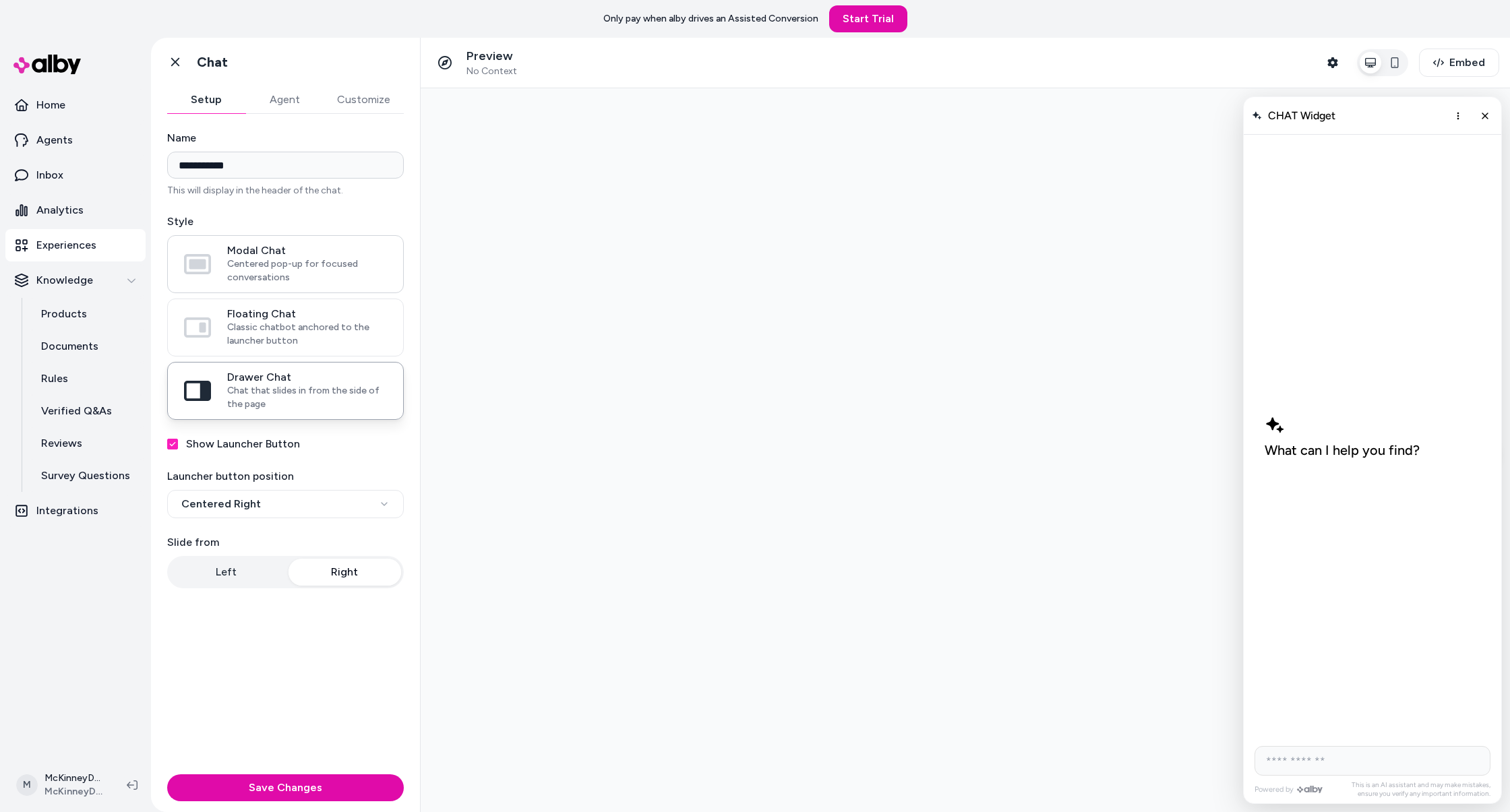
click at [267, 270] on span "Centered pop-up for focused conversations" at bounding box center [306, 271] width 160 height 27
click at [0, 0] on button "Modal Chat Centered pop-up for focused conversations" at bounding box center [0, 0] width 0 height 0
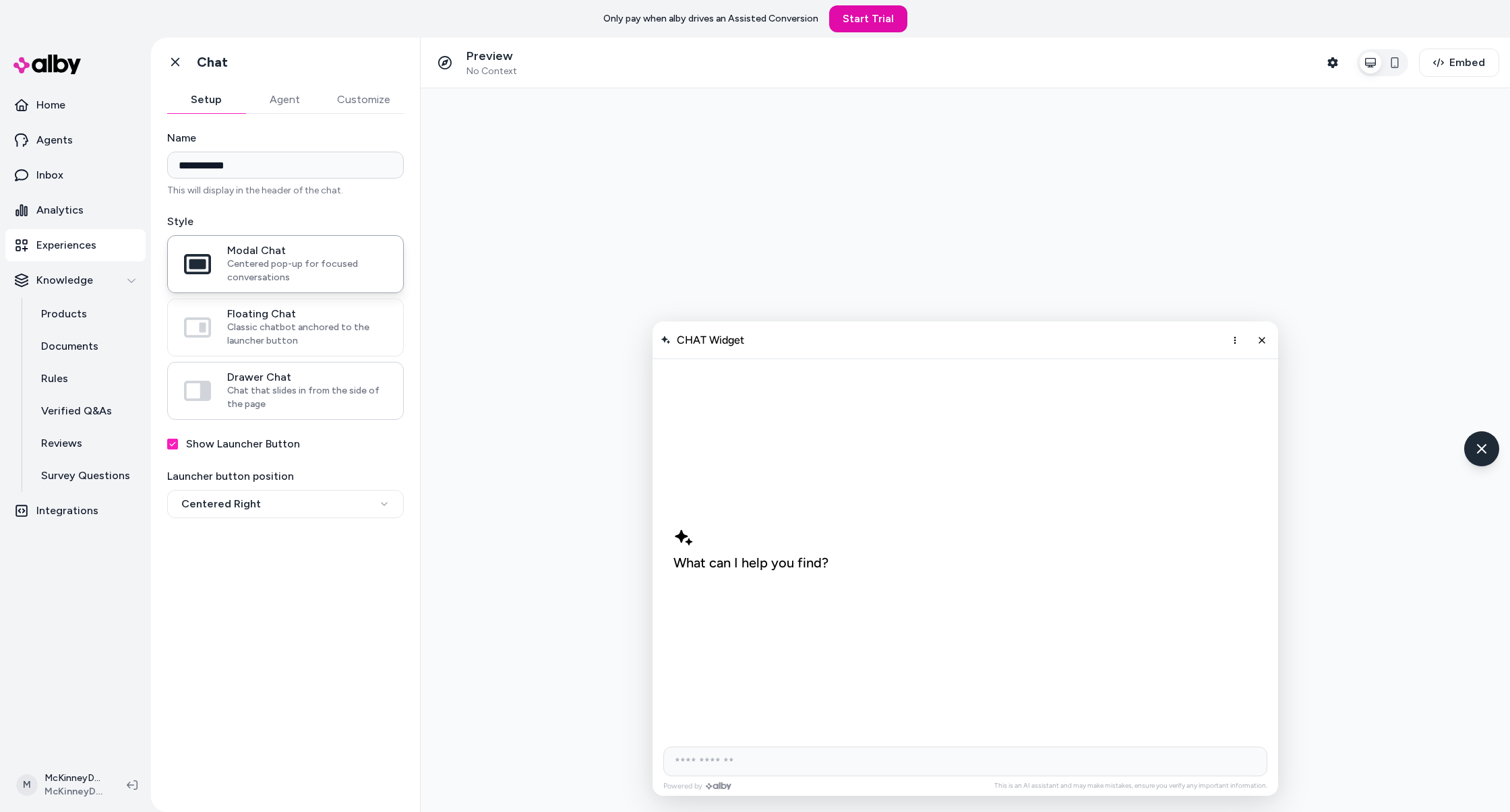
click at [286, 371] on span "Drawer Chat" at bounding box center [306, 378] width 160 height 14
click at [0, 0] on button "Drawer Chat Chat that slides in from the side of the page" at bounding box center [0, 0] width 0 height 0
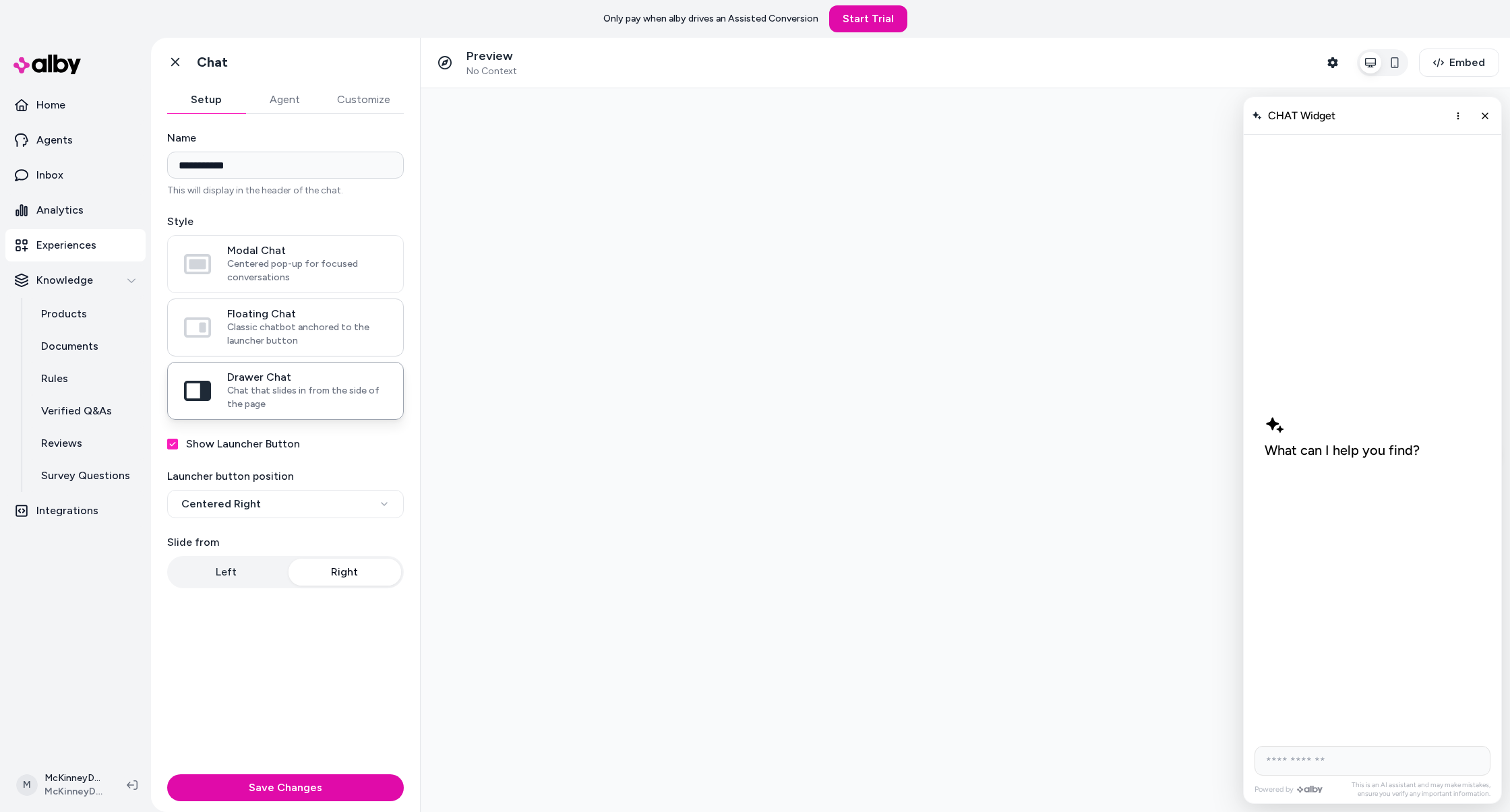
click at [272, 330] on span "Classic chatbot anchored to the launcher button" at bounding box center [306, 334] width 160 height 27
click at [0, 0] on button "Floating Chat Classic chatbot anchored to the launcher button" at bounding box center [0, 0] width 0 height 0
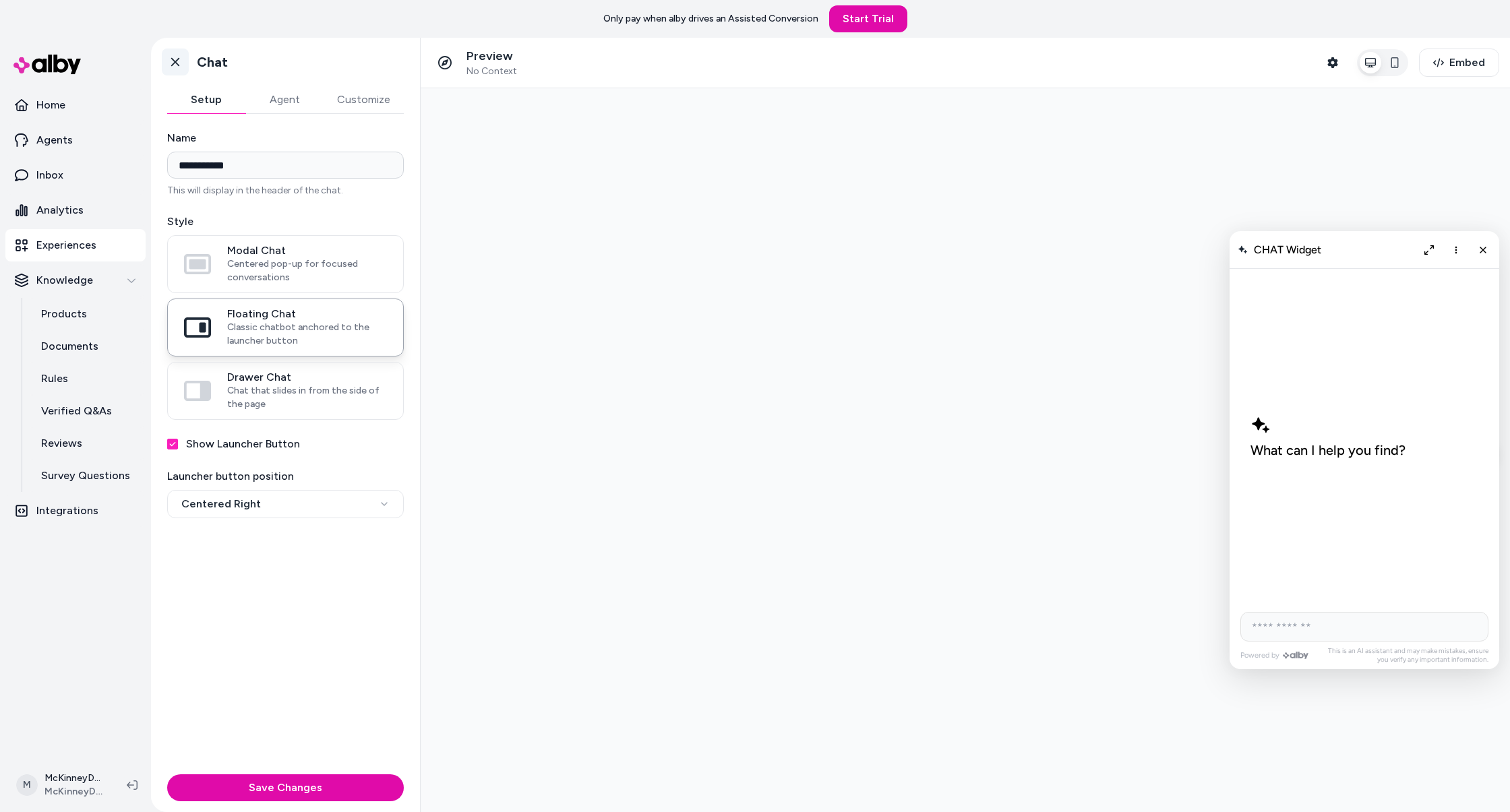
click at [178, 58] on icon at bounding box center [175, 62] width 14 height 14
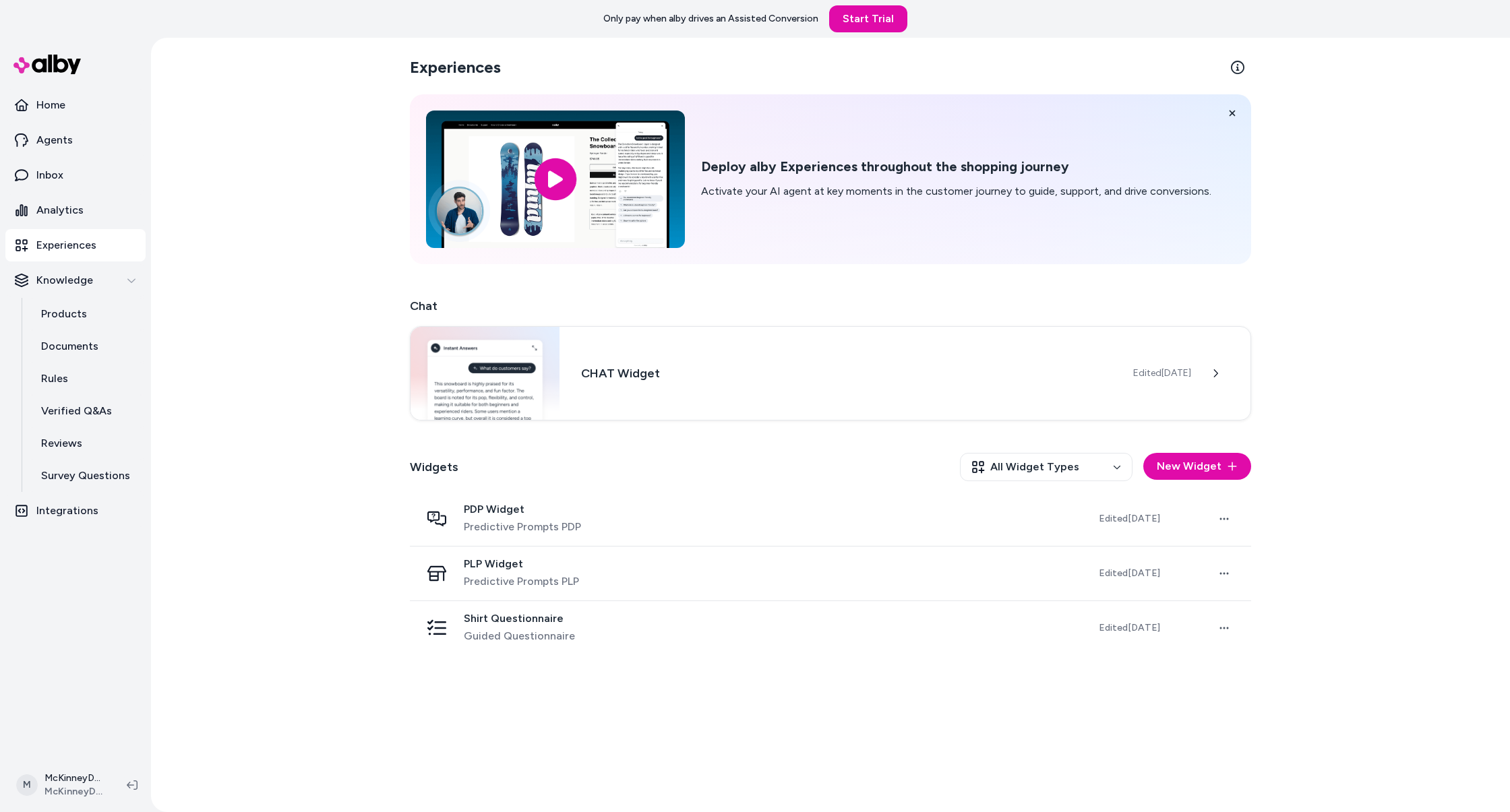
click at [262, 114] on div "Experiences Deploy alby Experiences throughout the shopping journey Activate yo…" at bounding box center [830, 425] width 1359 height 774
click at [682, 365] on h3 "CHAT Widget" at bounding box center [847, 372] width 531 height 19
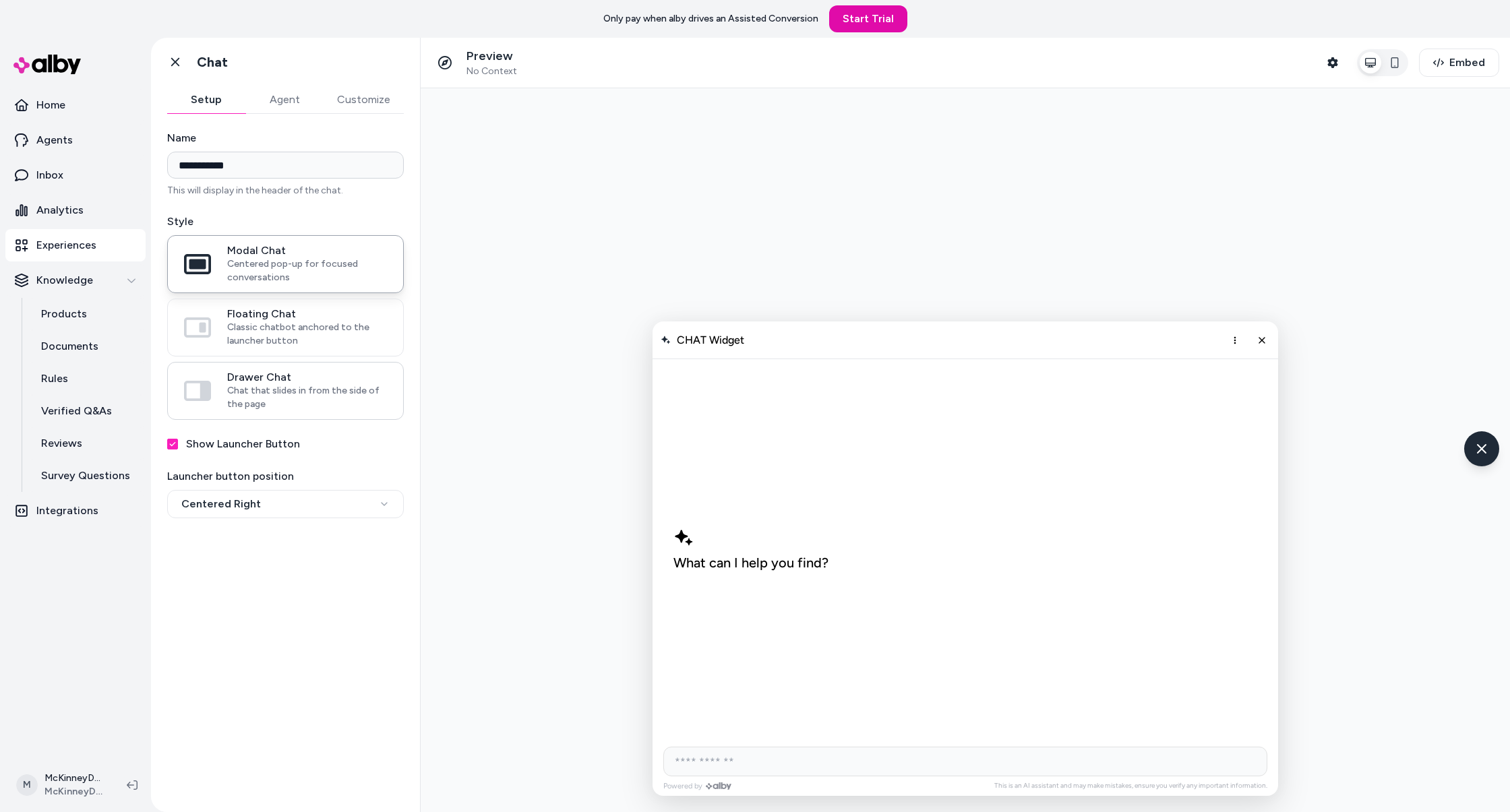
click at [275, 373] on span "Drawer Chat" at bounding box center [306, 378] width 160 height 14
click at [0, 0] on button "Drawer Chat Chat that slides in from the side of the page" at bounding box center [0, 0] width 0 height 0
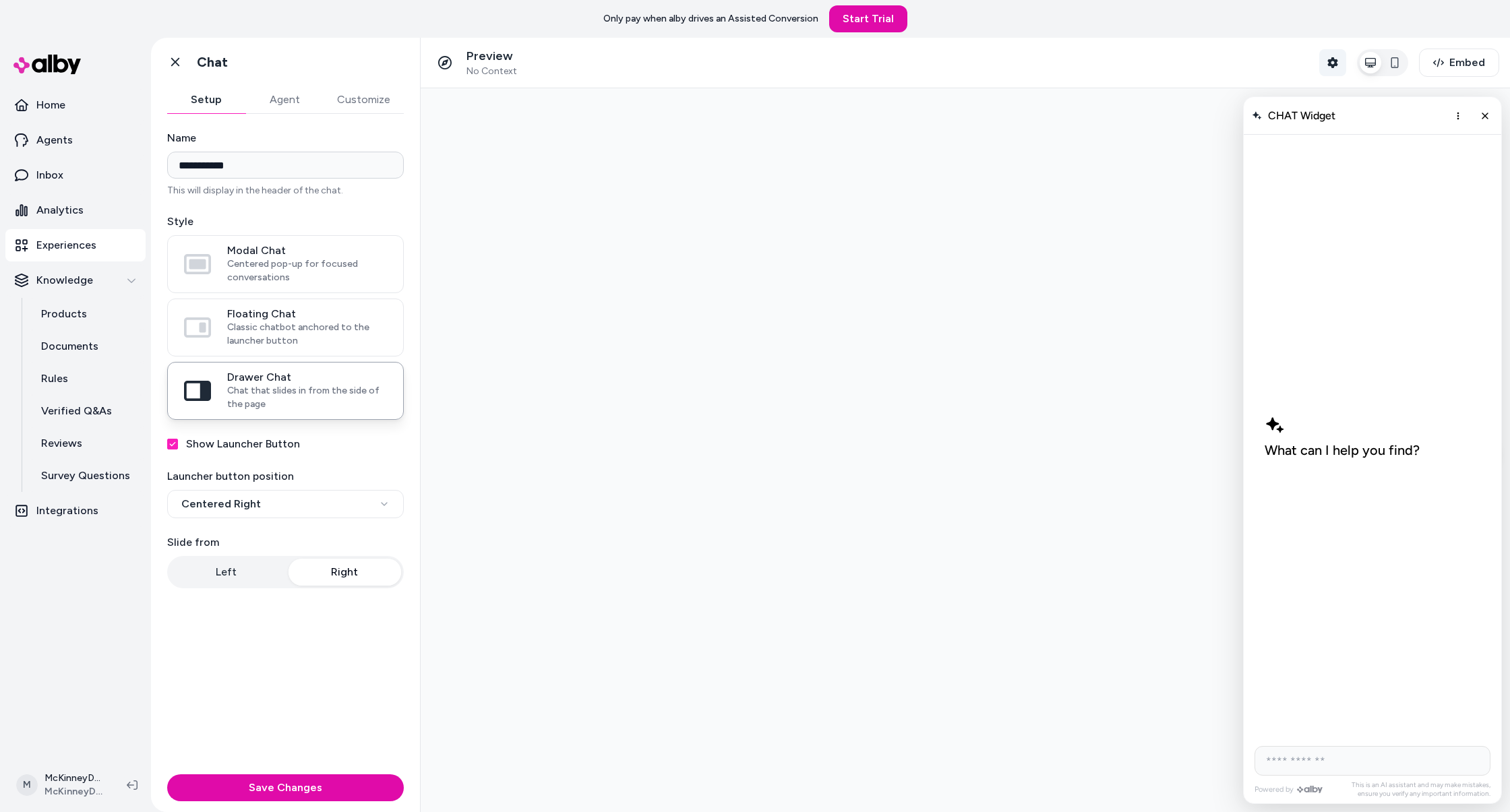
click at [1335, 71] on button "Shopper Context" at bounding box center [1332, 62] width 27 height 27
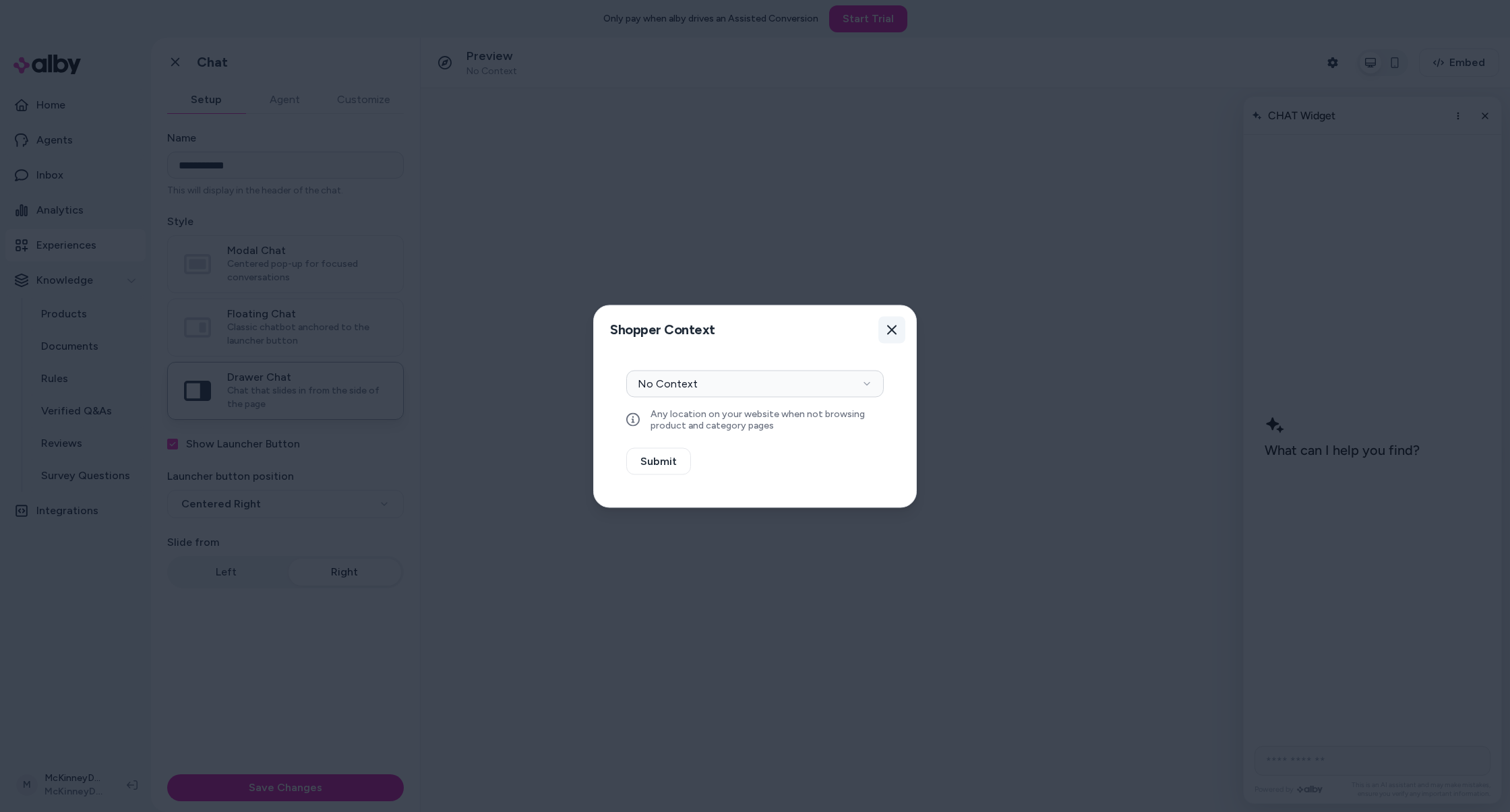
click at [884, 330] on button "Close" at bounding box center [891, 329] width 27 height 27
